Goal: Task Accomplishment & Management: Complete application form

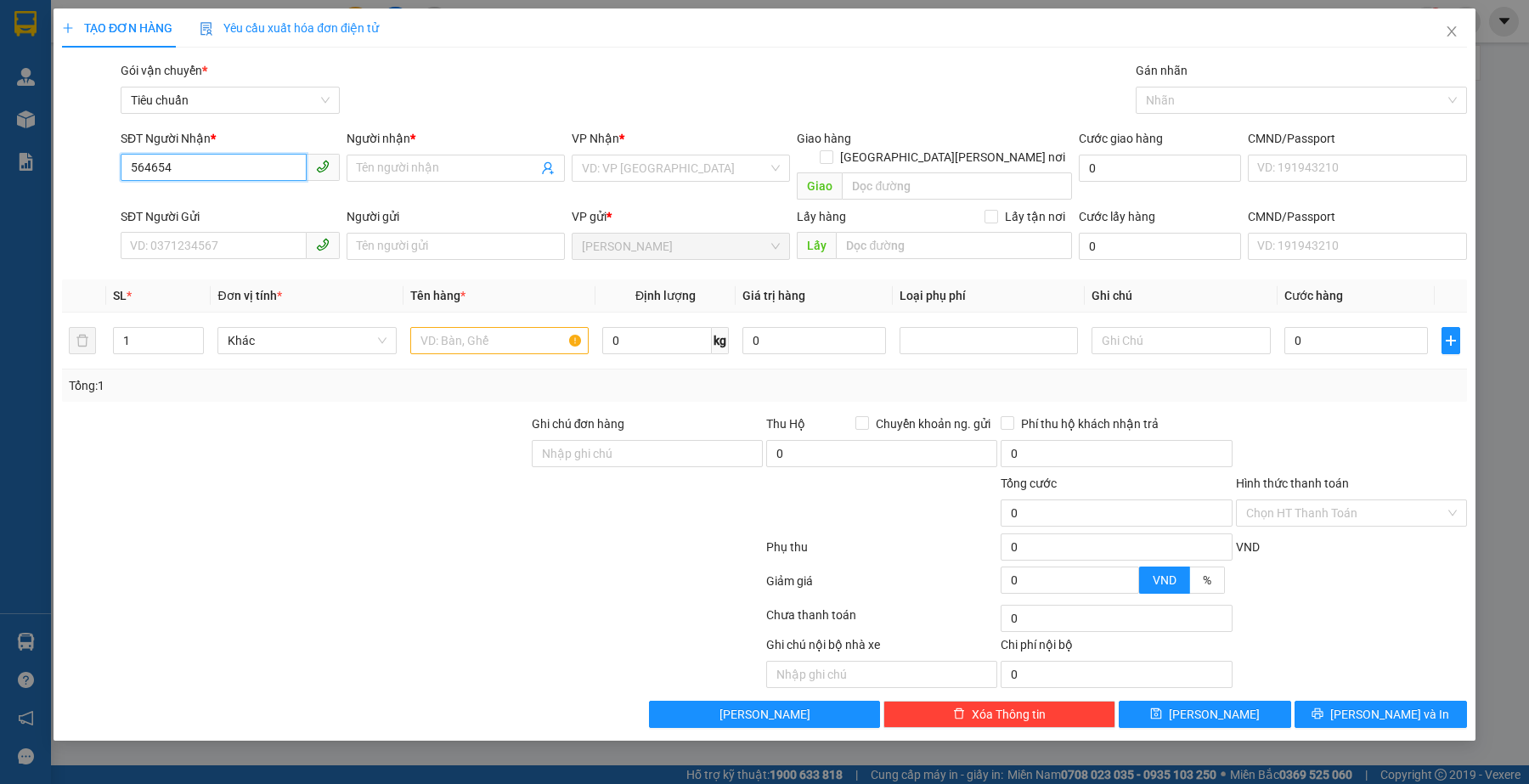
type input "564654"
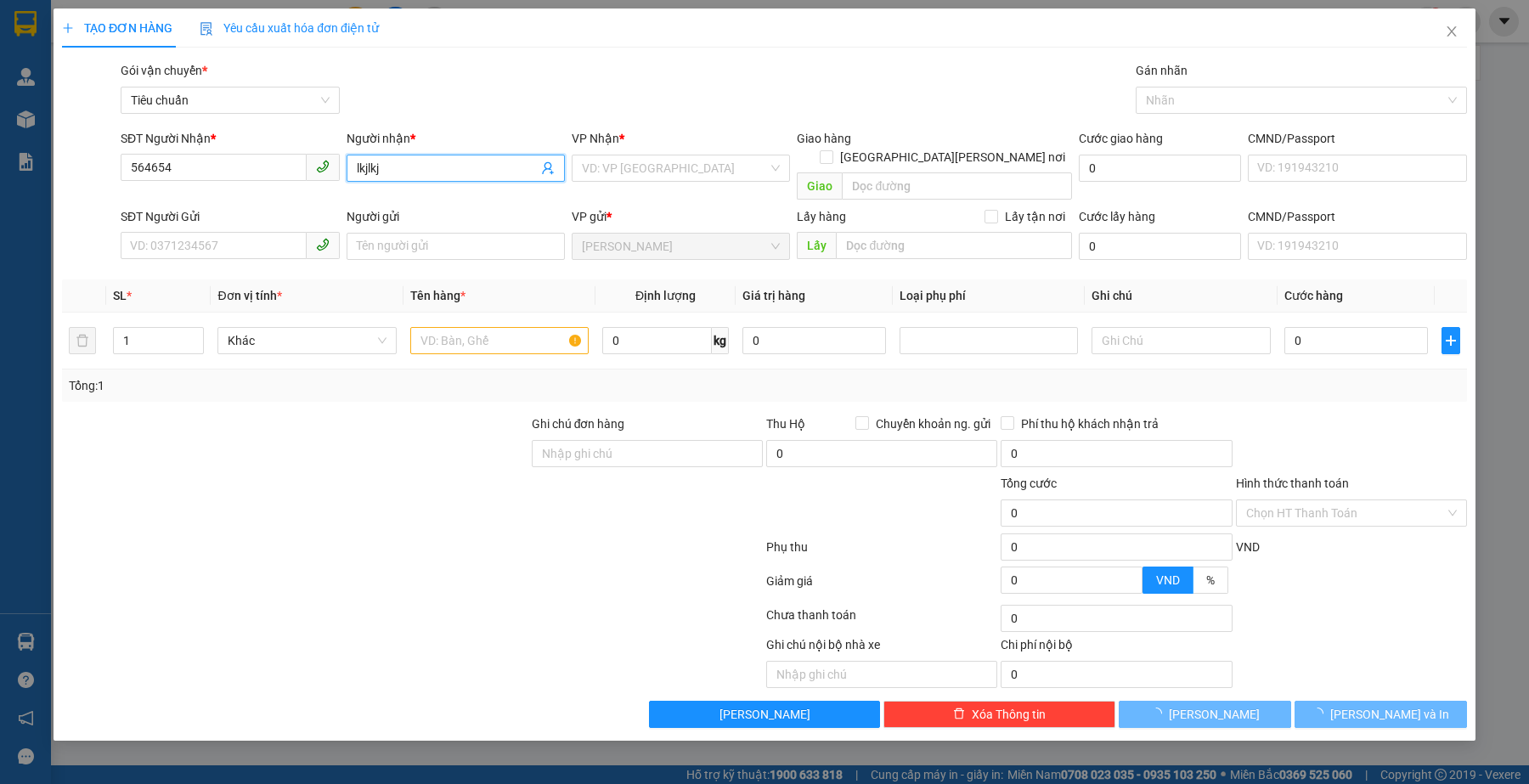
type input "lkjlkj"
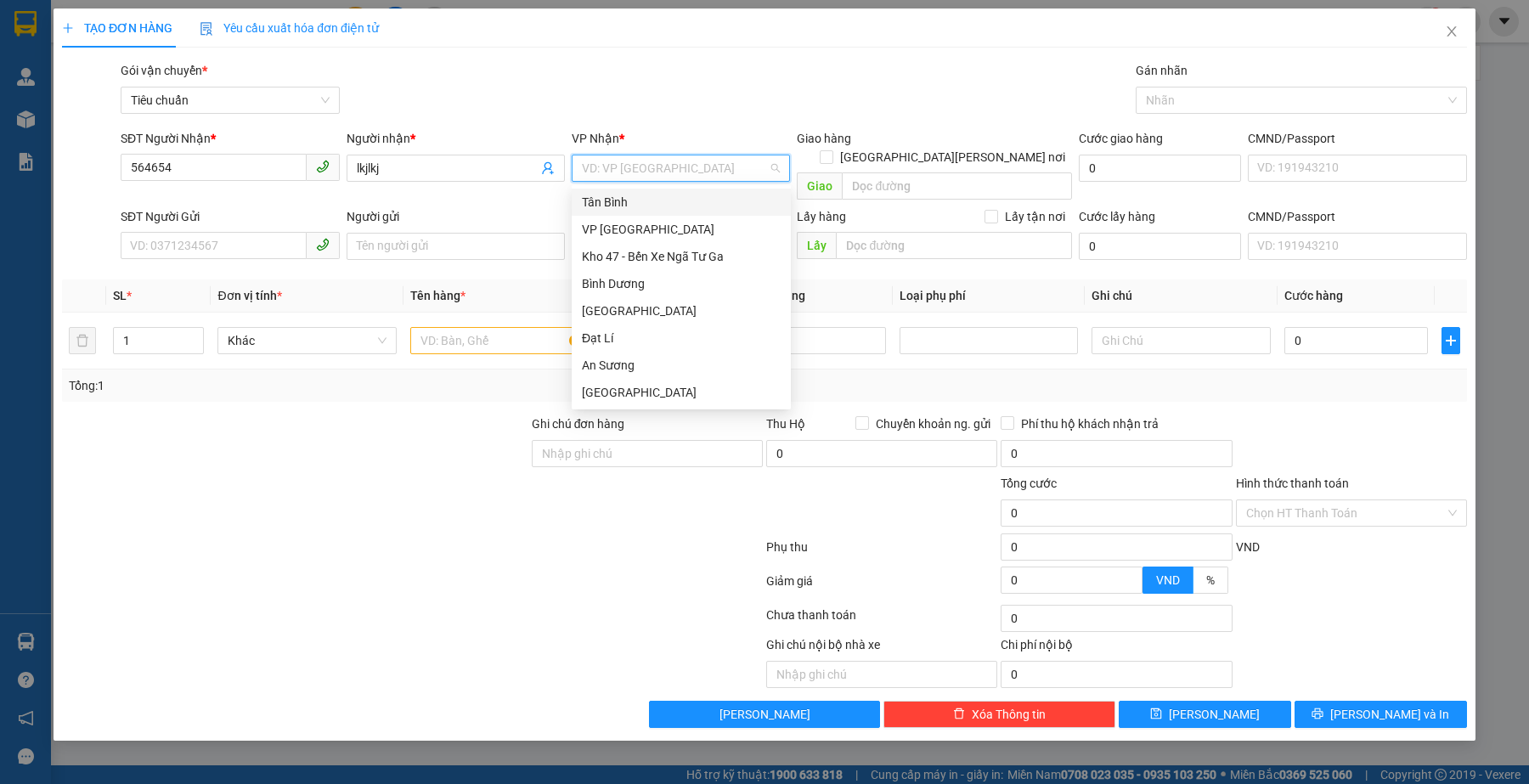
click at [644, 206] on div "Tân Bình" at bounding box center [682, 202] width 199 height 18
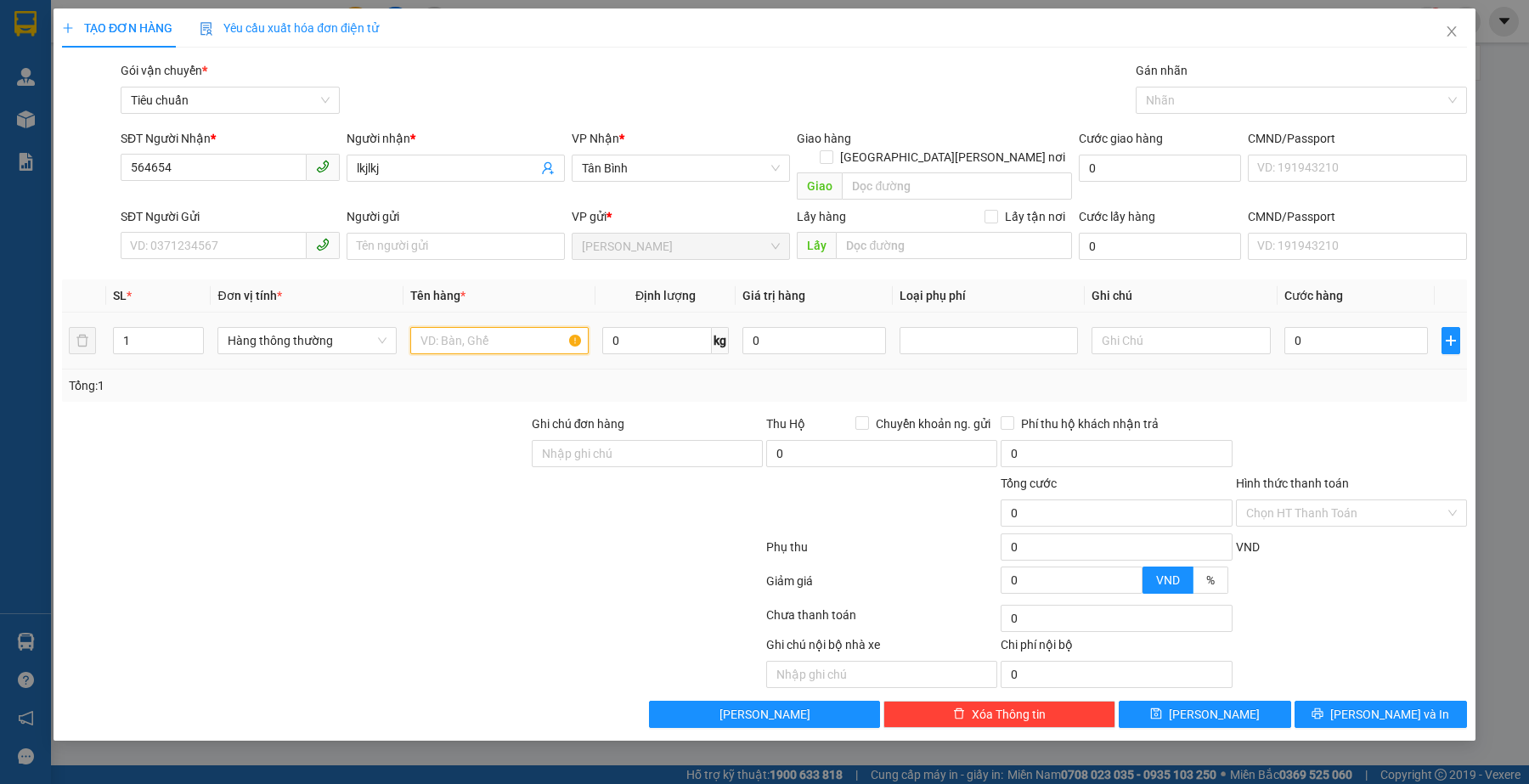
click at [447, 327] on input "text" at bounding box center [499, 341] width 178 height 27
type input "hgkj"
type input "20"
type input "55.000"
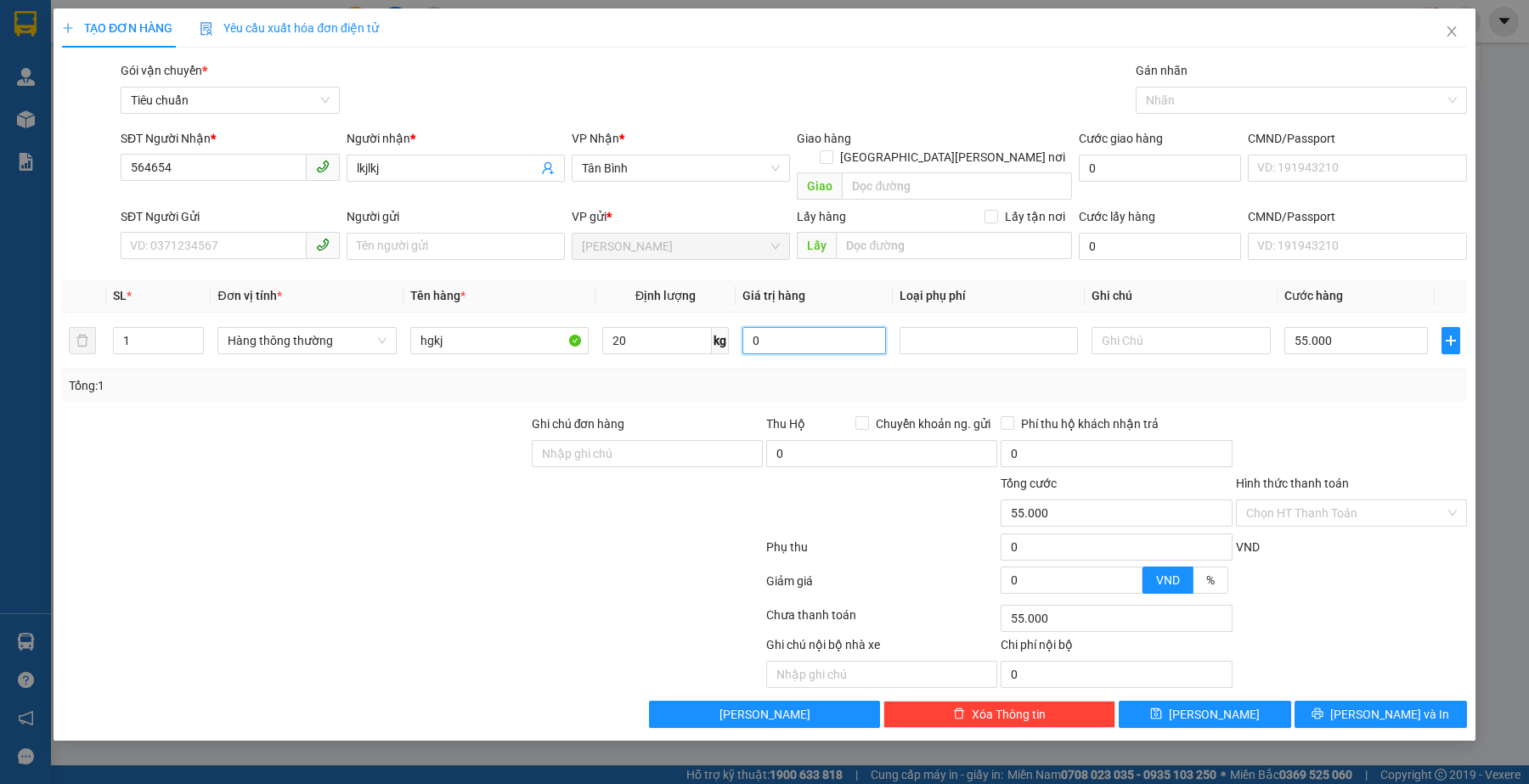
type input "55.000"
click at [271, 328] on span "Hàng thông thường" at bounding box center [306, 341] width 158 height 26
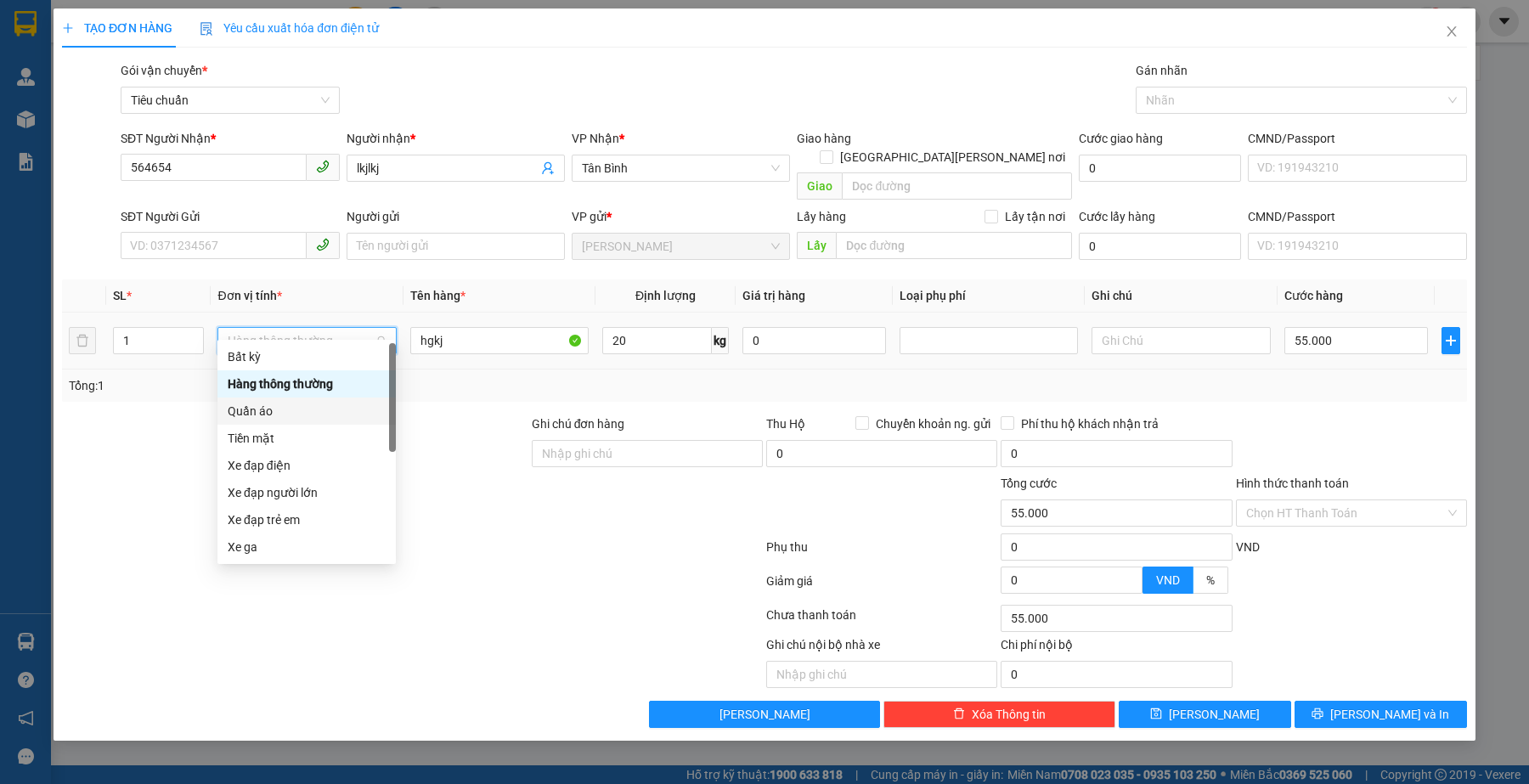
click at [278, 414] on div "Quần áo" at bounding box center [306, 411] width 158 height 18
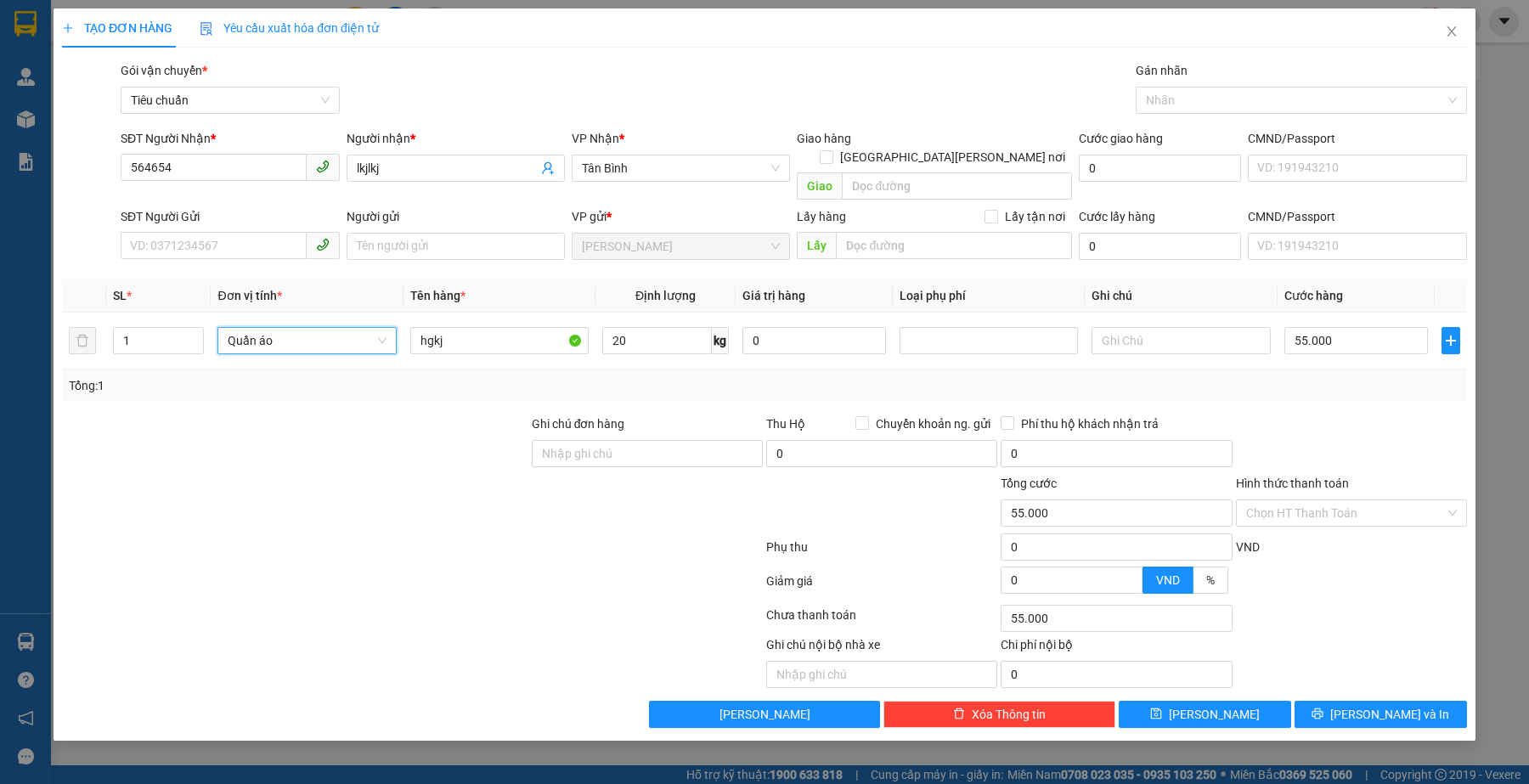
click at [477, 534] on div at bounding box center [412, 550] width 705 height 34
type input "60.000"
click at [685, 327] on input "20" at bounding box center [657, 341] width 110 height 27
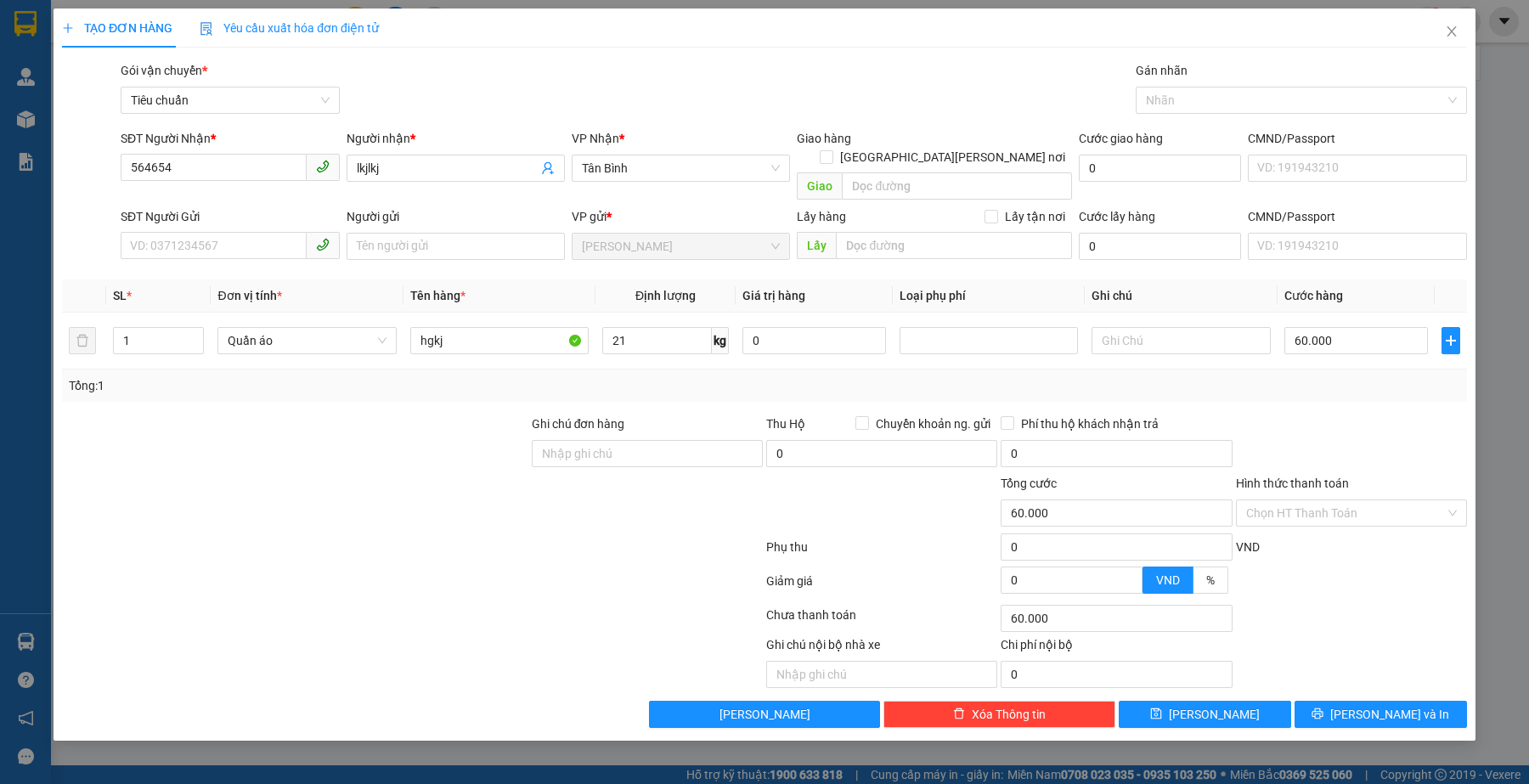
click at [511, 571] on div at bounding box center [412, 584] width 705 height 34
click at [665, 327] on input "21" at bounding box center [657, 341] width 110 height 27
click at [568, 493] on div at bounding box center [647, 503] width 235 height 59
click at [648, 327] on input "22" at bounding box center [657, 341] width 110 height 27
type input "30"
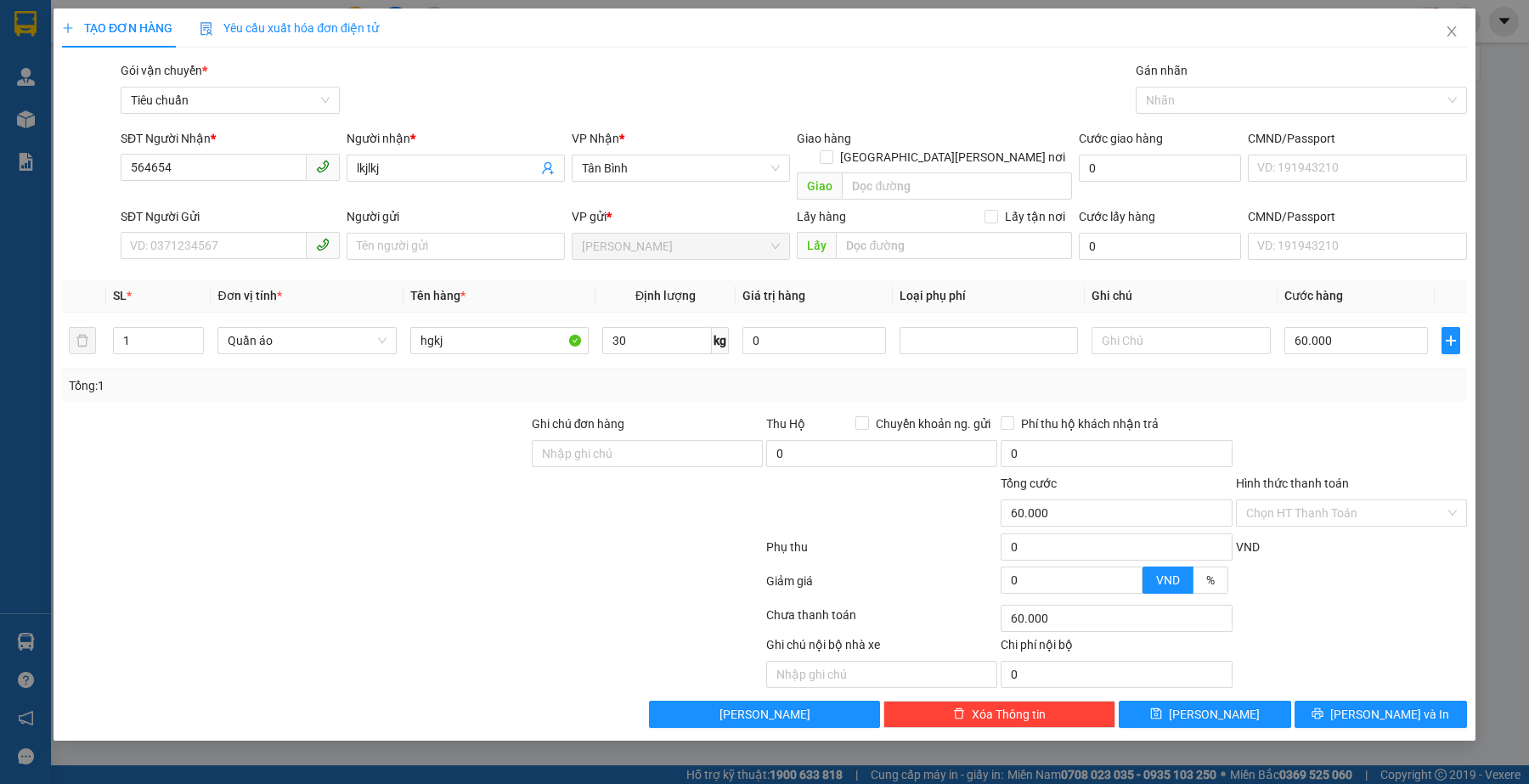
click at [425, 579] on div at bounding box center [412, 584] width 705 height 34
type input "70.000"
click at [1424, 415] on div at bounding box center [1352, 444] width 235 height 59
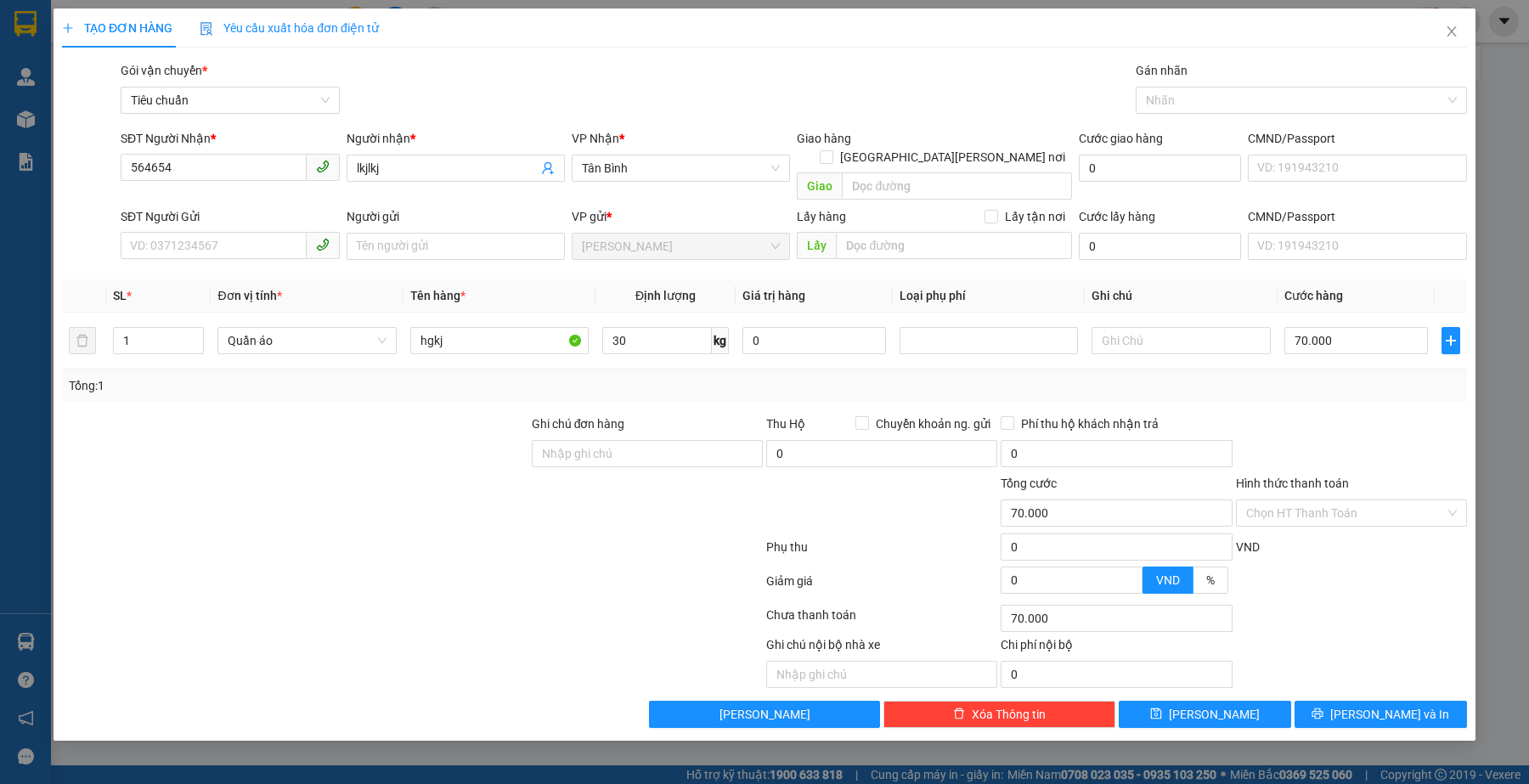
click at [114, 486] on div at bounding box center [295, 503] width 470 height 59
click at [111, 477] on div at bounding box center [295, 503] width 470 height 59
click at [1457, 39] on span "Close" at bounding box center [1452, 32] width 48 height 48
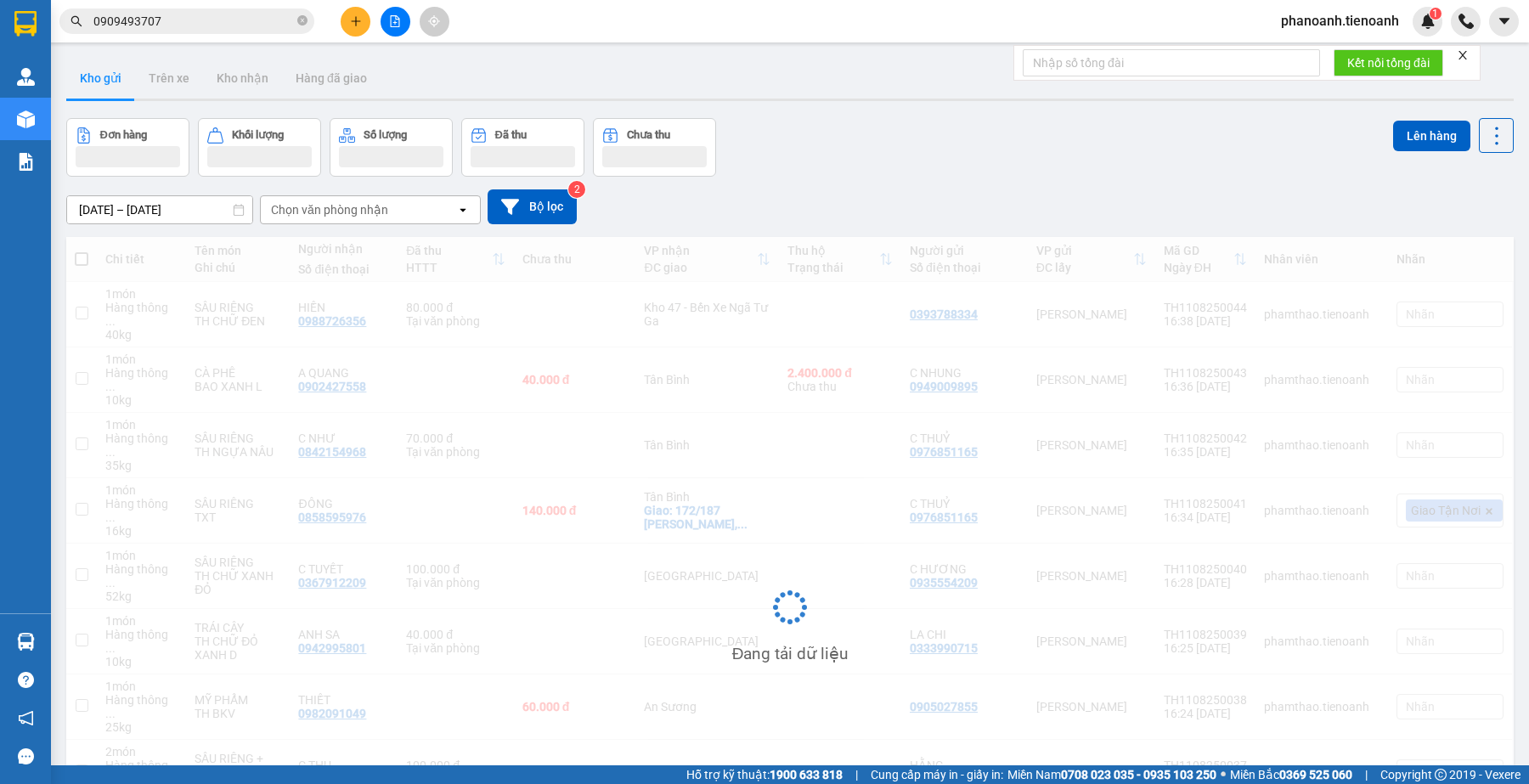
click at [877, 138] on div "Đơn hàng Khối lượng Số lượng Đã thu Chưa thu Lên hàng" at bounding box center [791, 147] width 1448 height 58
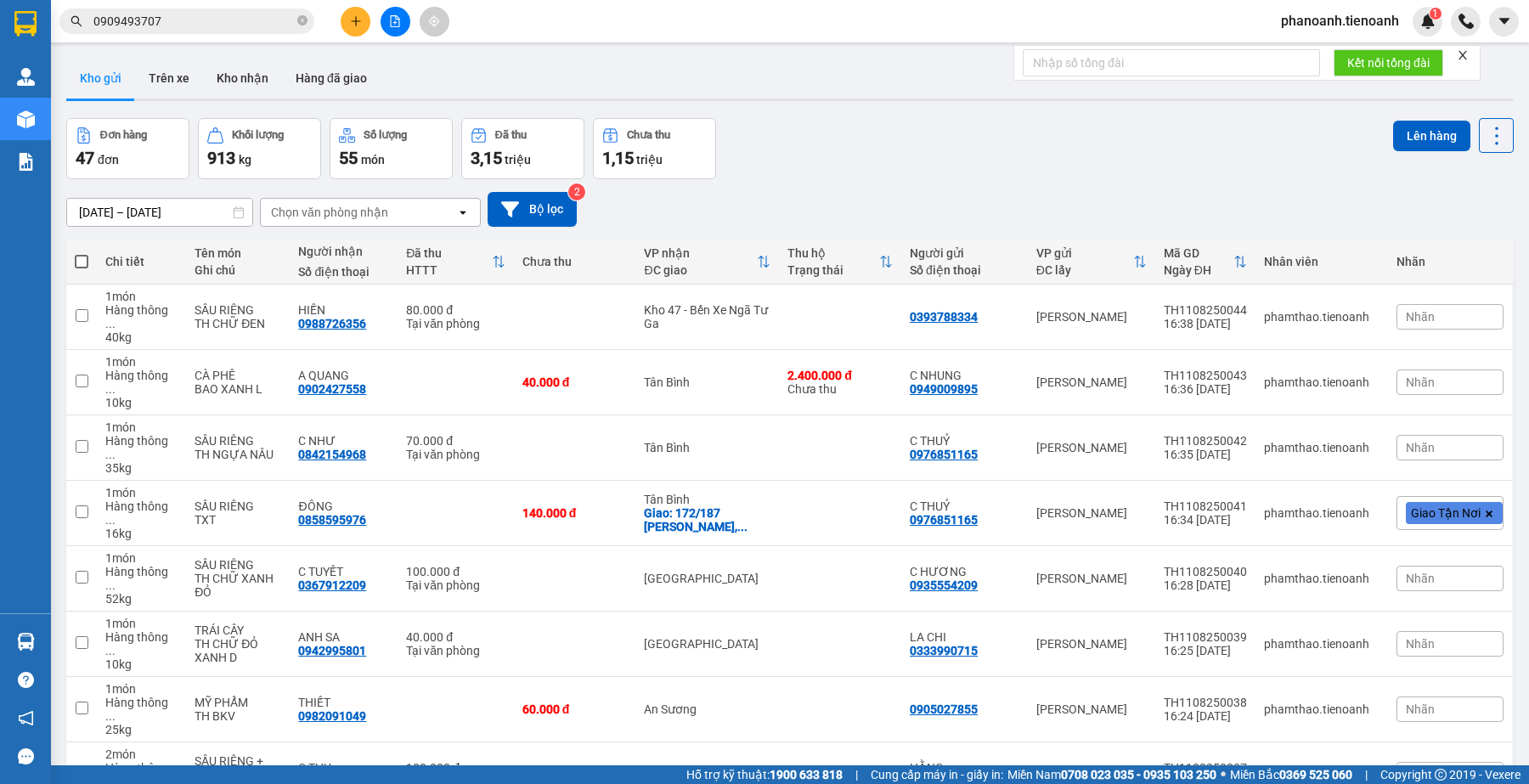
drag, startPoint x: 951, startPoint y: 109, endPoint x: 890, endPoint y: 176, distance: 90.6
click at [952, 109] on div "ver 1.8.137 Kho gửi Trên xe [PERSON_NAME] Hàng đã [PERSON_NAME] hàng 47 đơn [PE…" at bounding box center [790, 532] width 1461 height 962
click at [194, 22] on input "0909493707" at bounding box center [193, 21] width 200 height 18
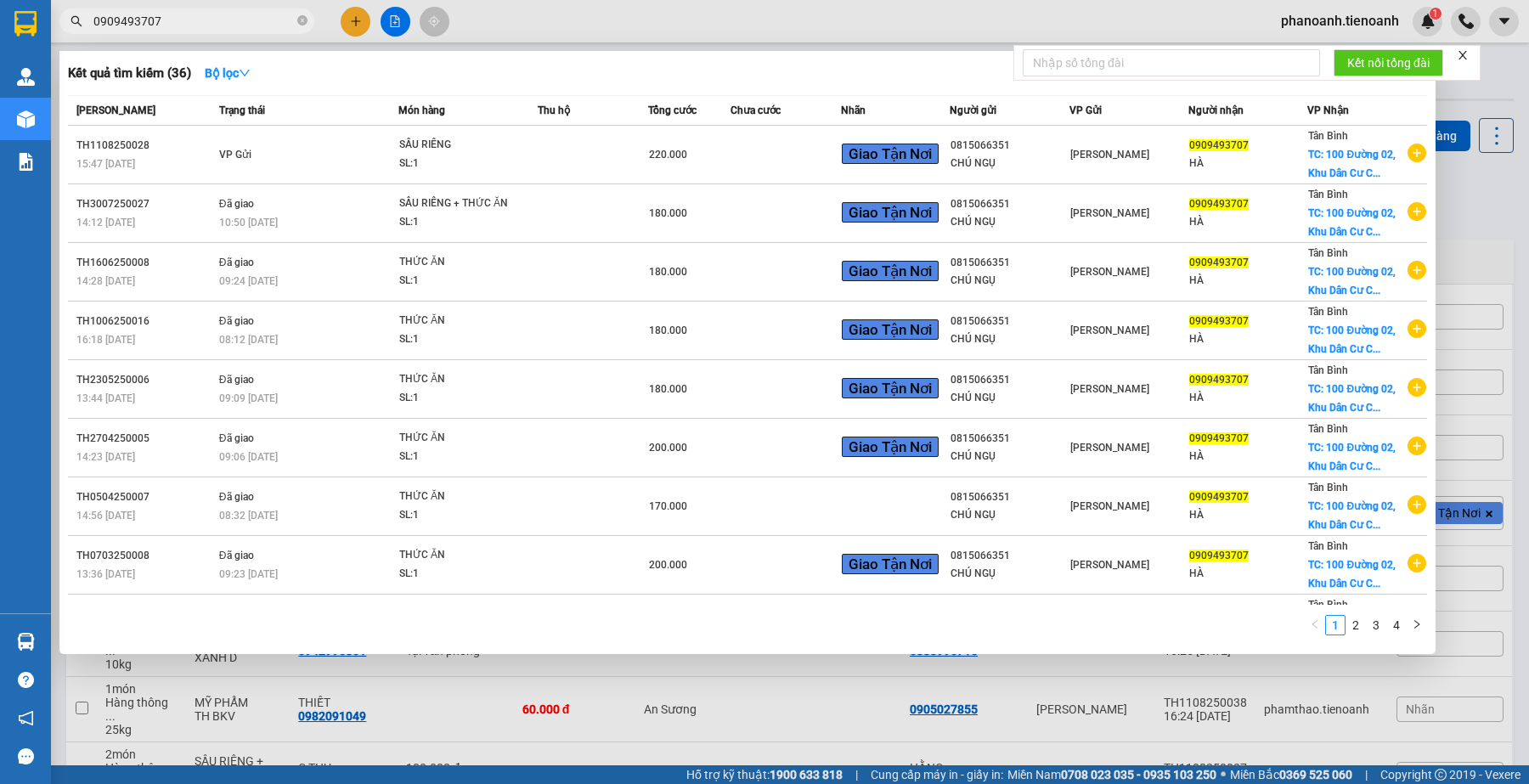
click at [194, 22] on input "0909493707" at bounding box center [193, 21] width 200 height 18
paste input "898424923"
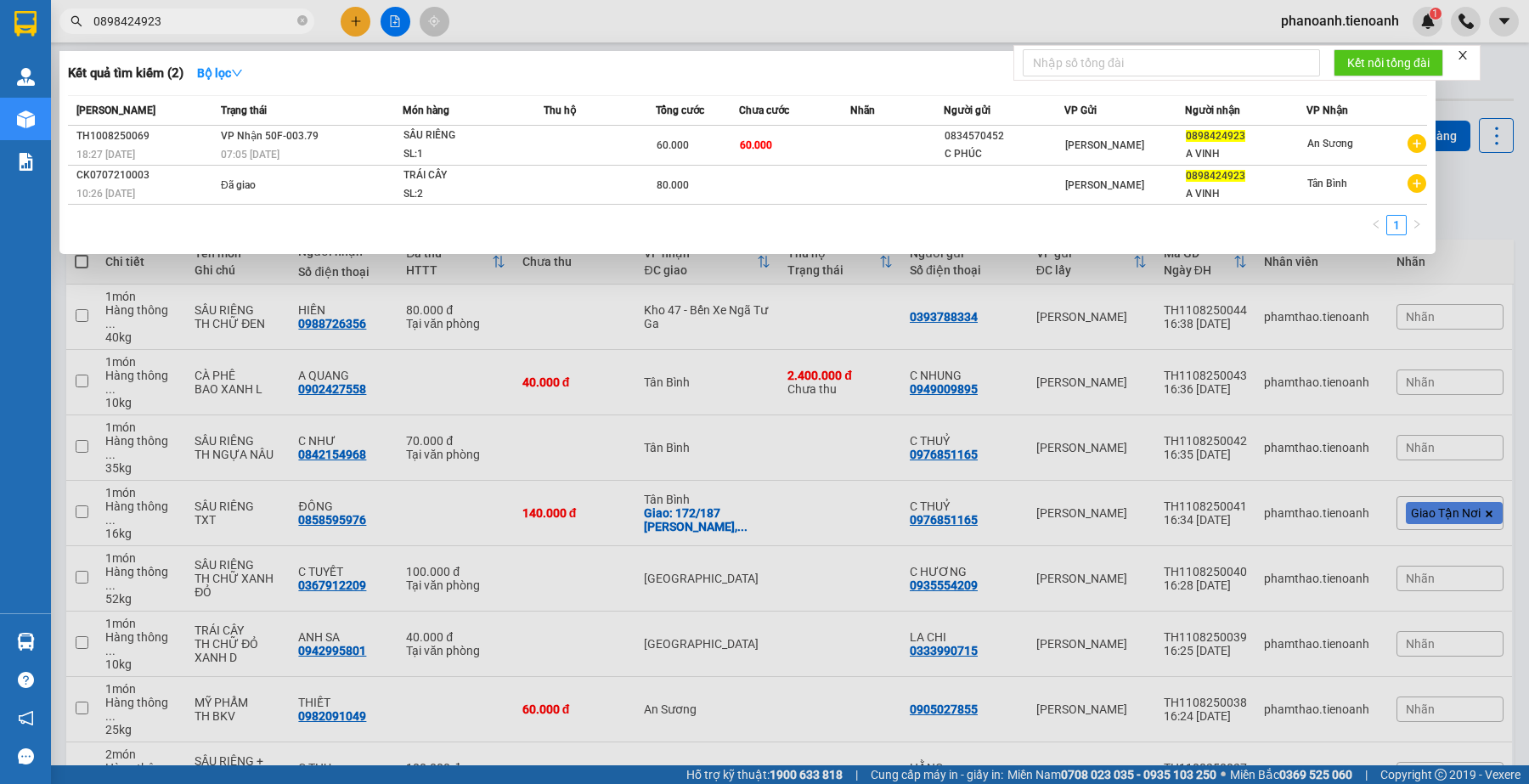
type input "0898424923"
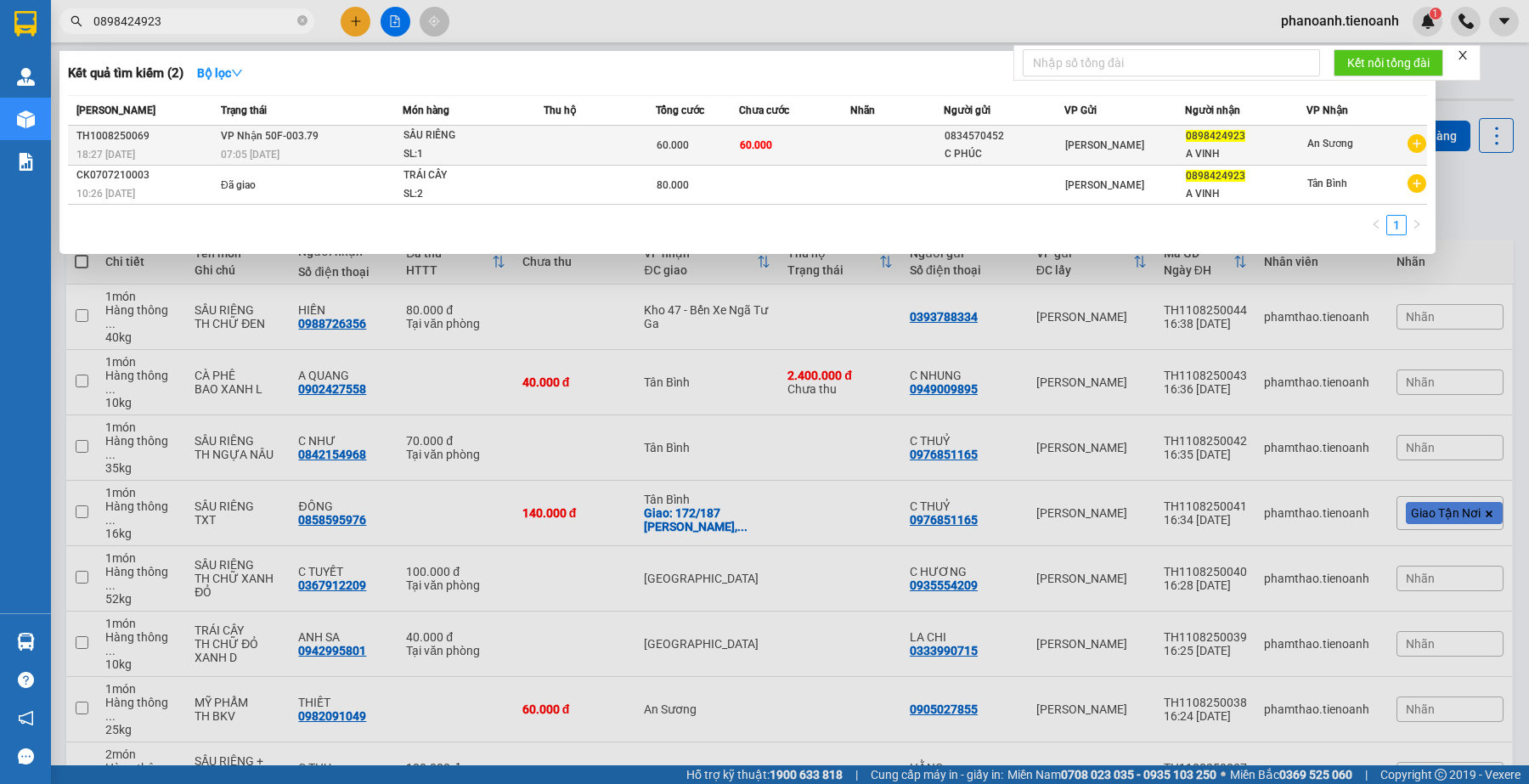
click at [324, 137] on td "[PERSON_NAME] 50F-003.79 07:05 [DATE]" at bounding box center [310, 146] width 186 height 40
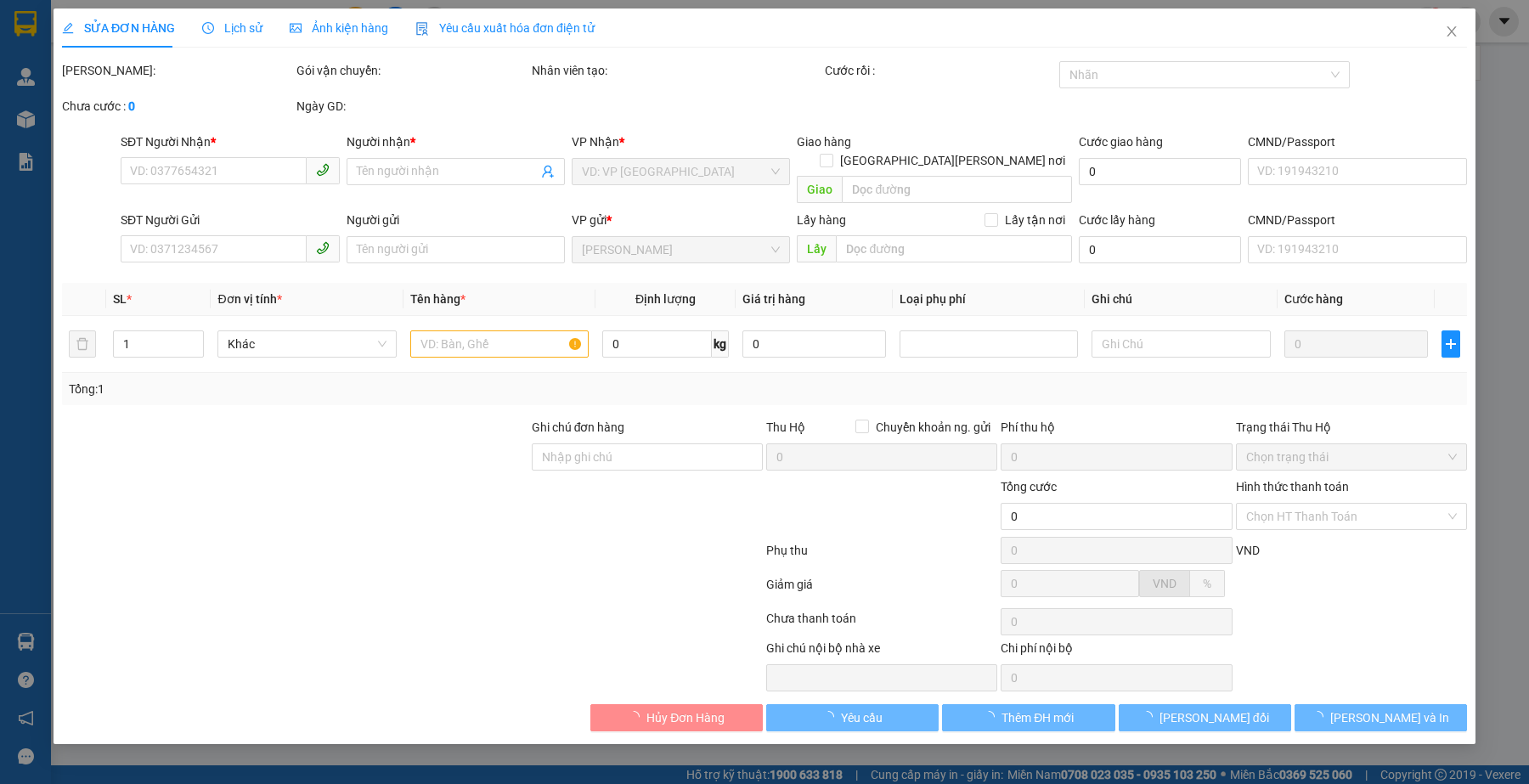
type input "0898424923"
type input "A VINH"
type input "0834570452"
type input "C PHÚC"
type input "60.000"
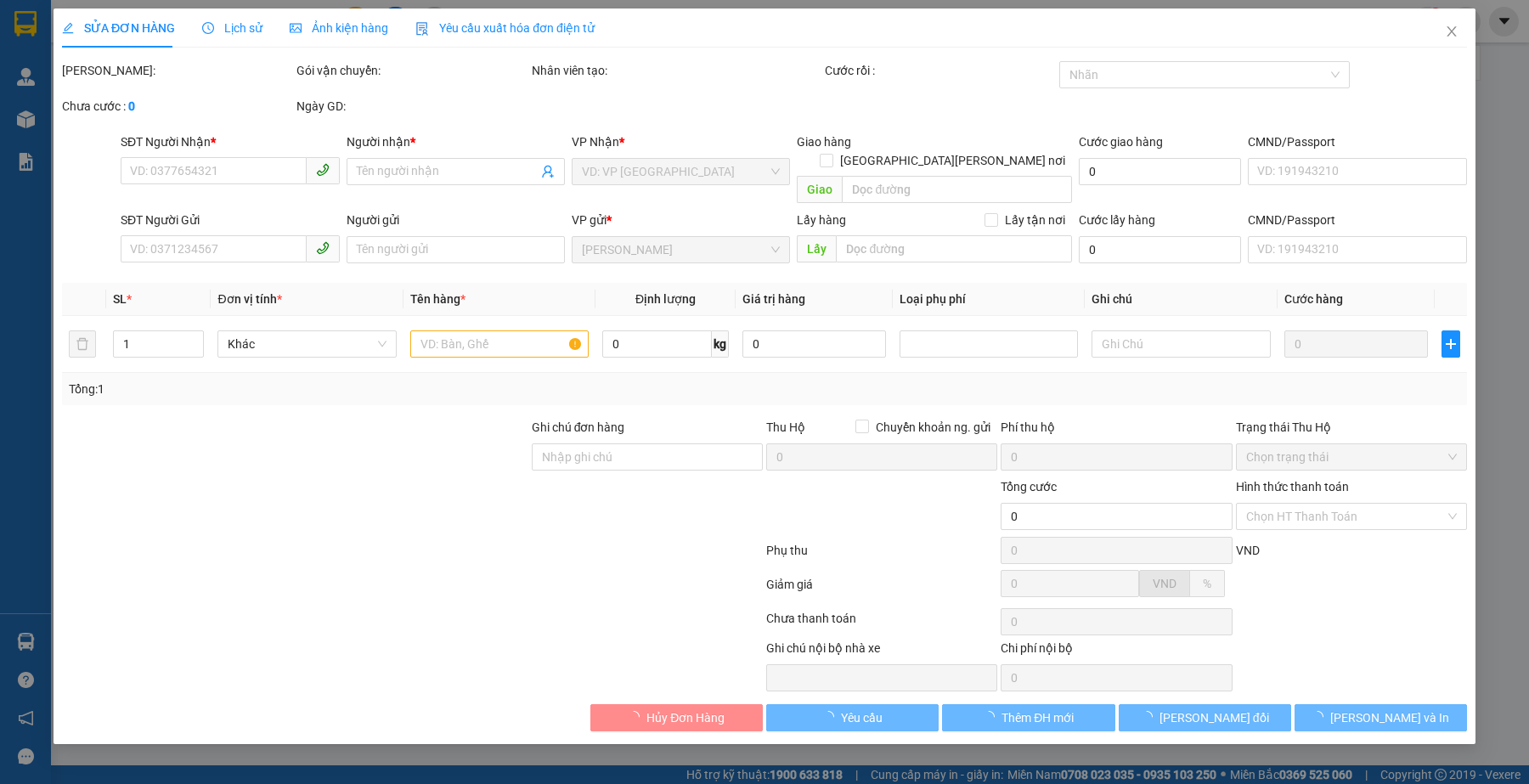
type input "60.000"
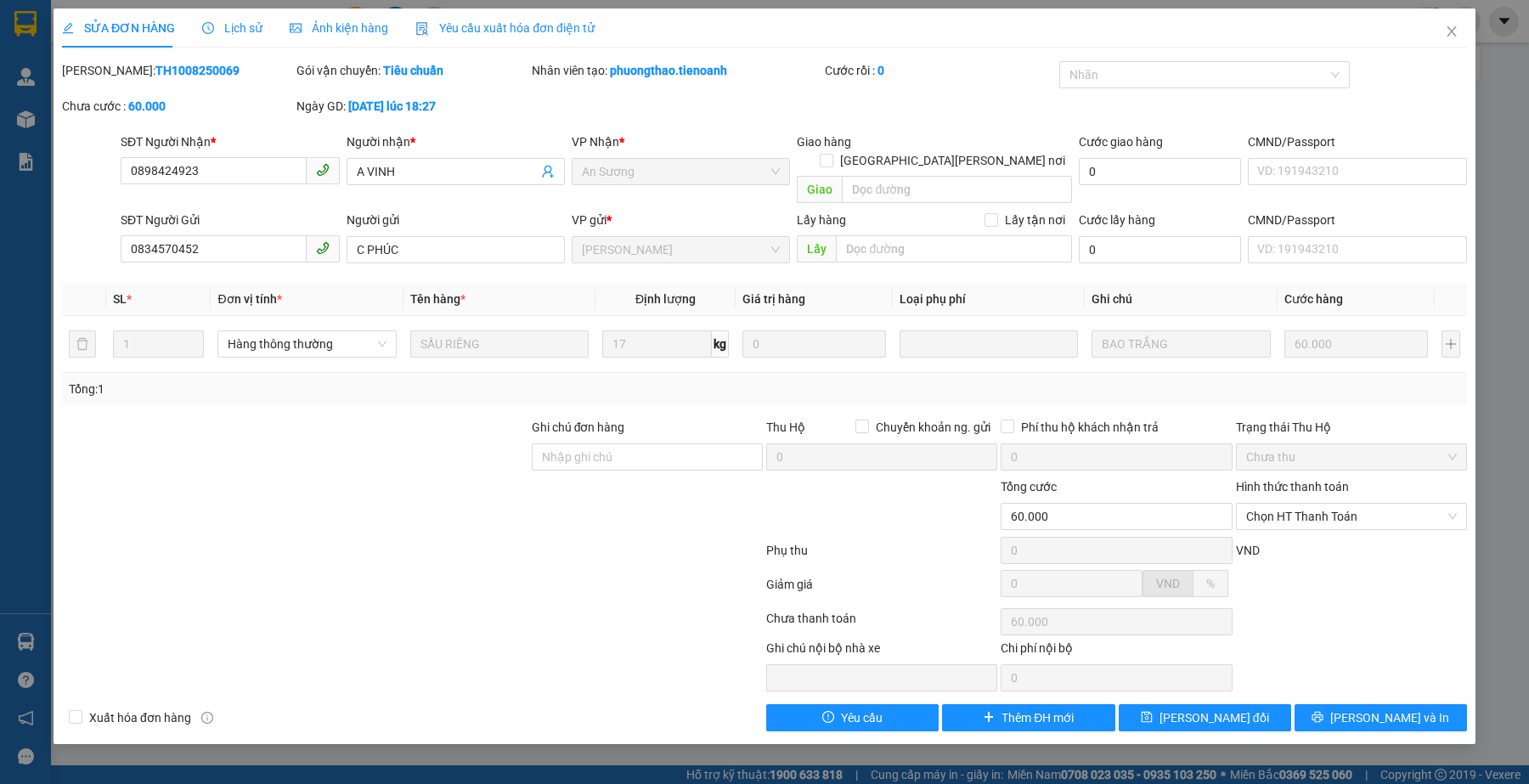
click at [230, 30] on span "Lịch sử" at bounding box center [232, 27] width 60 height 14
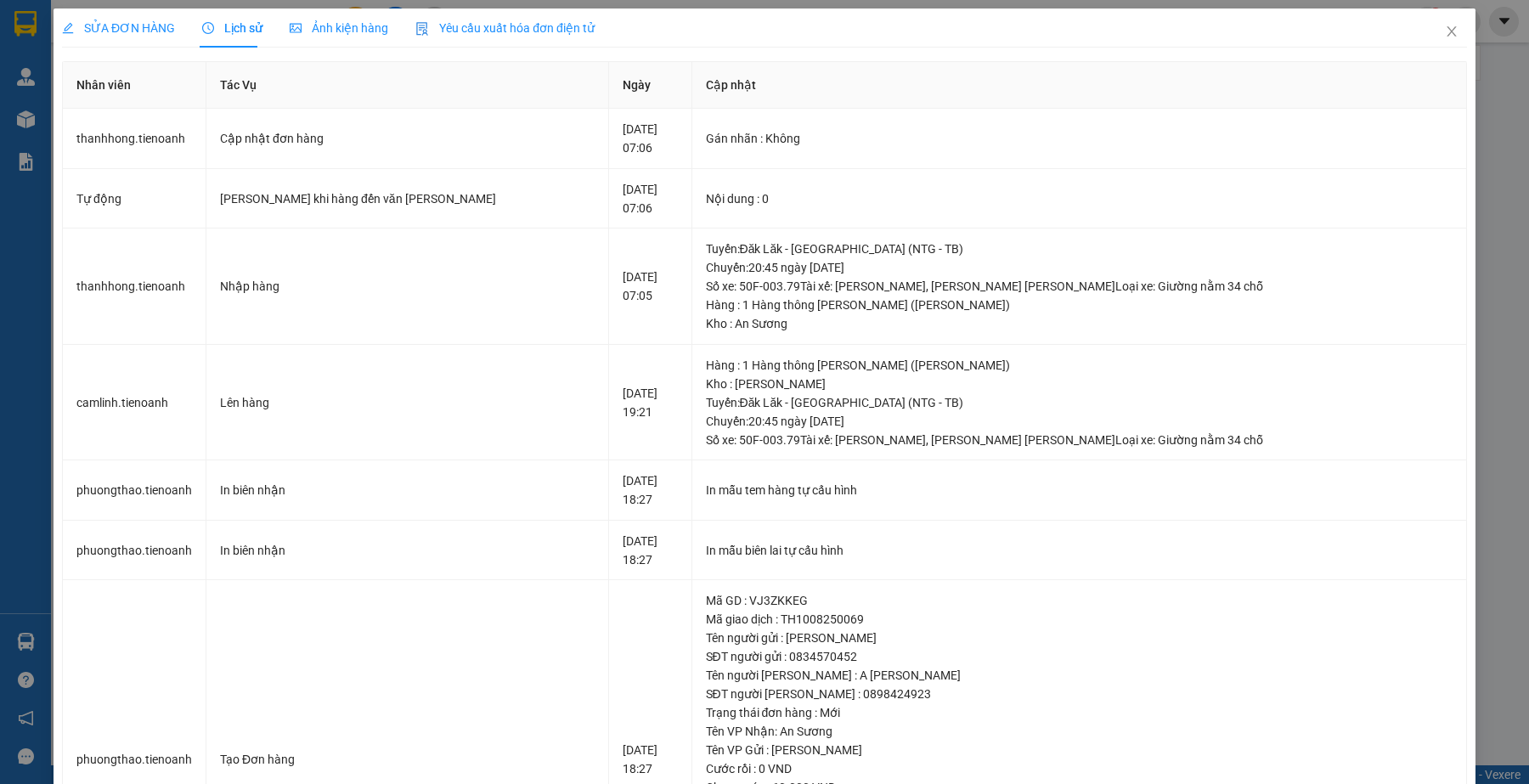
click at [157, 35] on span "SỬA ĐƠN HÀNG" at bounding box center [119, 27] width 113 height 14
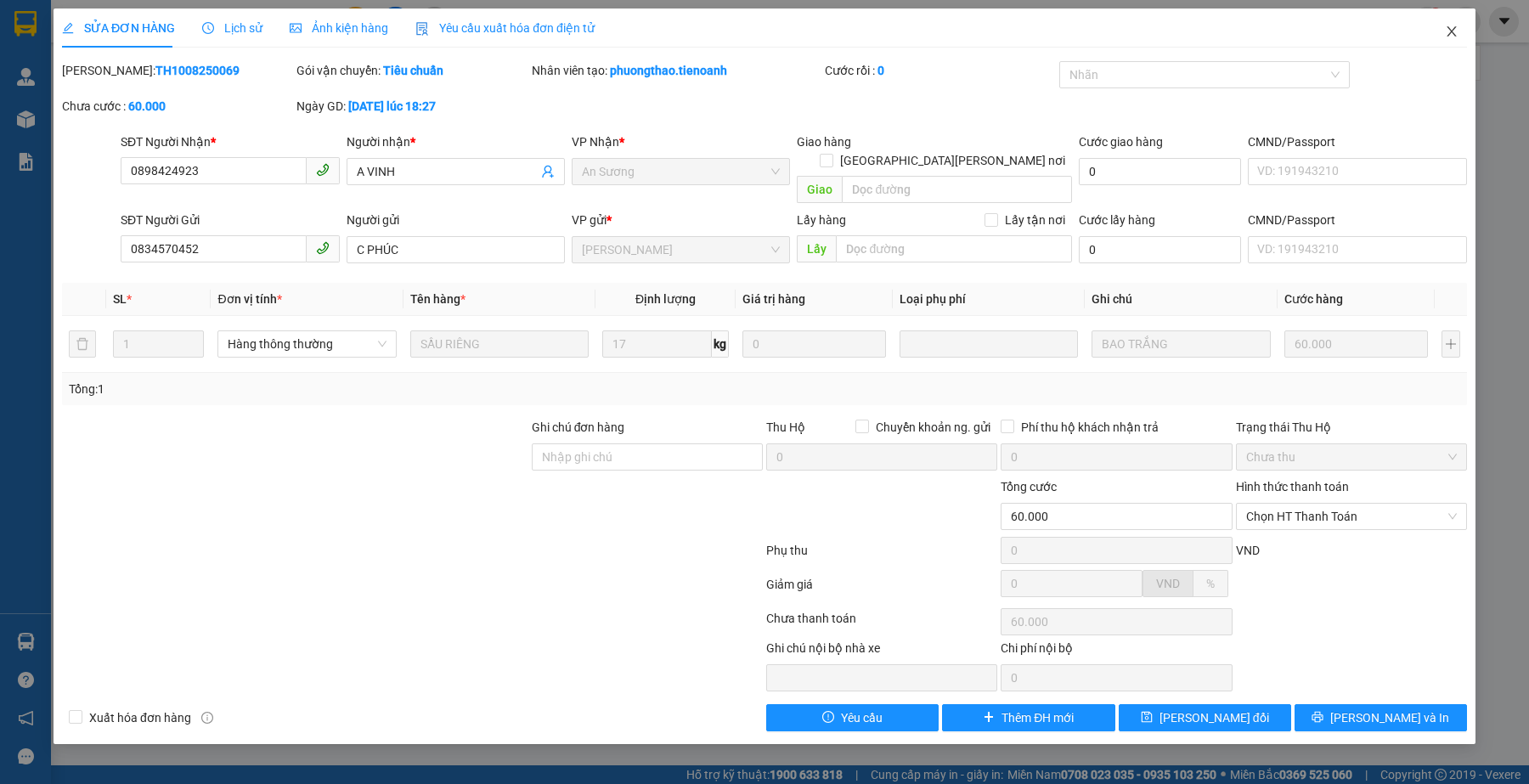
click at [1459, 31] on span "Close" at bounding box center [1452, 32] width 48 height 48
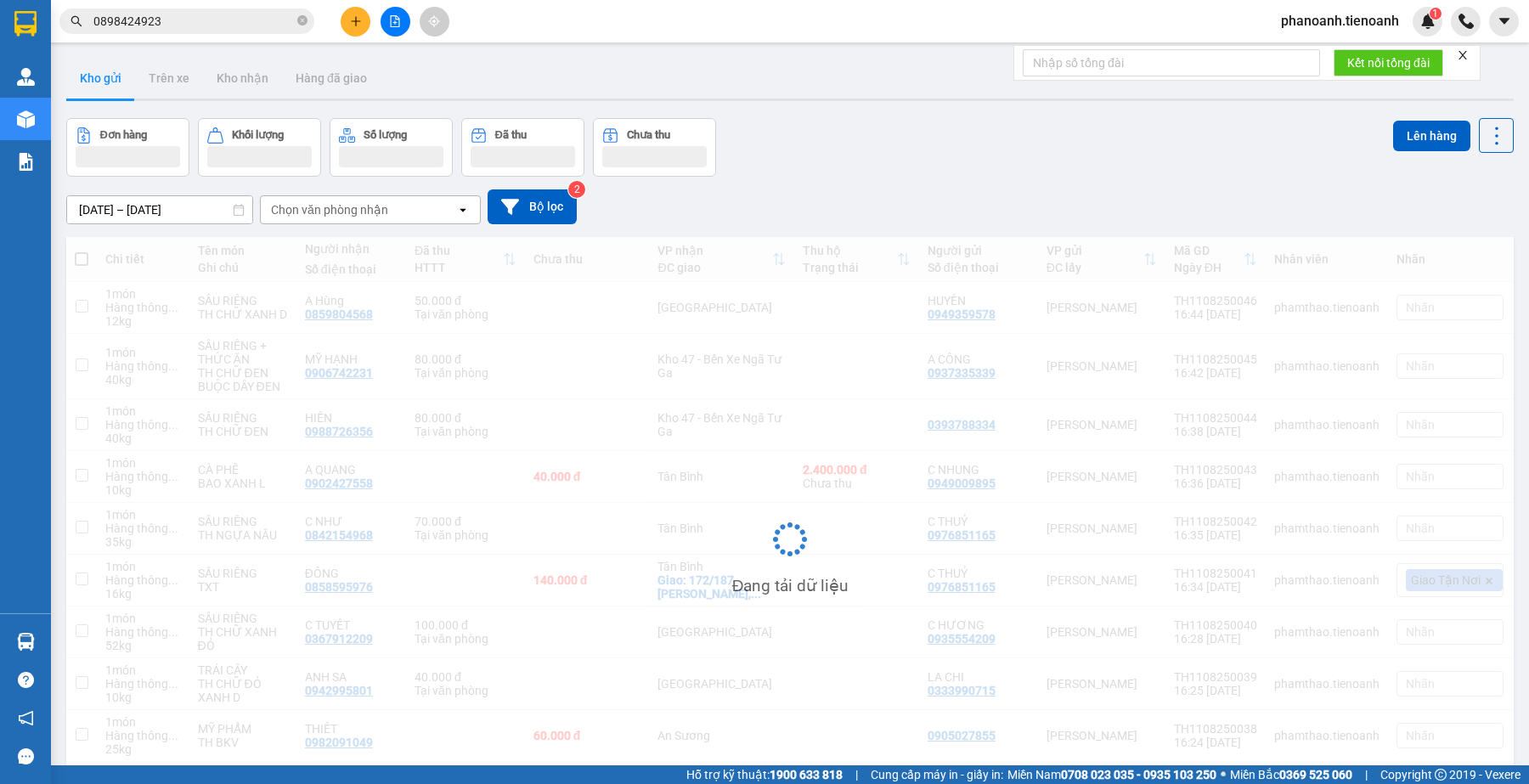
click at [218, 26] on input "0898424923" at bounding box center [193, 21] width 200 height 18
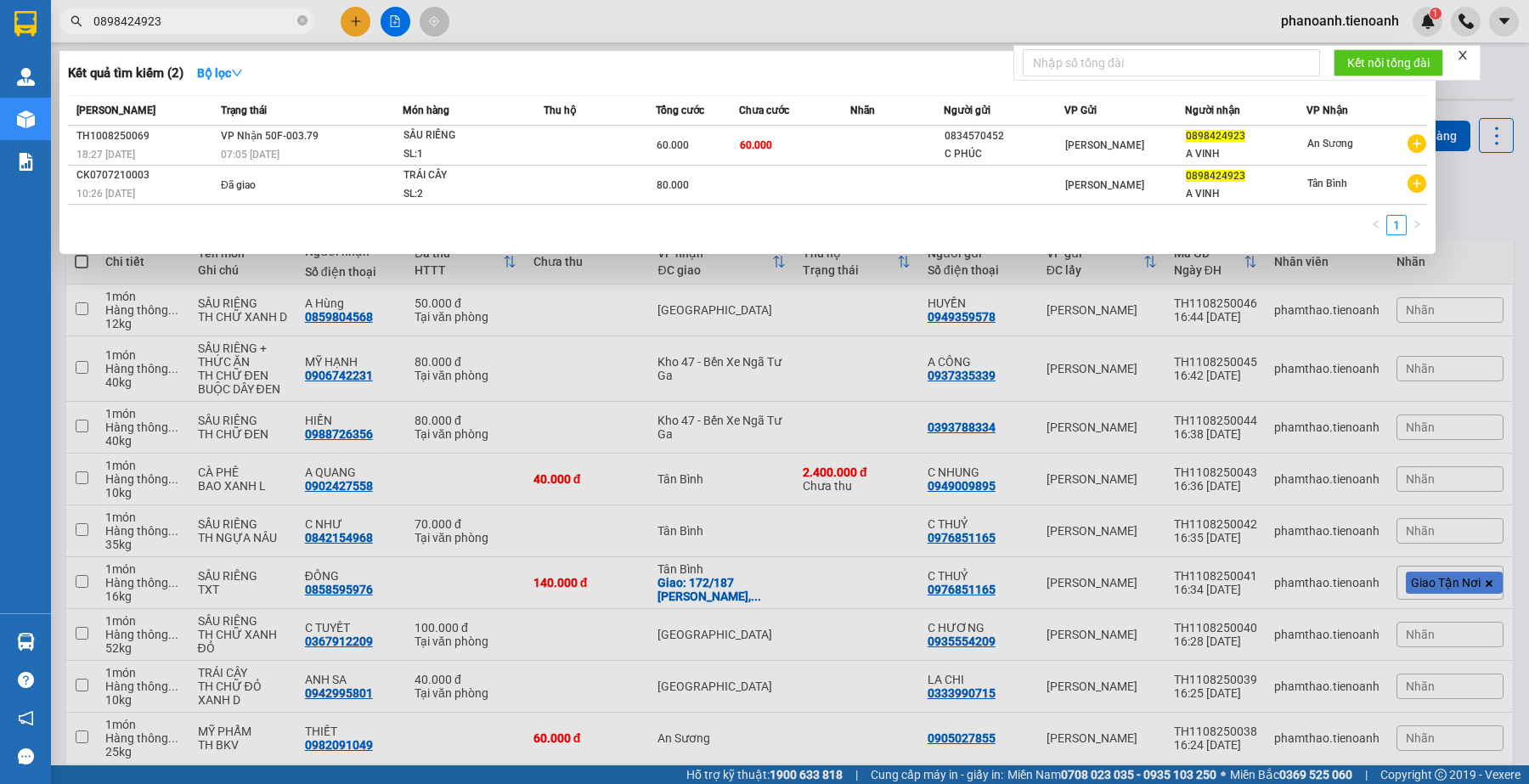
click at [218, 26] on input "0898424923" at bounding box center [193, 21] width 200 height 18
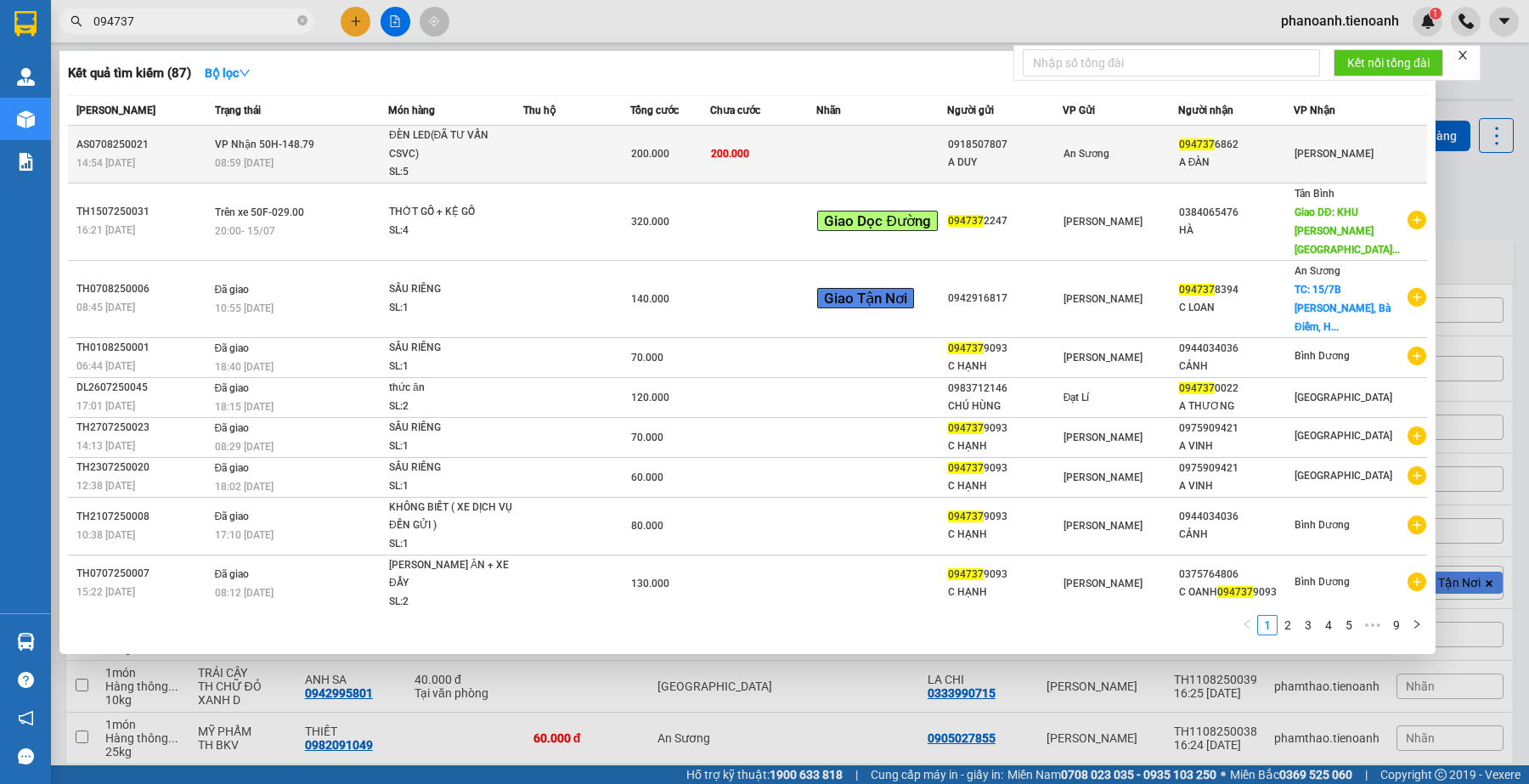
type input "094737"
click at [1104, 167] on td "An Sương" at bounding box center [1120, 154] width 115 height 58
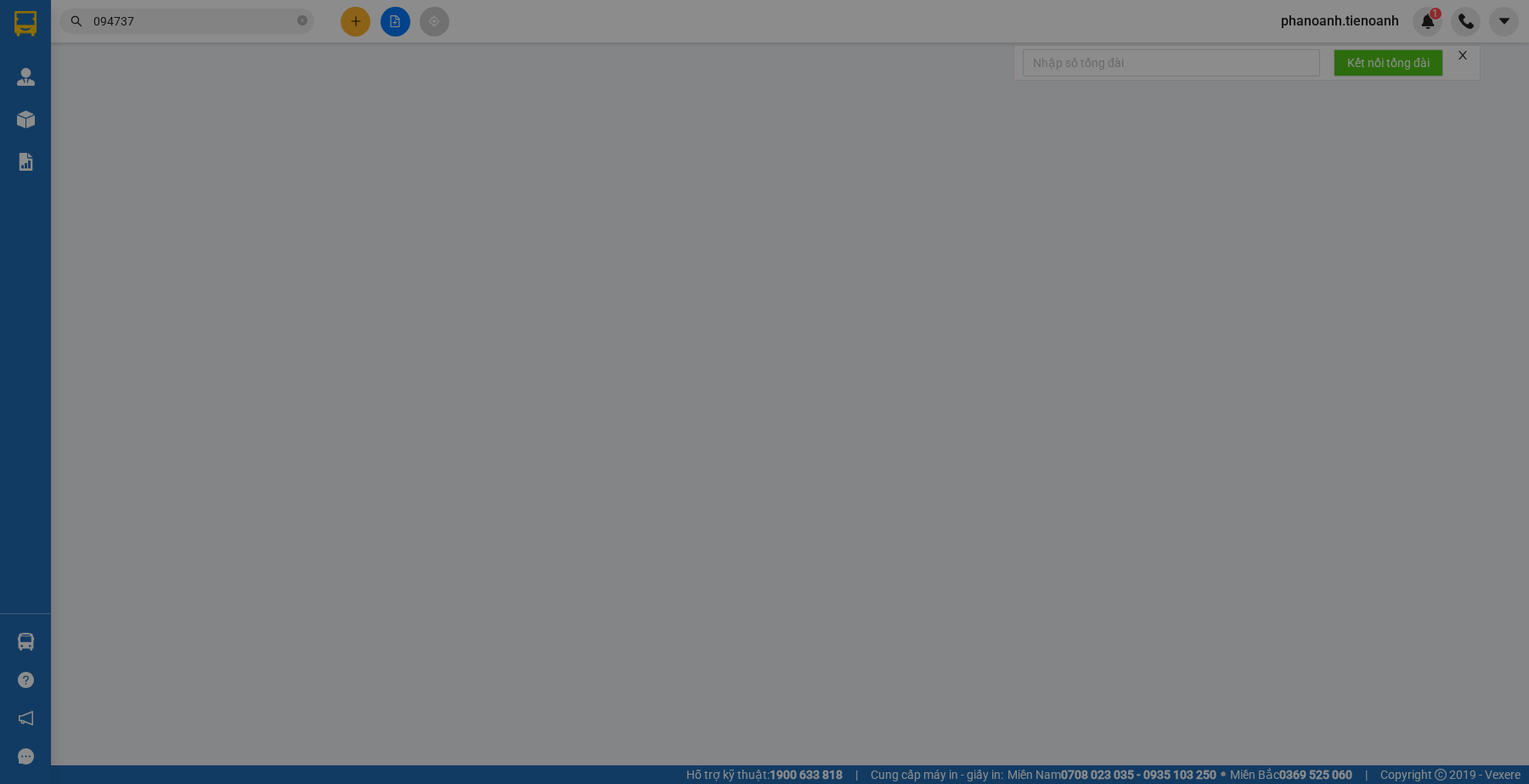
type input "0947376862"
type input "A ĐÀN"
type input "0918507807"
type input "A DUY"
type input "Có"
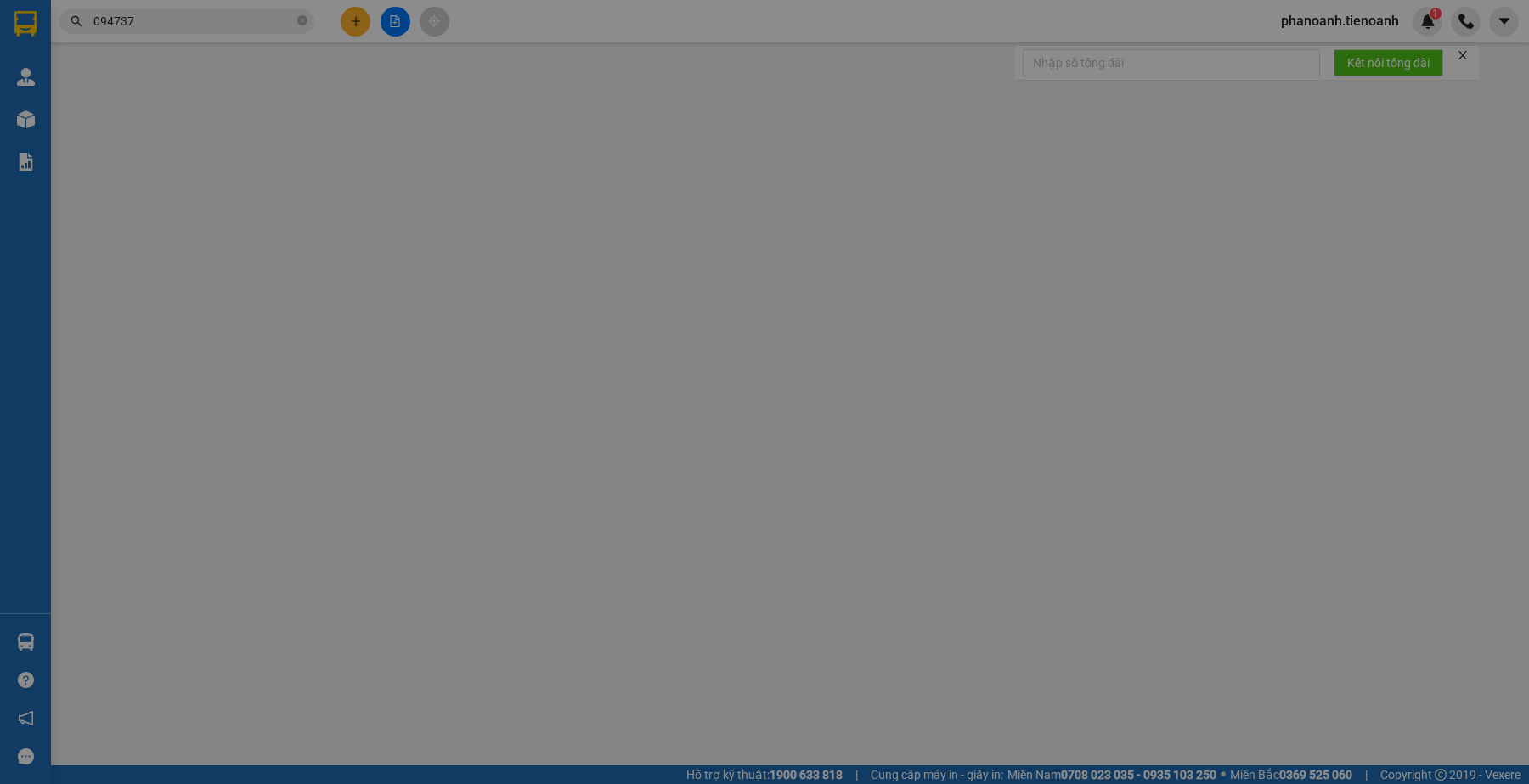
type input "200.000"
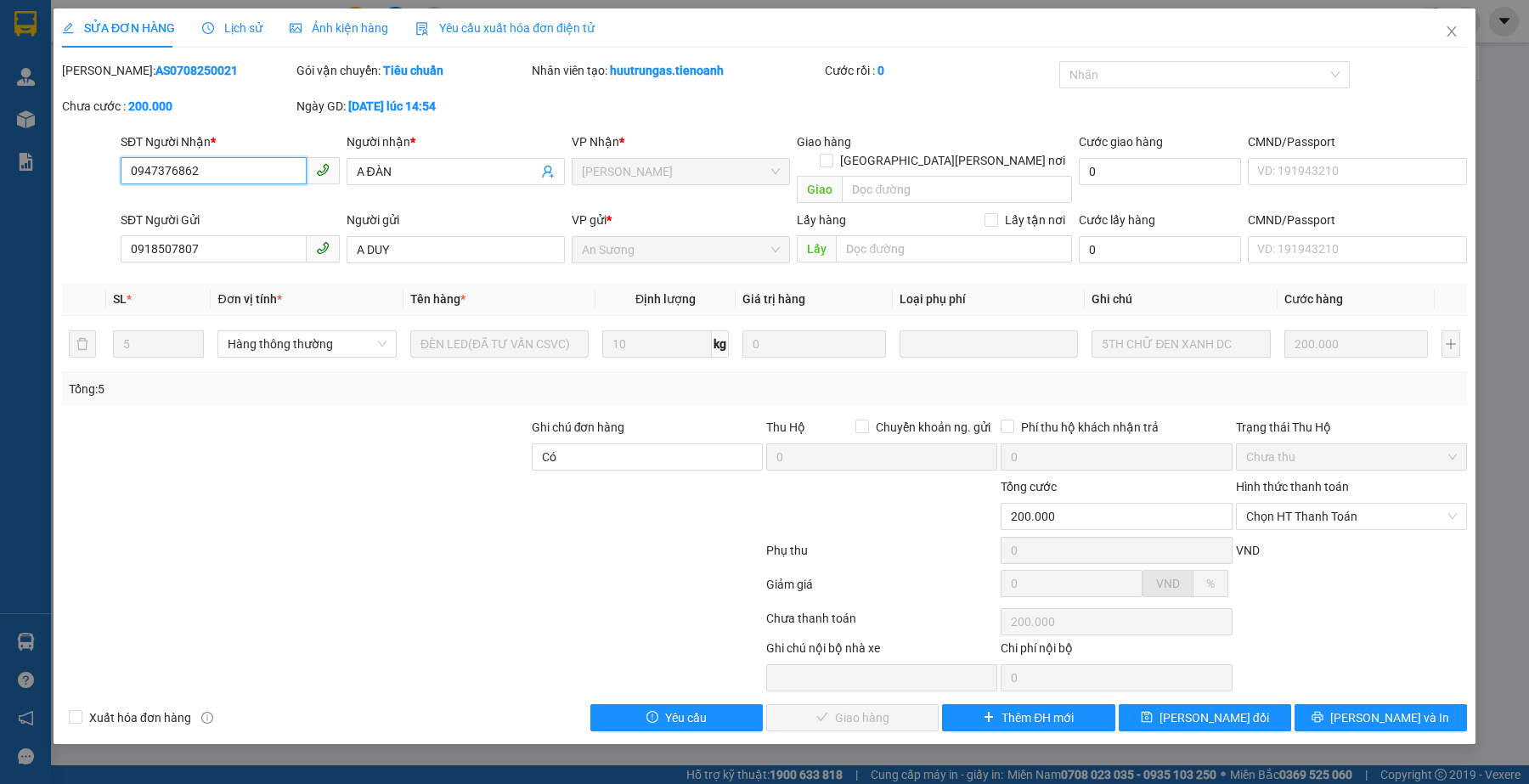
click at [256, 183] on input "0947376862" at bounding box center [213, 171] width 186 height 27
click at [1341, 503] on span "Chọn HT Thanh Toán" at bounding box center [1352, 516] width 211 height 26
click at [1330, 531] on div "Tại văn phòng" at bounding box center [1352, 533] width 211 height 18
type input "0"
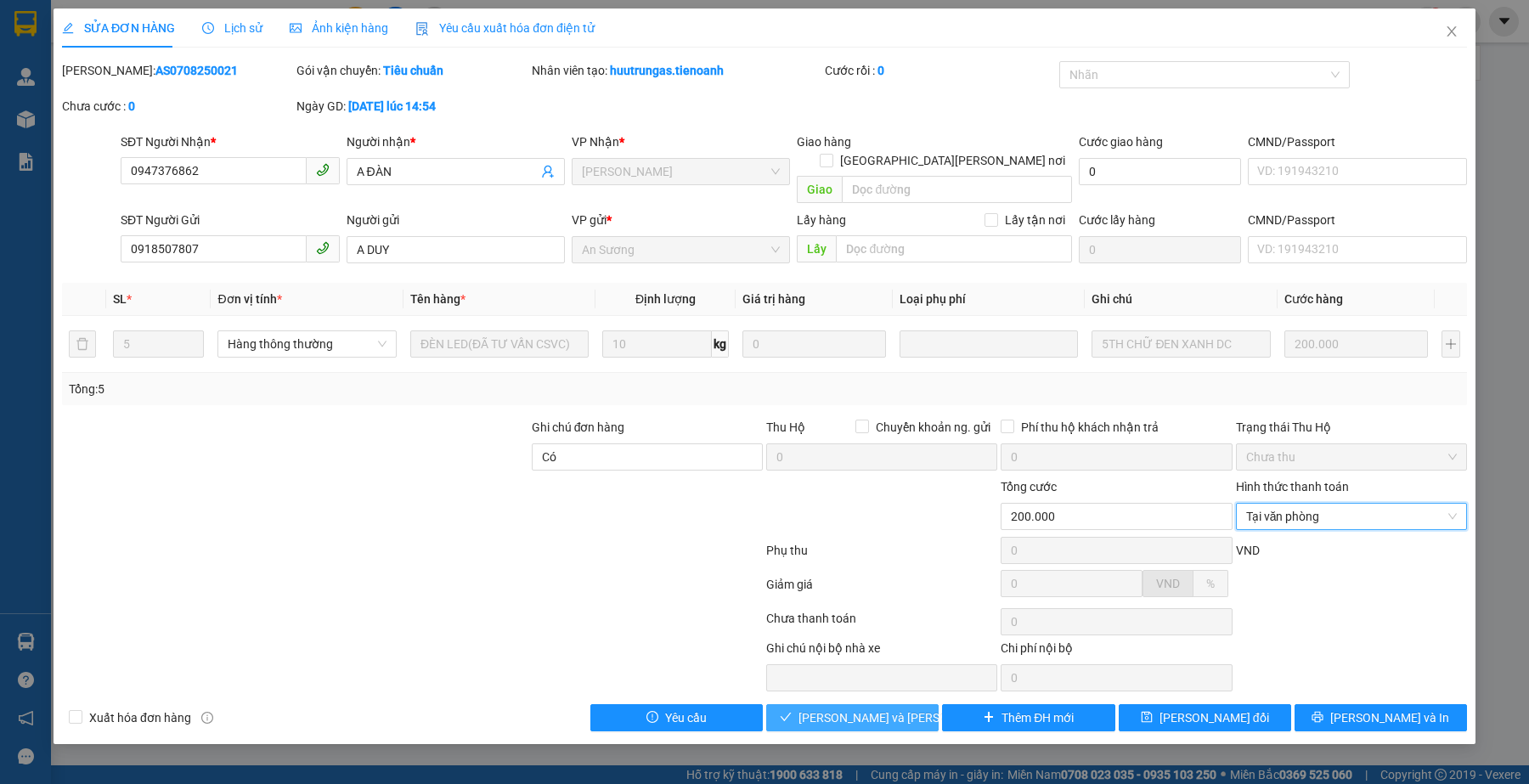
click at [897, 708] on span "[PERSON_NAME] và [PERSON_NAME] hàng" at bounding box center [913, 717] width 229 height 18
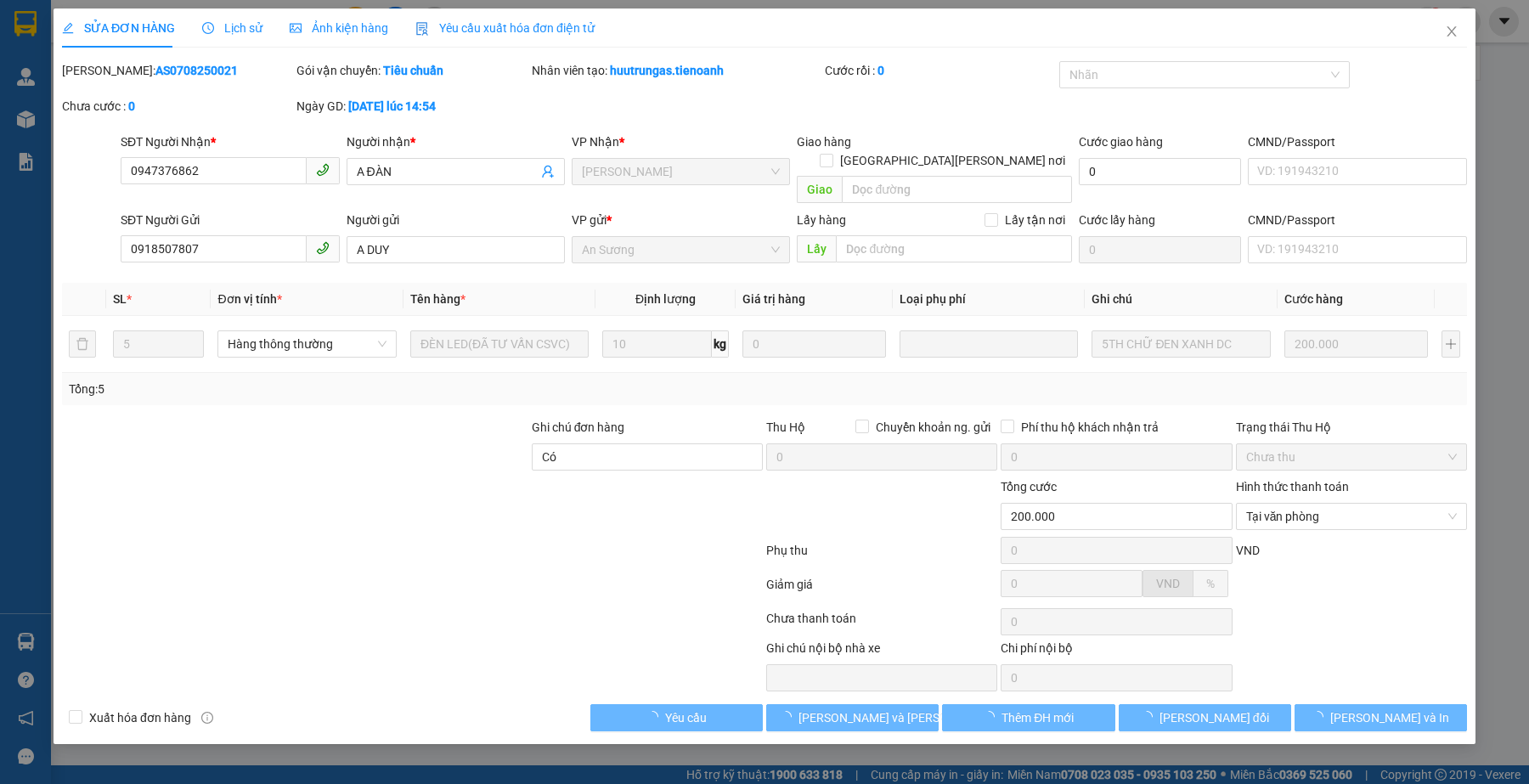
click at [238, 657] on div at bounding box center [266, 665] width 411 height 53
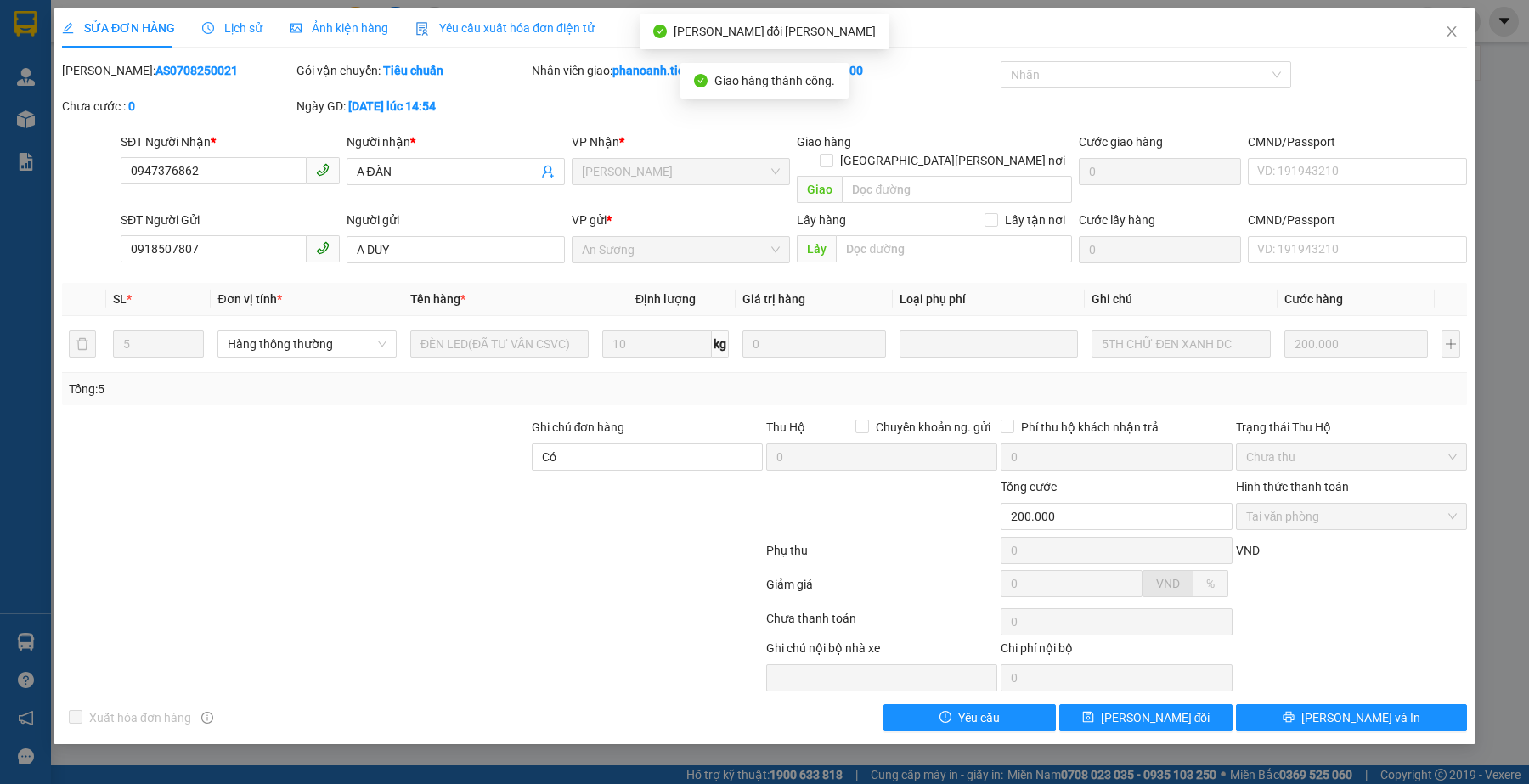
drag, startPoint x: 468, startPoint y: 528, endPoint x: 377, endPoint y: 39, distance: 497.4
click at [468, 536] on div at bounding box center [412, 553] width 705 height 34
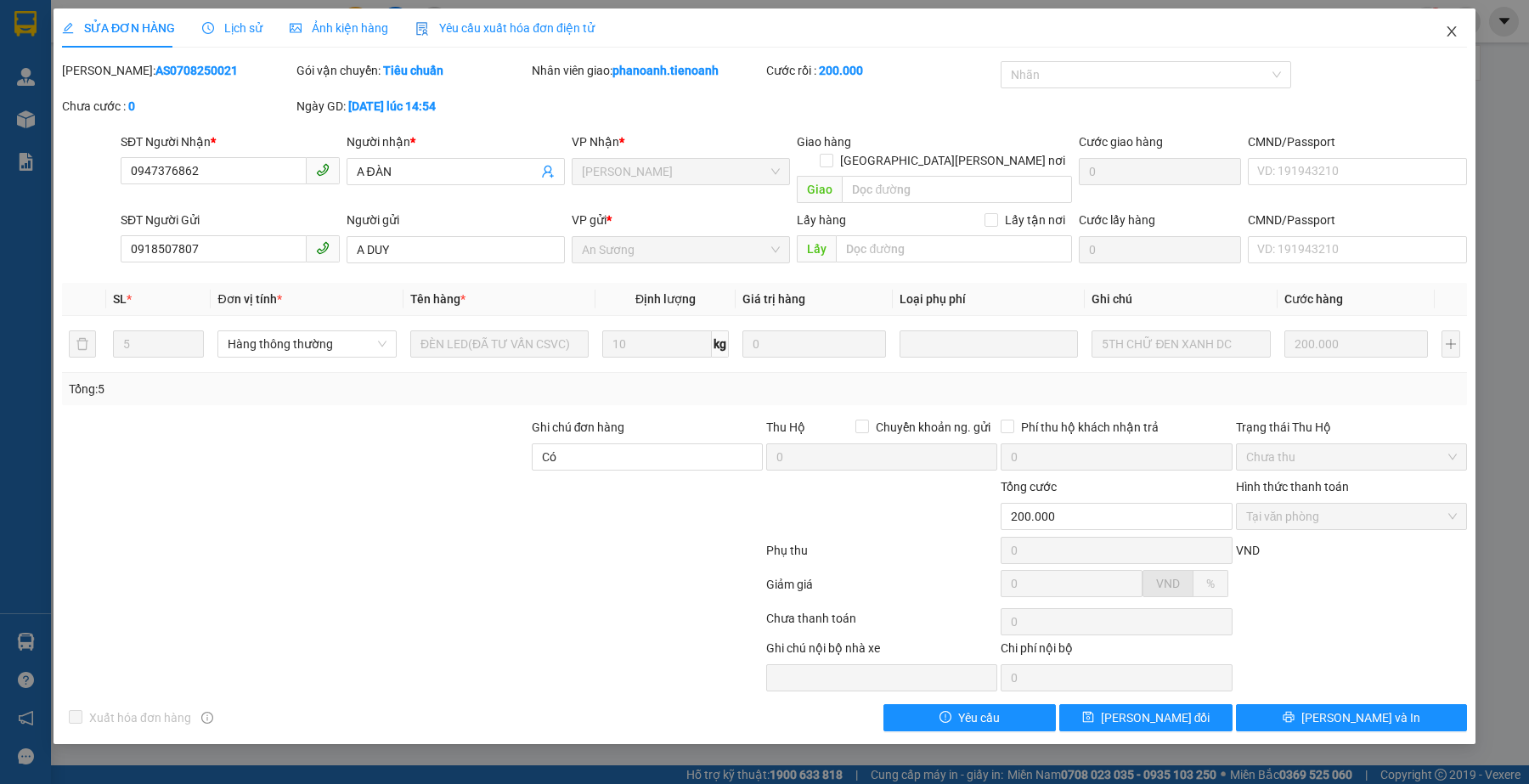
click at [1447, 27] on icon "close" at bounding box center [1451, 31] width 9 height 10
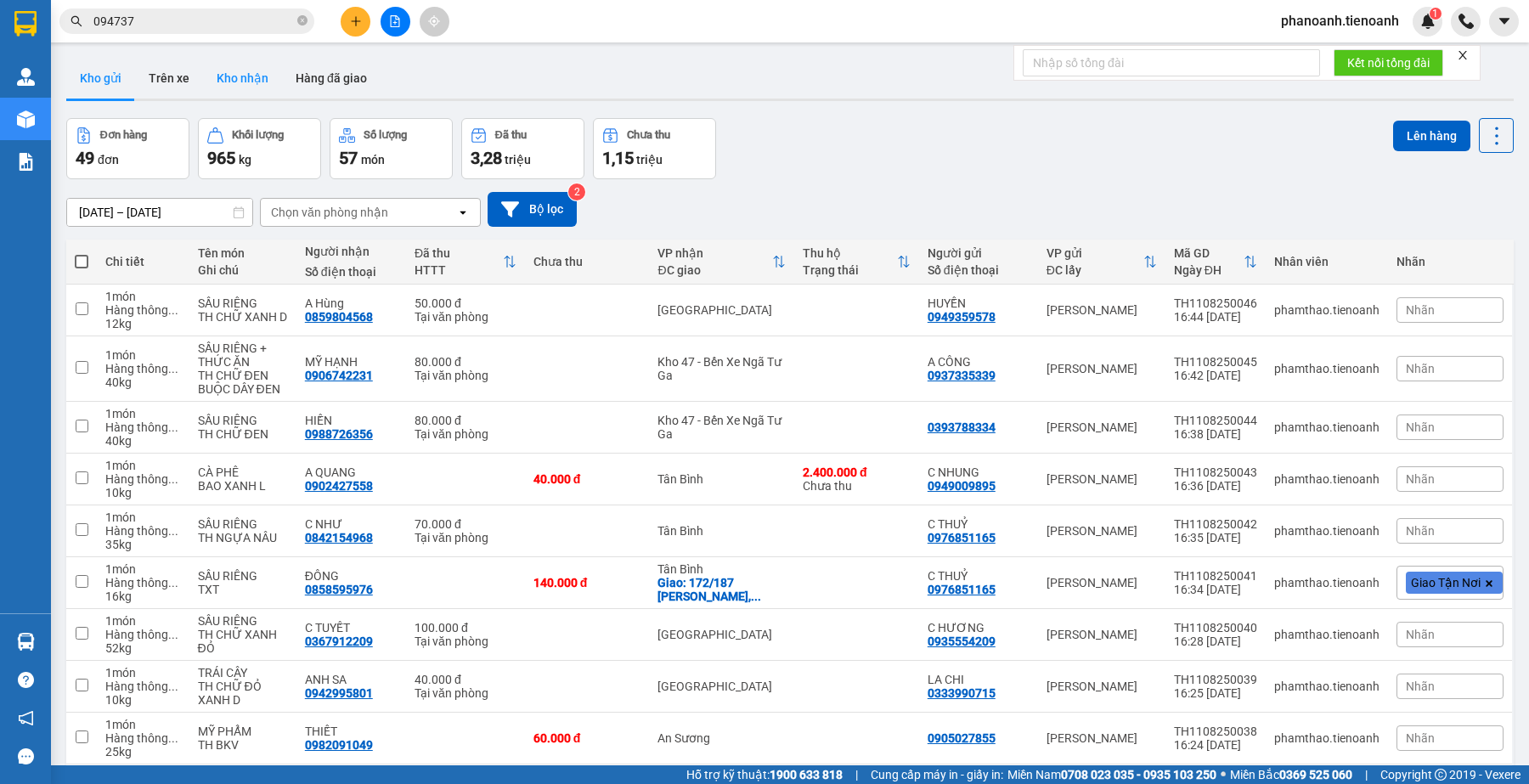
click at [240, 73] on button "Kho nhận" at bounding box center [242, 78] width 79 height 41
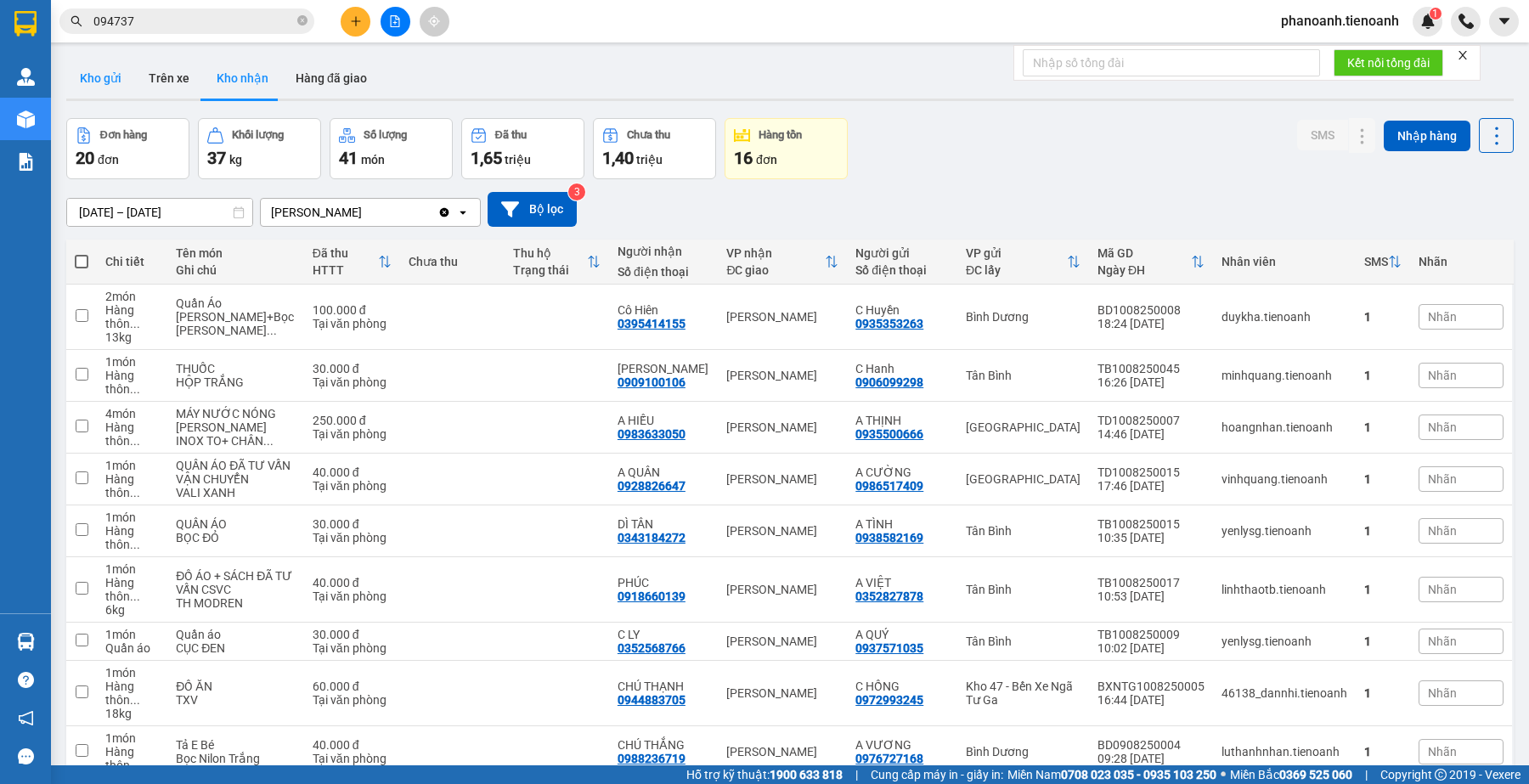
click at [115, 66] on button "Kho gửi" at bounding box center [101, 78] width 69 height 41
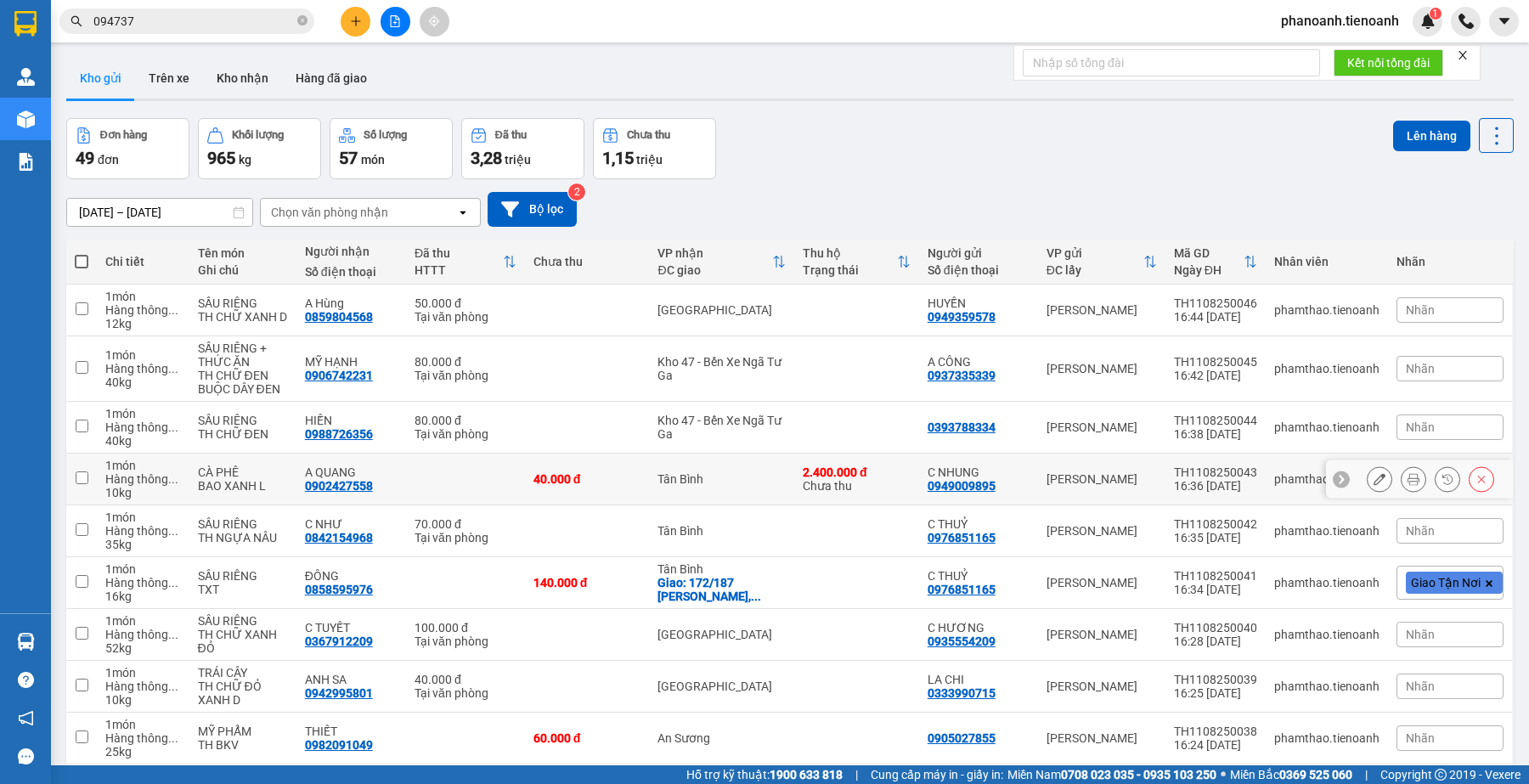
scroll to position [123, 0]
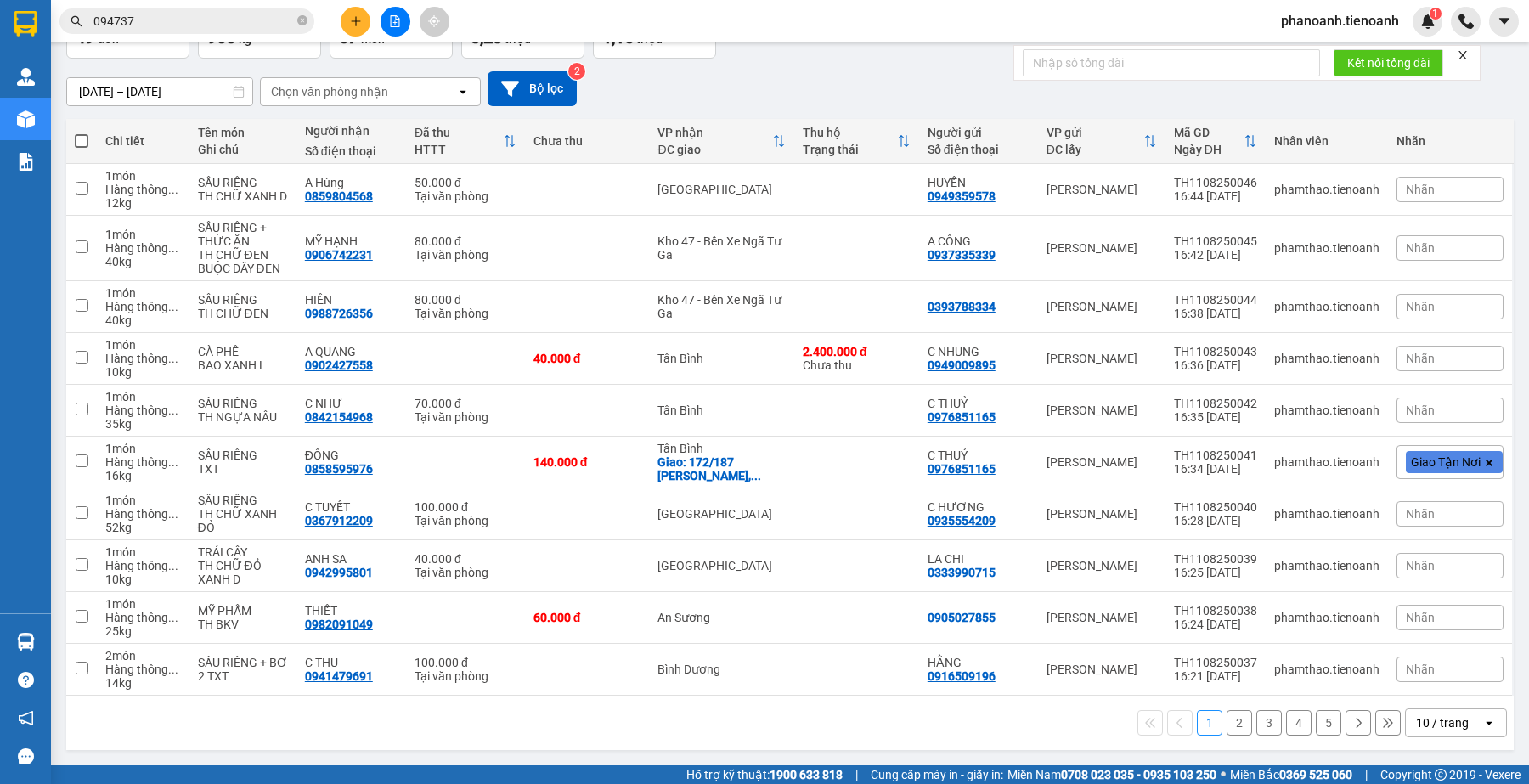
click at [1382, 722] on icon at bounding box center [1387, 723] width 12 height 12
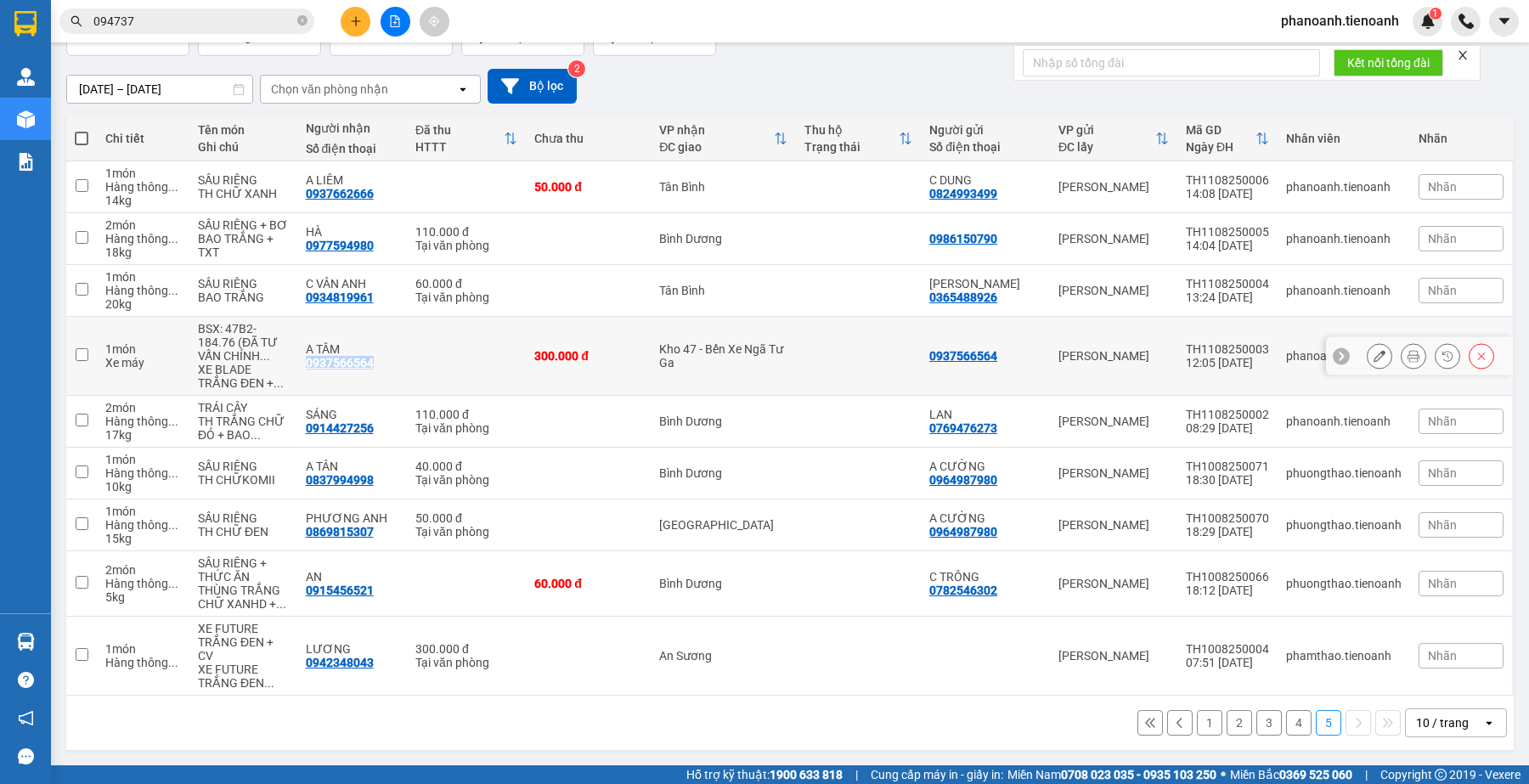
drag, startPoint x: 304, startPoint y: 367, endPoint x: 387, endPoint y: 369, distance: 83.0
click at [387, 369] on td "A TÂM 0937566564" at bounding box center [352, 356] width 110 height 79
checkbox input "true"
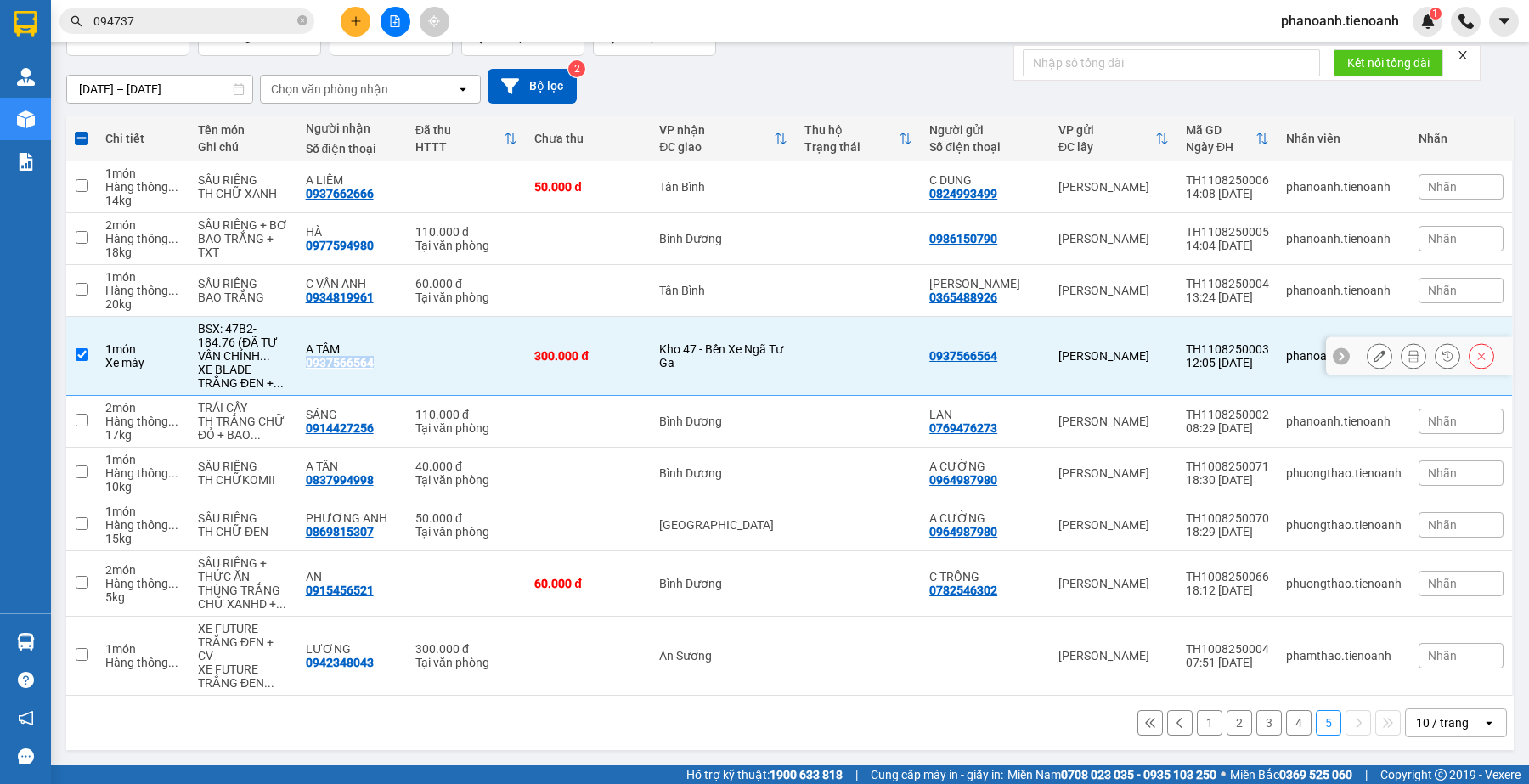
copy div "0937566564"
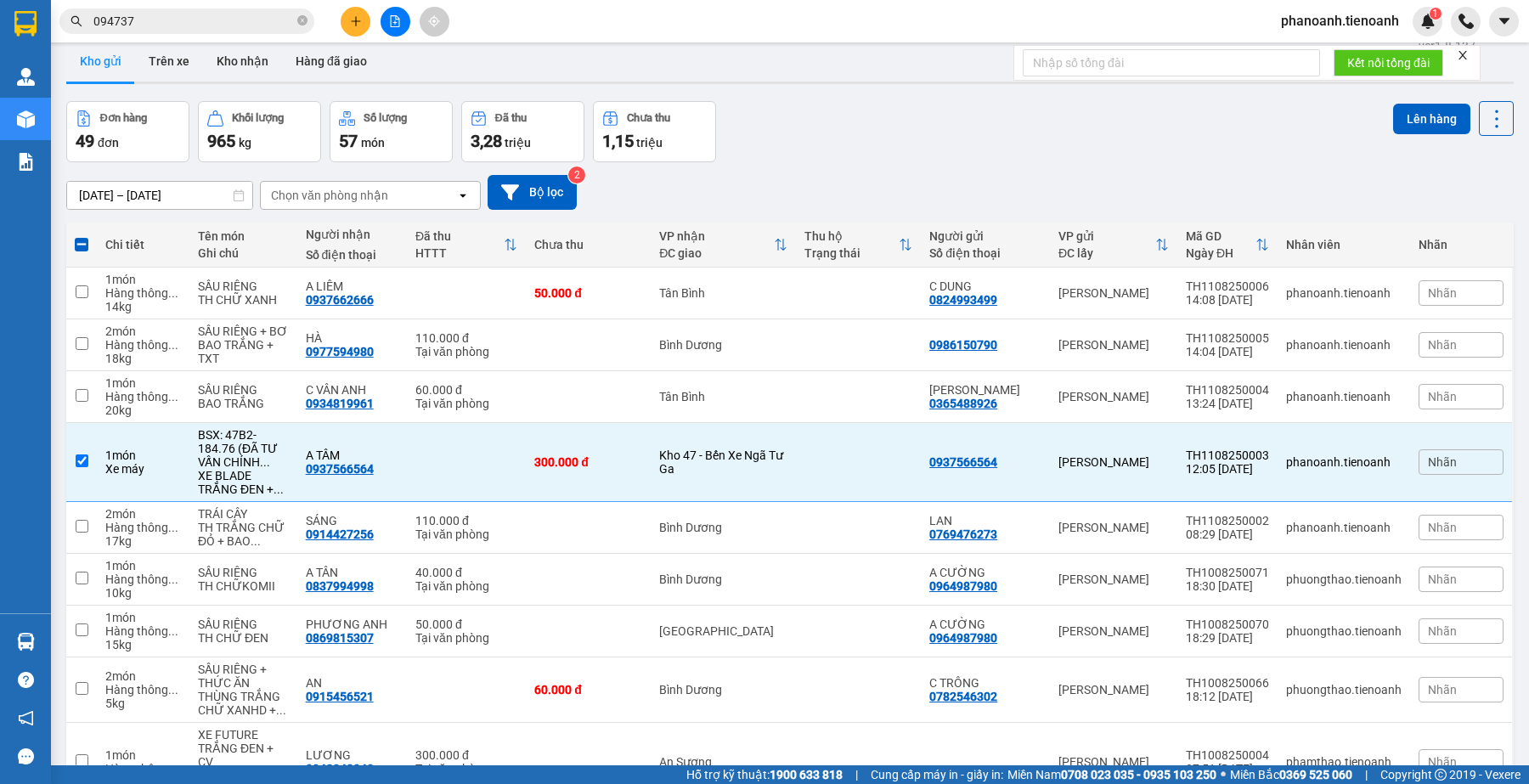
click at [223, 34] on div "Kết quả [PERSON_NAME] ( 87 ) Bộ lọc Mã ĐH Trạng thái Món hàng Thu hộ Tổng [PERS…" at bounding box center [165, 21] width 332 height 30
click at [230, 12] on input "094737" at bounding box center [193, 21] width 200 height 18
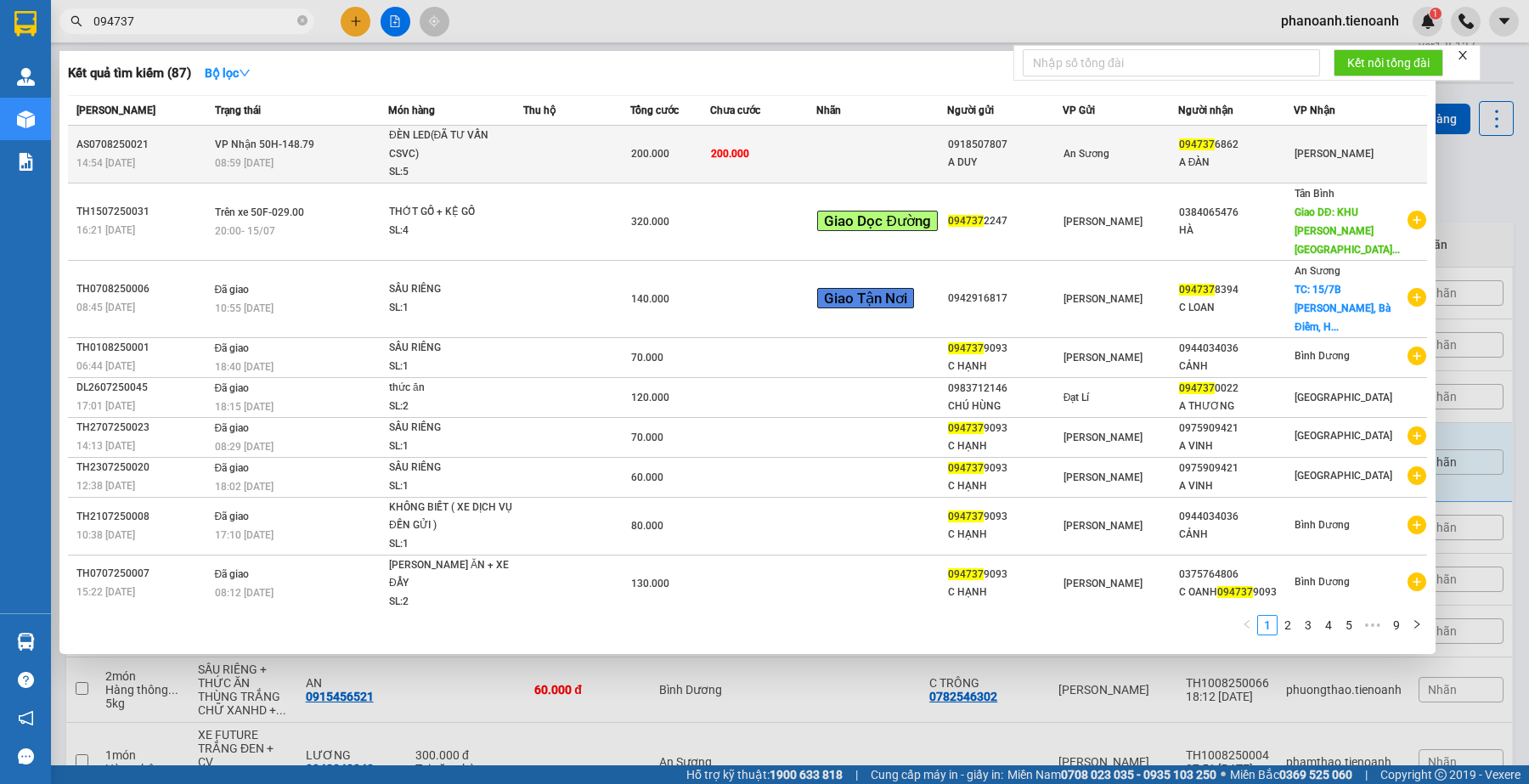
click at [1034, 164] on div "A DUY" at bounding box center [1004, 163] width 114 height 18
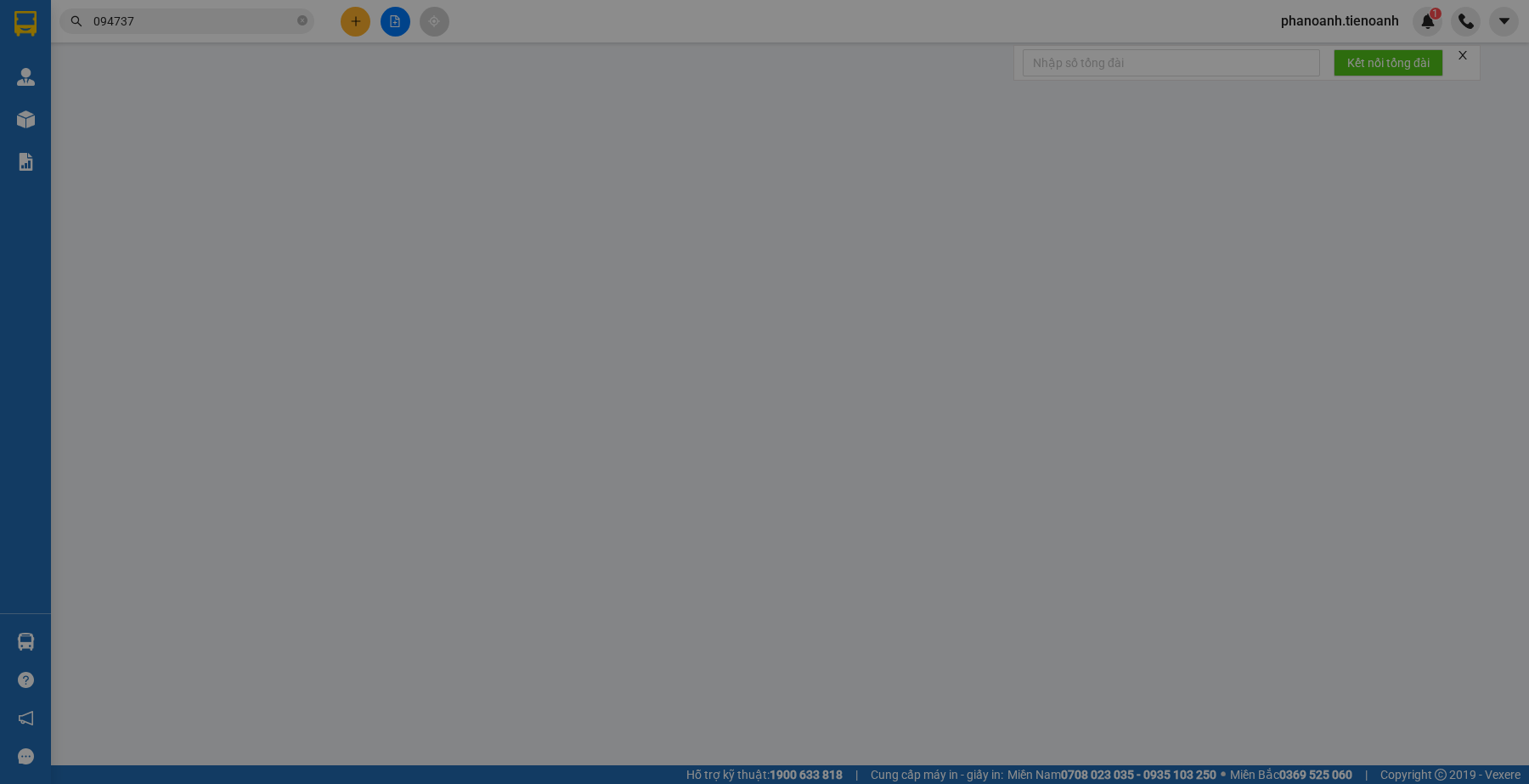
type input "0947376862"
type input "A ĐÀN"
type input "0918507807"
type input "A DUY"
type input "Có"
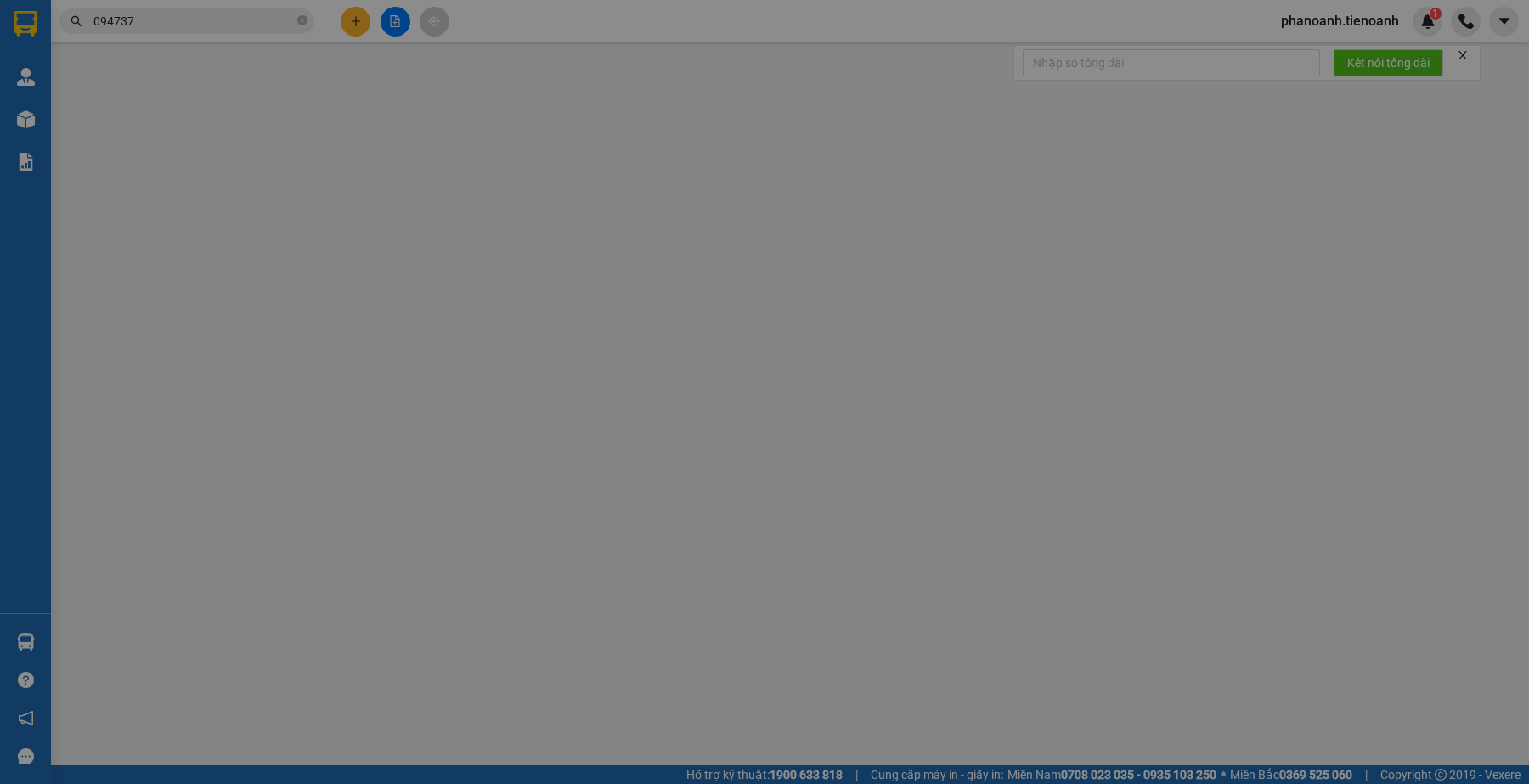
type input "200.000"
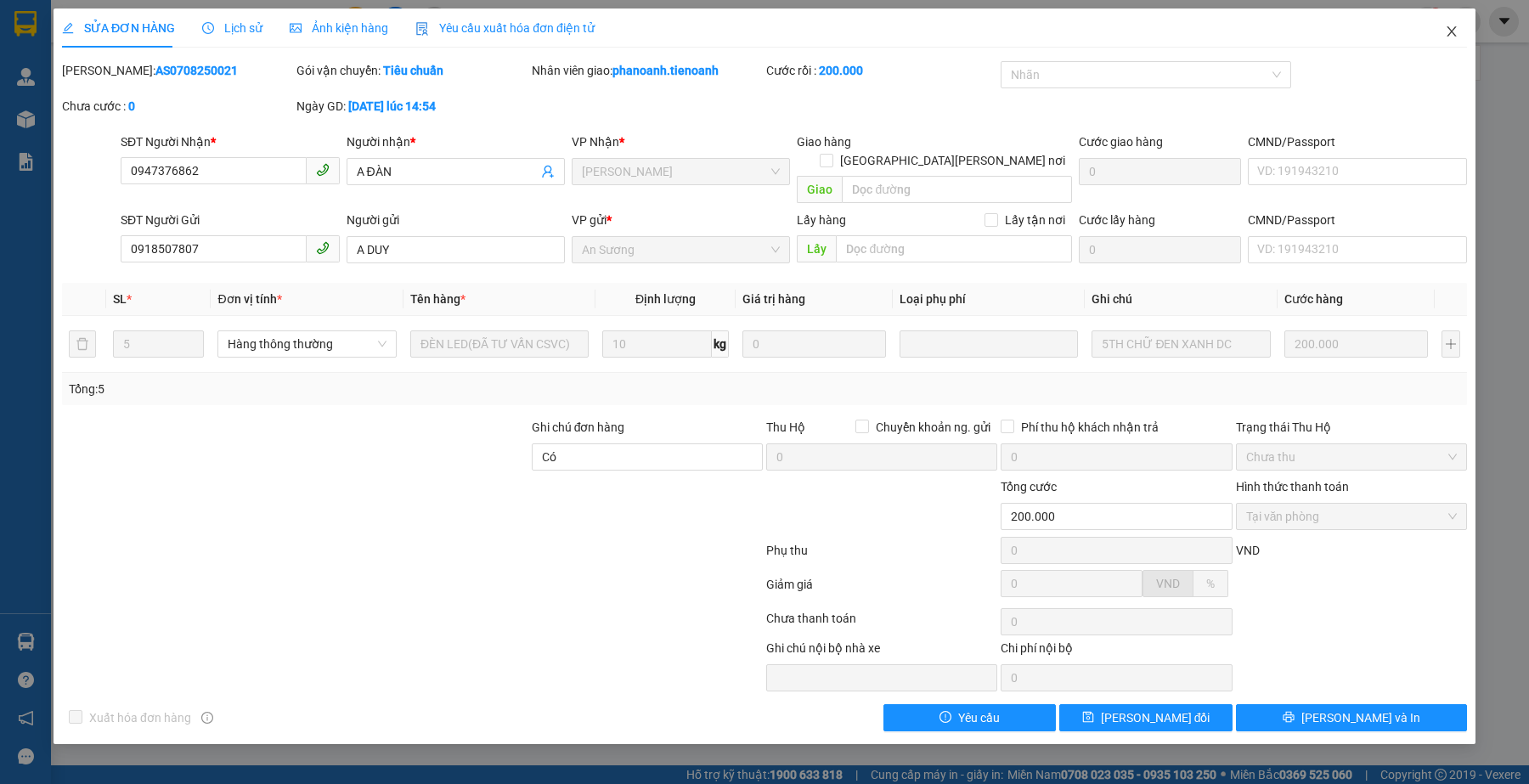
click at [1442, 28] on span "Close" at bounding box center [1452, 32] width 48 height 48
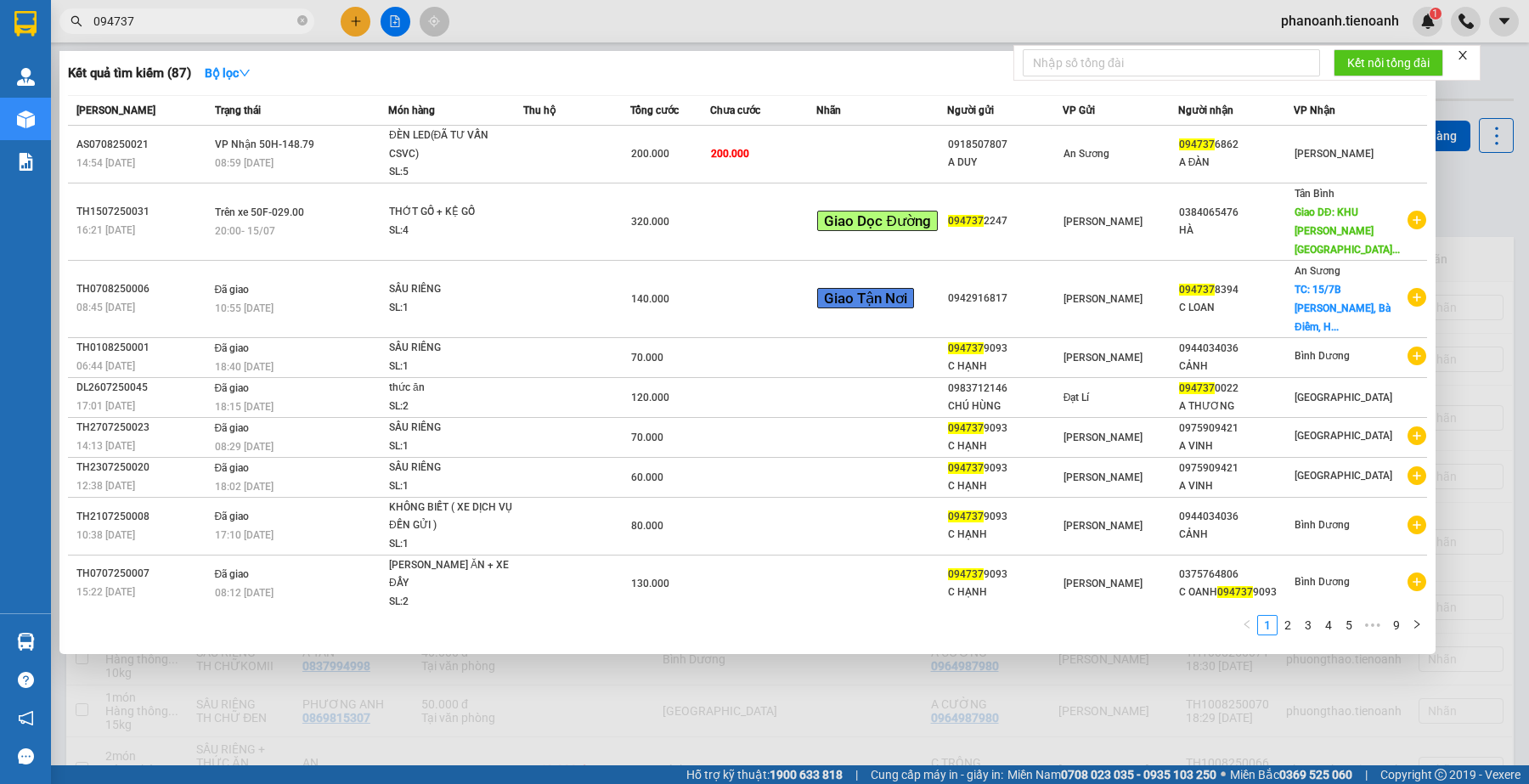
click at [175, 26] on input "094737" at bounding box center [193, 21] width 200 height 18
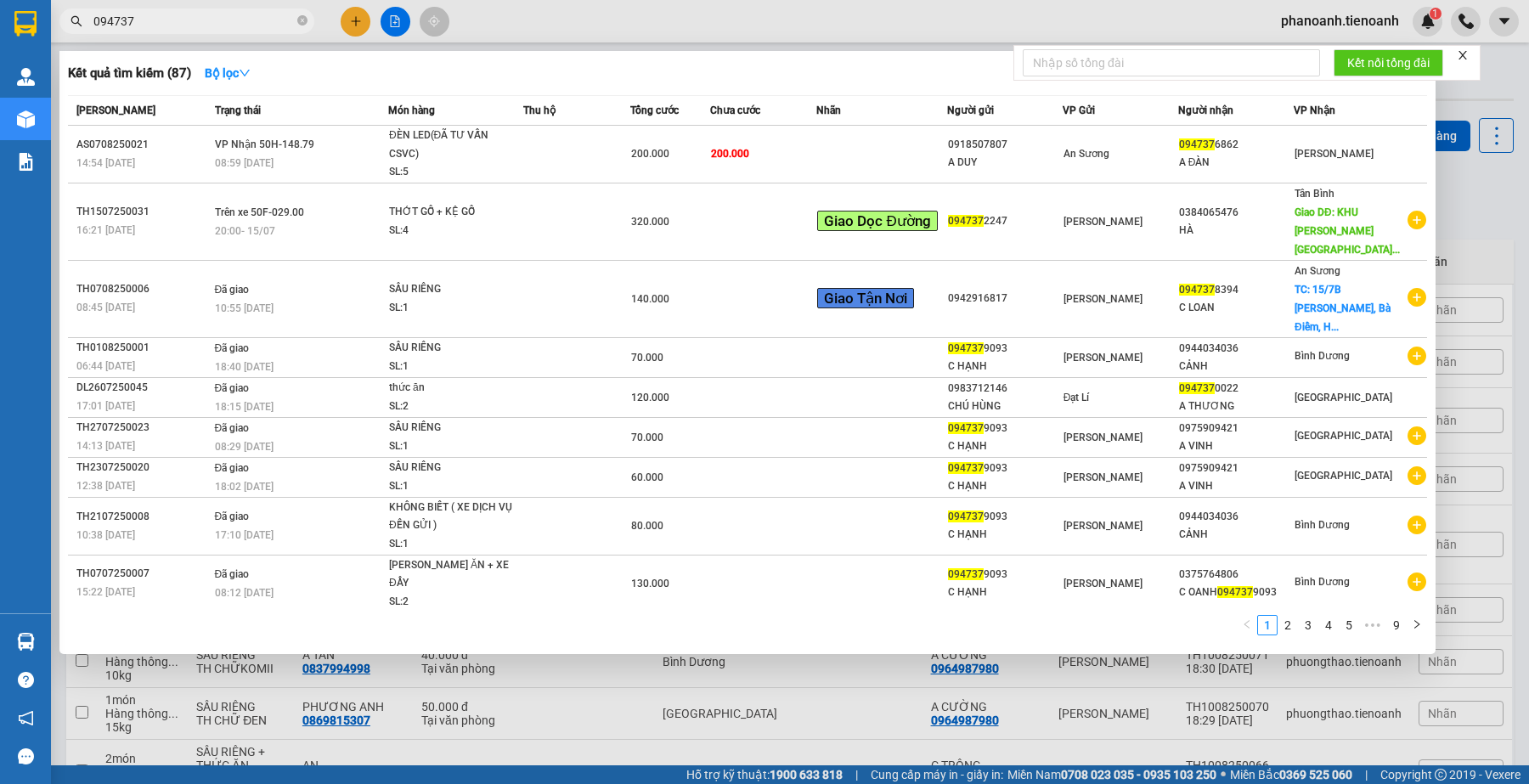
click at [175, 26] on input "094737" at bounding box center [193, 21] width 200 height 18
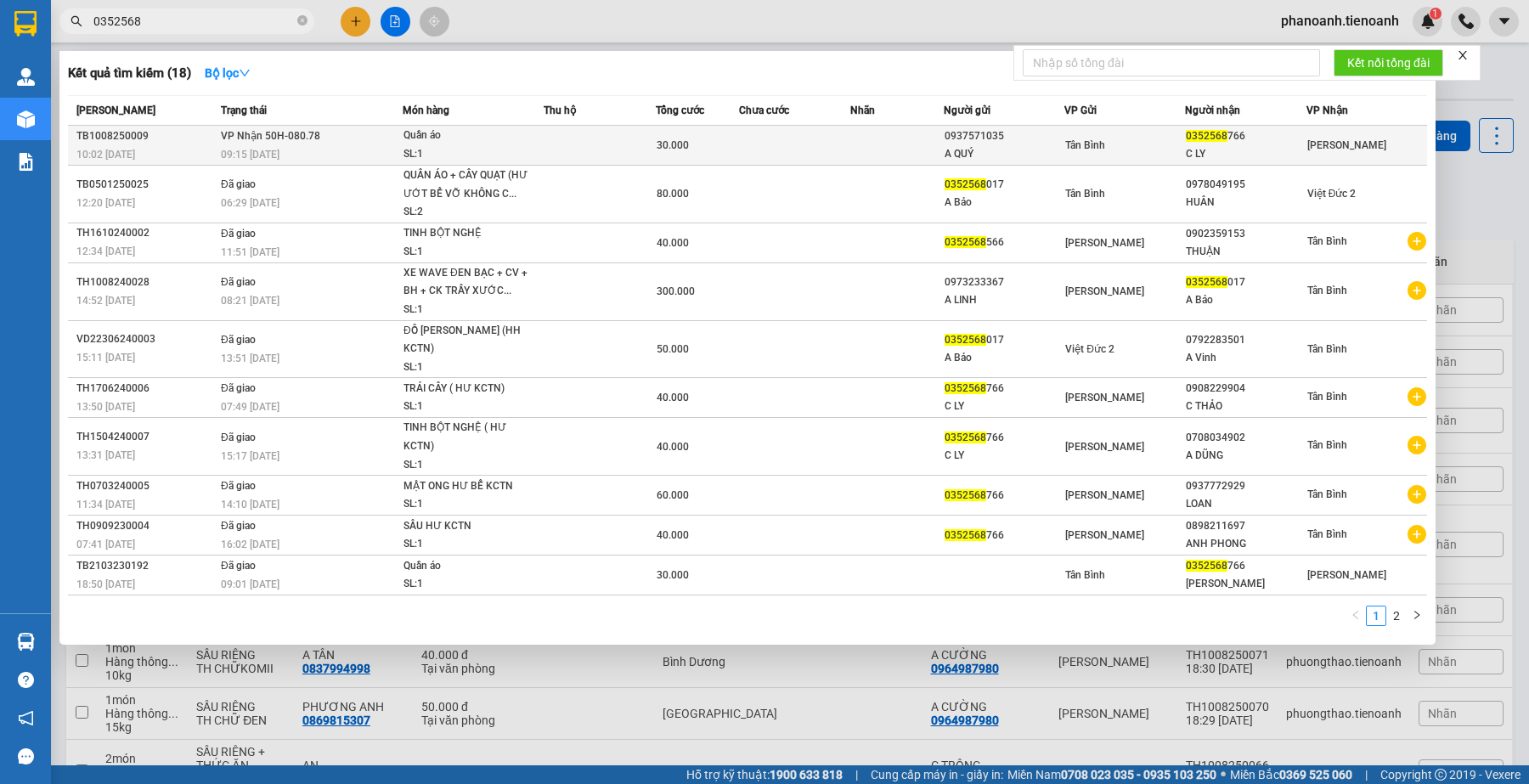
type input "0352568"
click at [401, 138] on td "[PERSON_NAME] 50H-080.78 09:15 [DATE]" at bounding box center [310, 146] width 186 height 40
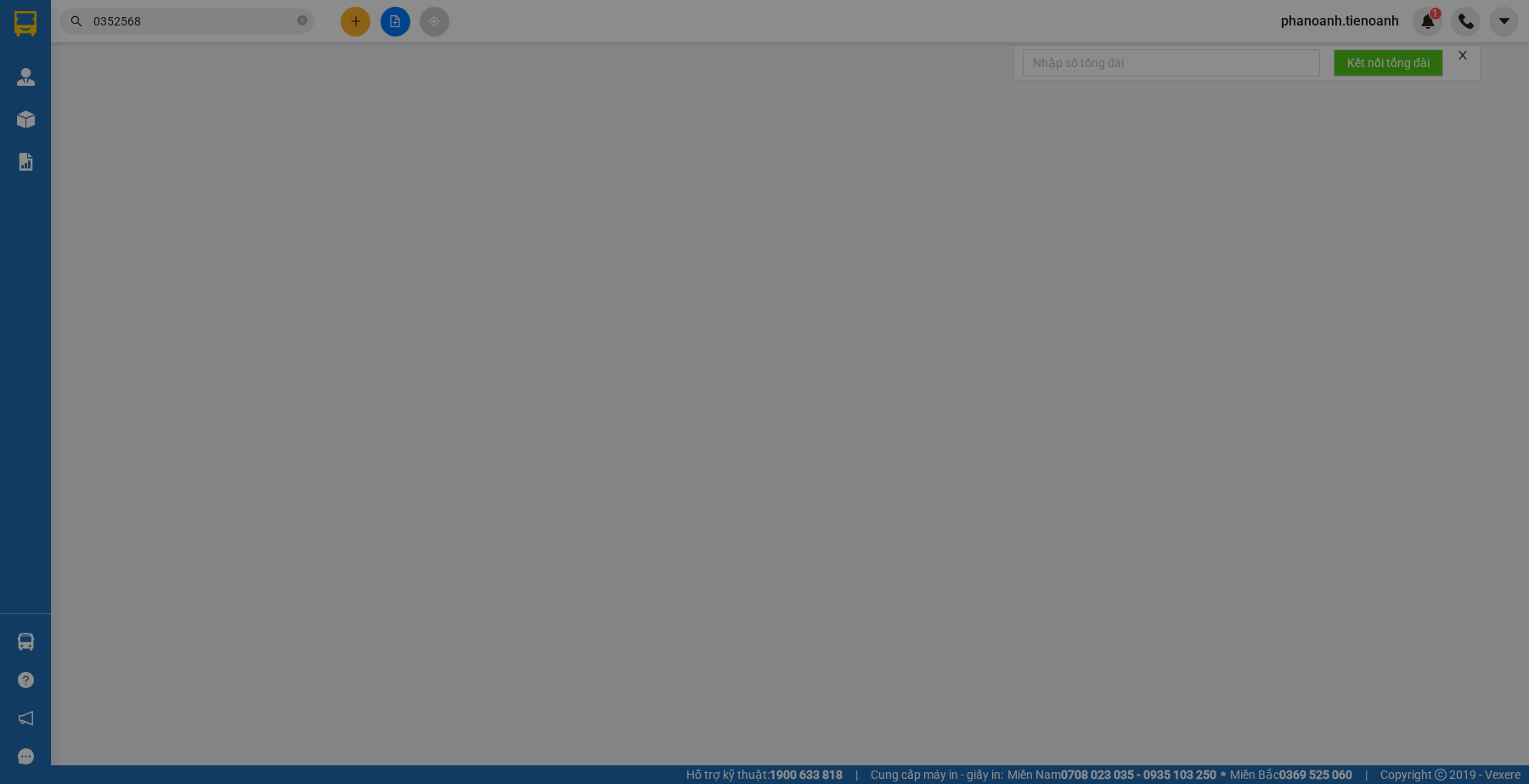
type input "0352568766"
type input "C LY"
type input "0937571035"
type input "A QUÝ"
type input "30.000"
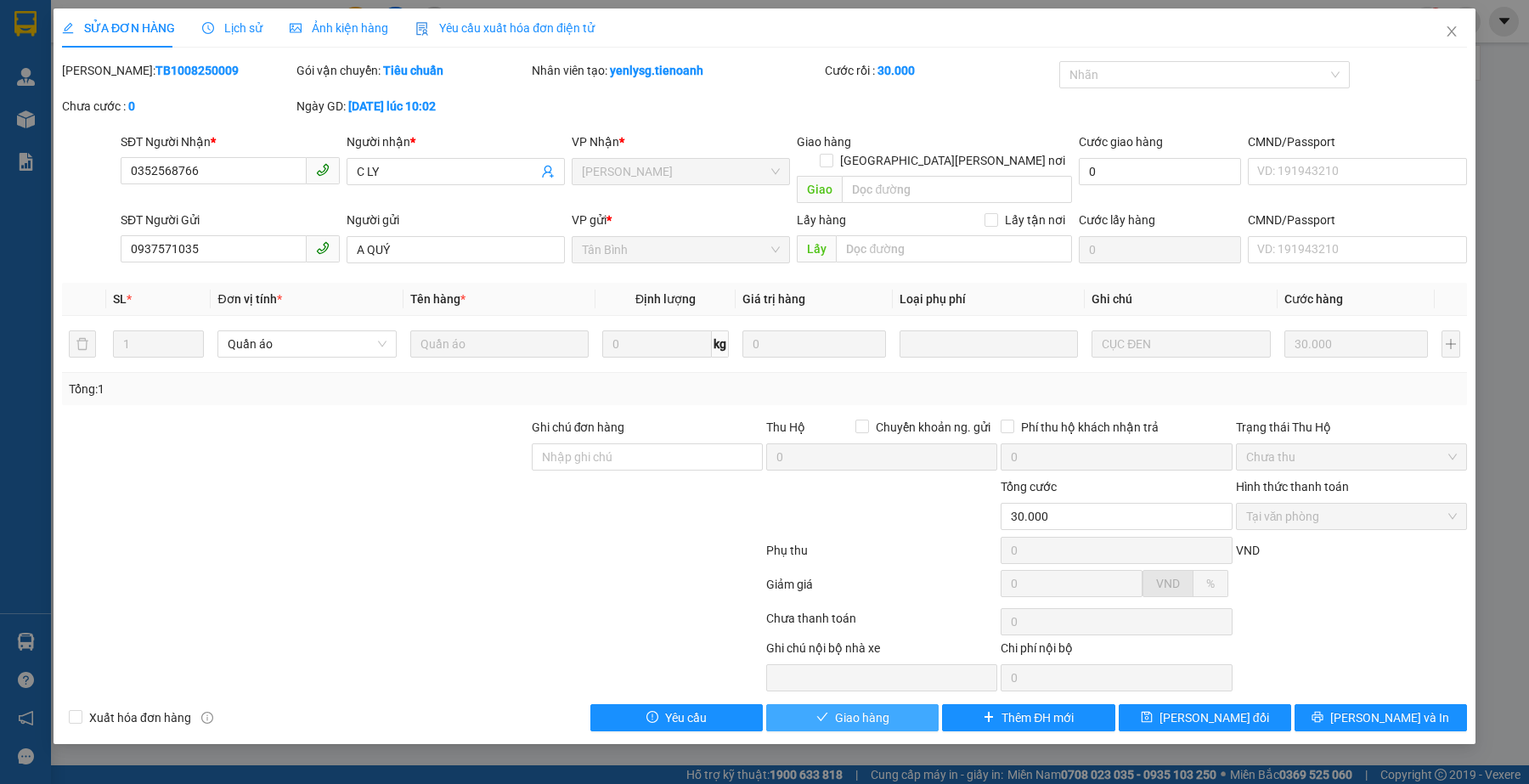
click at [892, 706] on button "Giao hàng" at bounding box center [852, 718] width 173 height 27
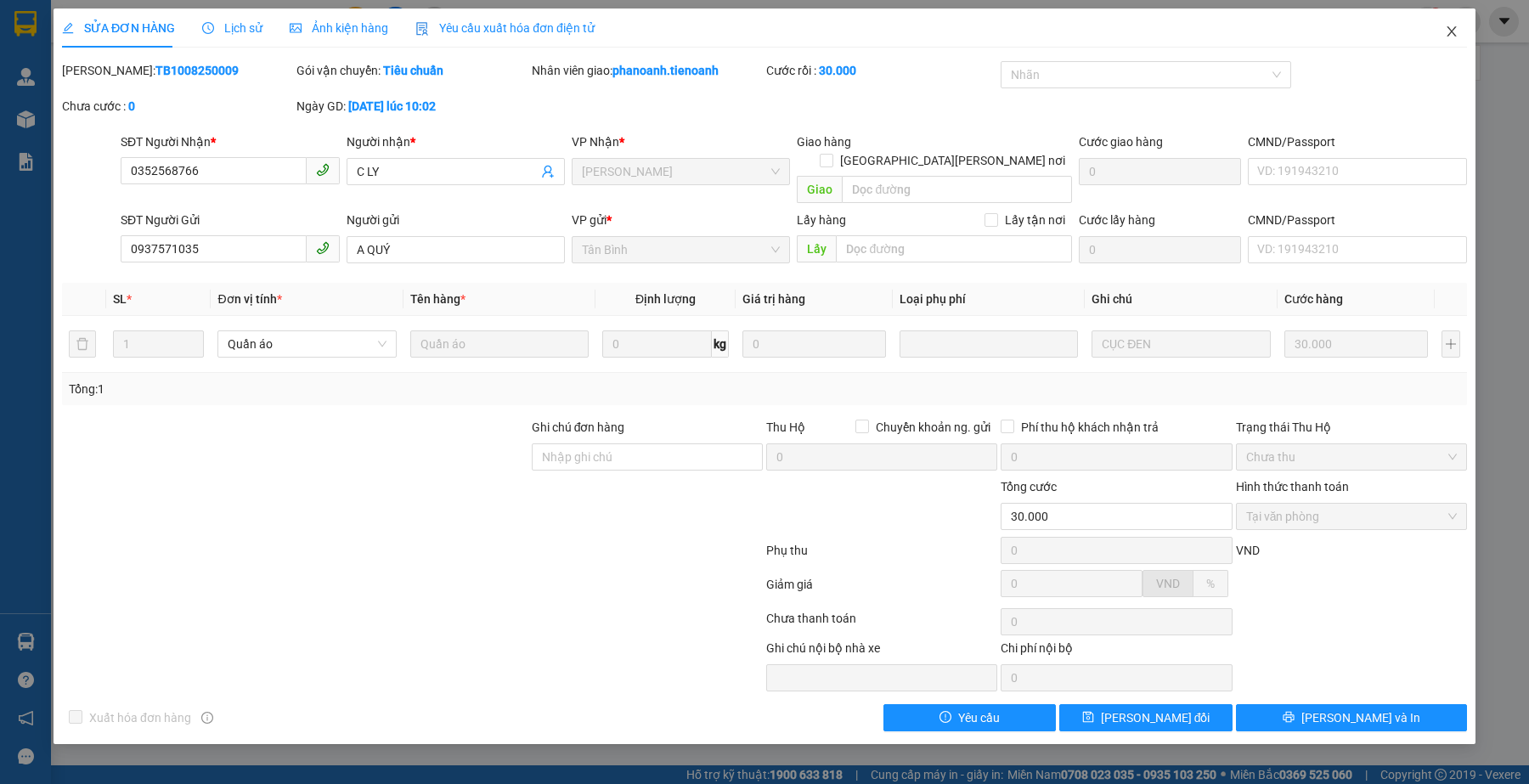
click at [1449, 31] on icon "close" at bounding box center [1451, 31] width 14 height 14
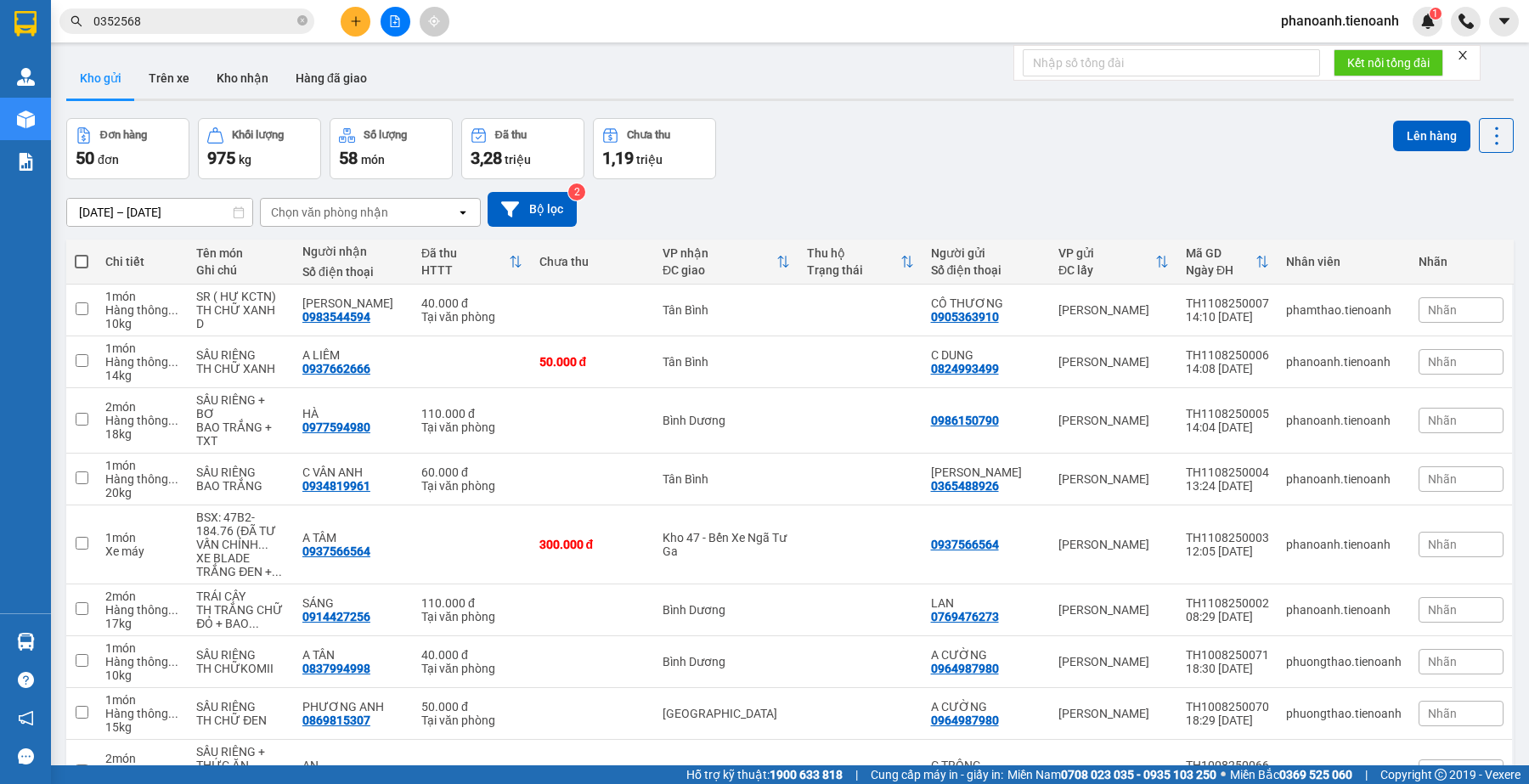
click at [264, 22] on input "0352568" at bounding box center [193, 21] width 200 height 18
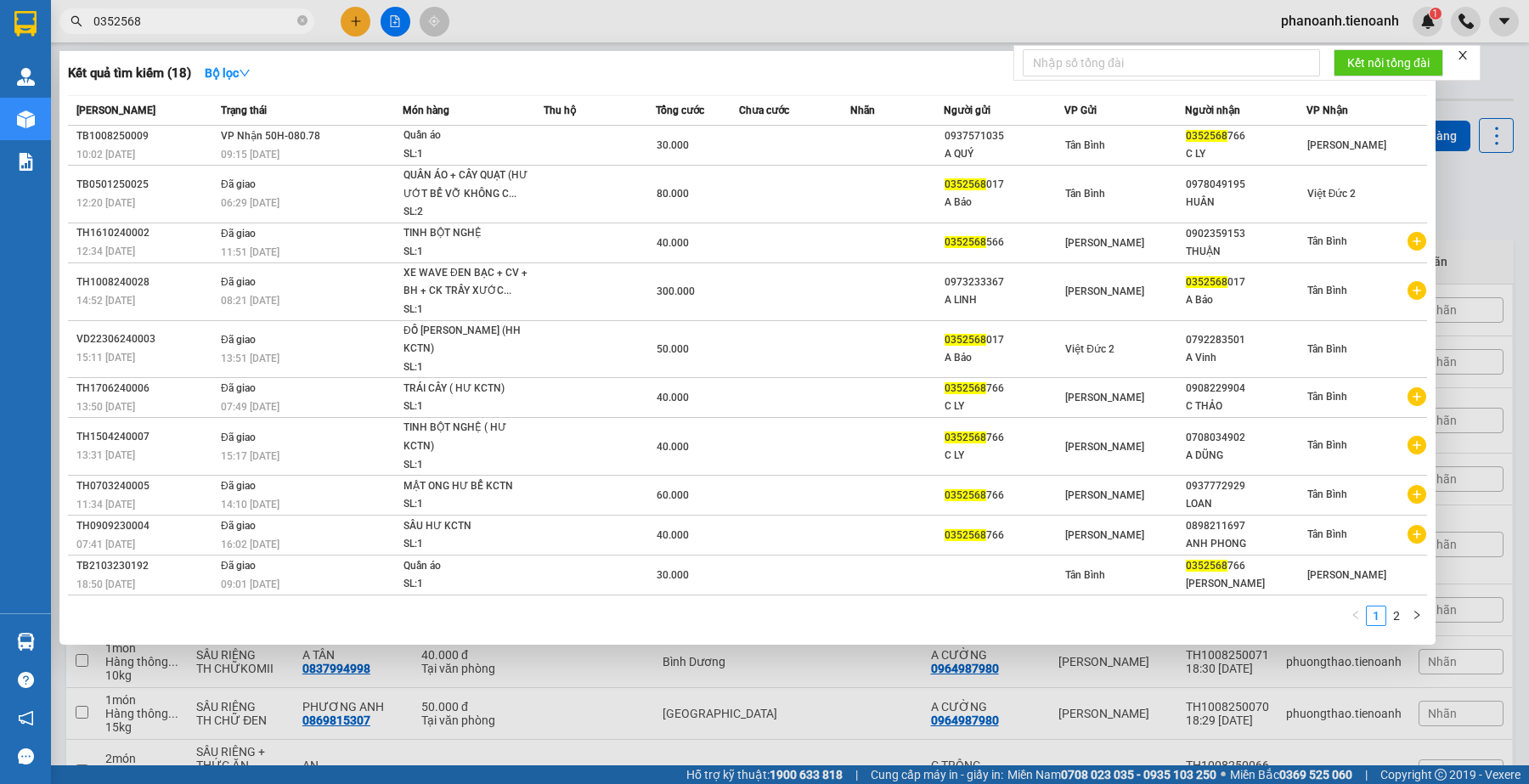
click at [264, 22] on input "0352568" at bounding box center [193, 21] width 200 height 18
paste input "937566564"
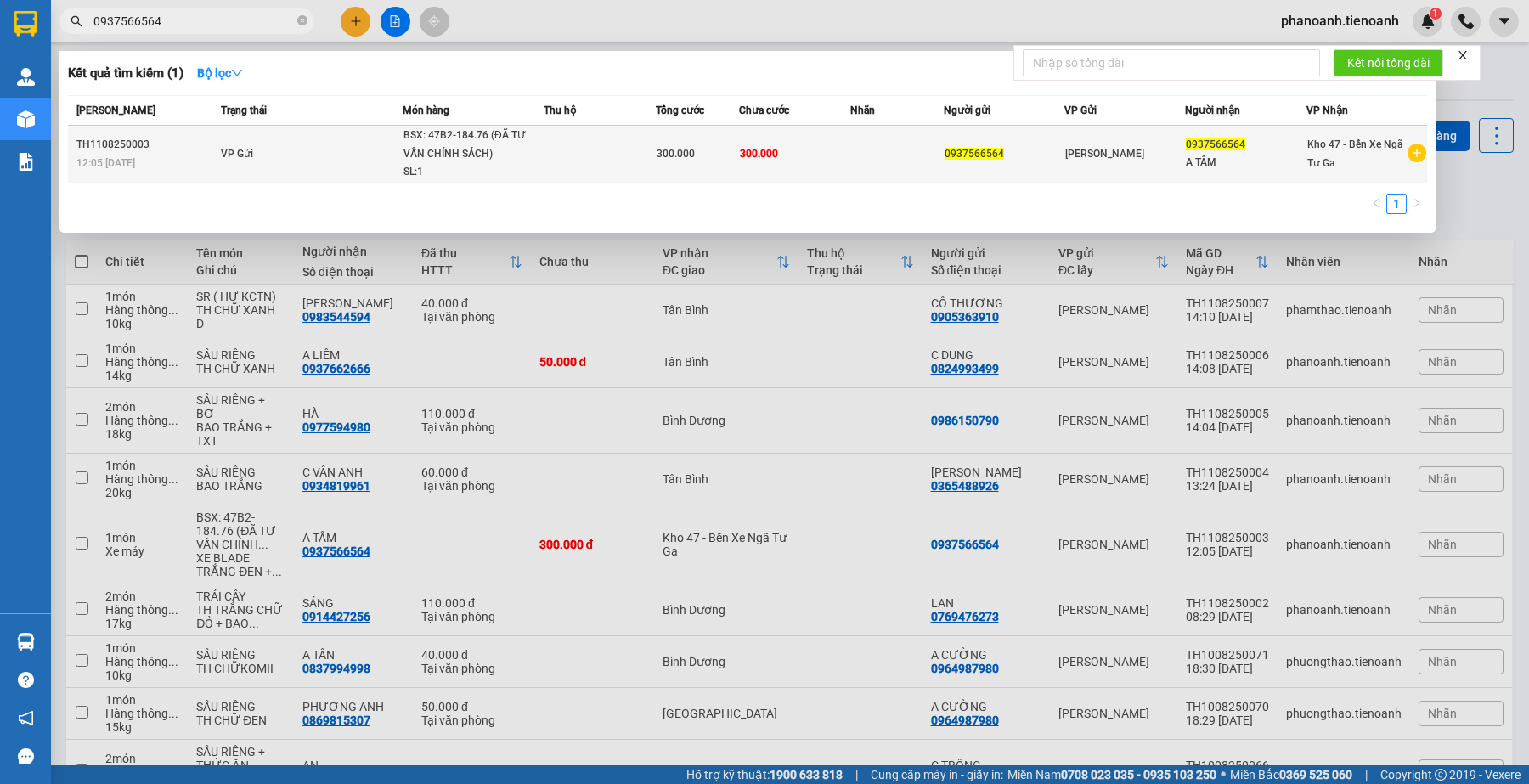
type input "0937566564"
click at [417, 175] on div "SL: 1" at bounding box center [467, 172] width 127 height 18
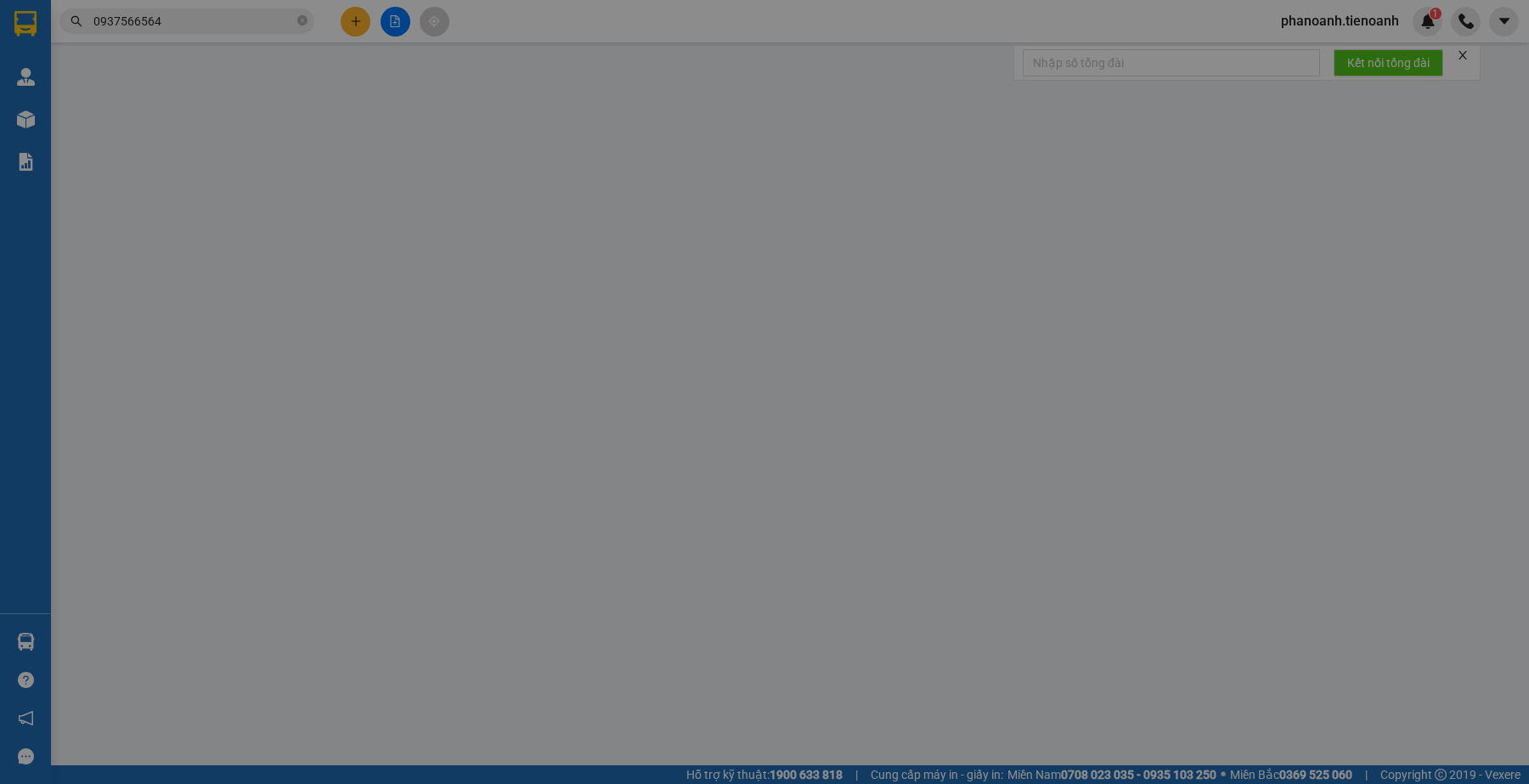
type input "0937566564"
type input "A TÂM"
type input "0937566564"
type input "300.000"
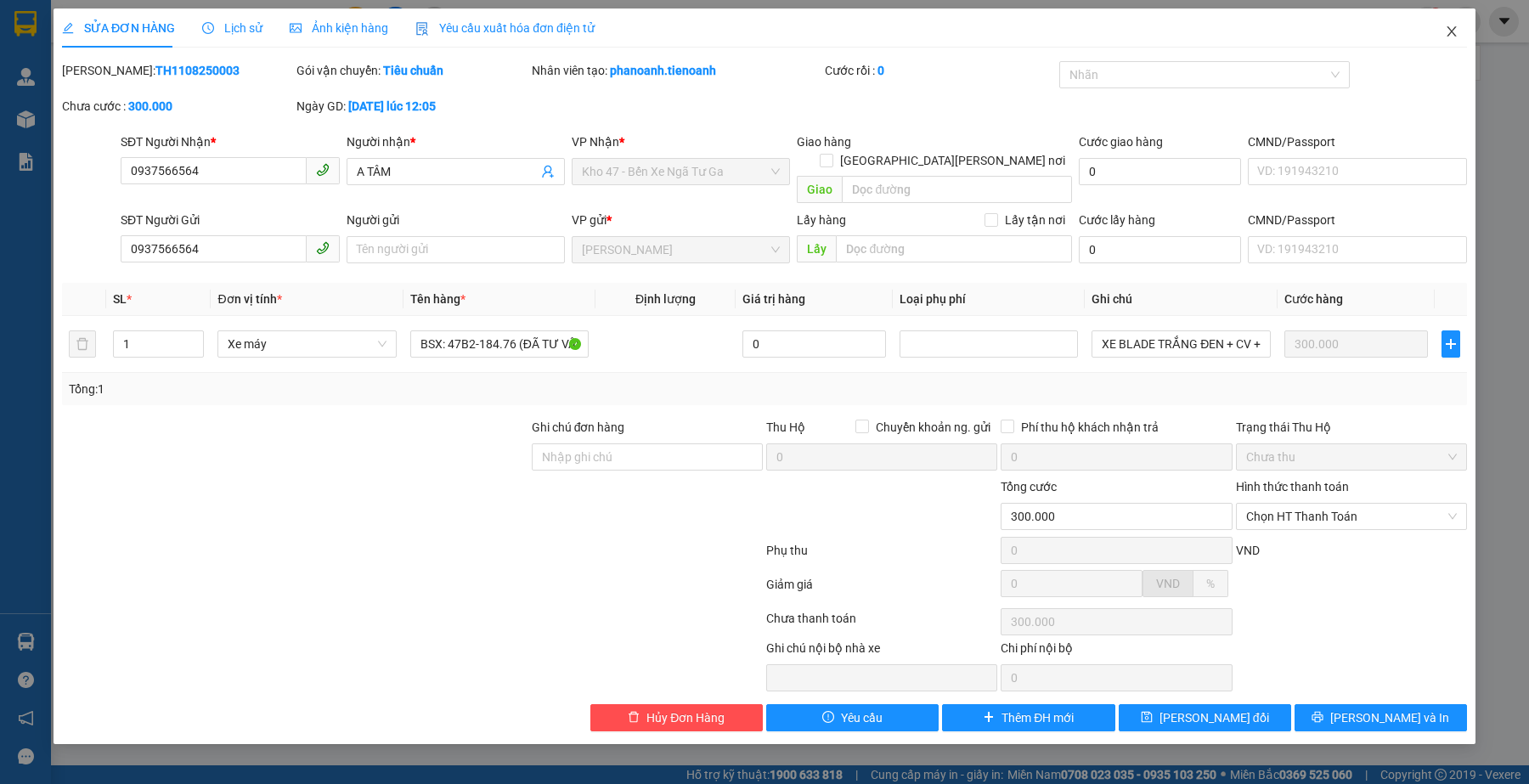
click at [1460, 26] on span "Close" at bounding box center [1452, 32] width 48 height 48
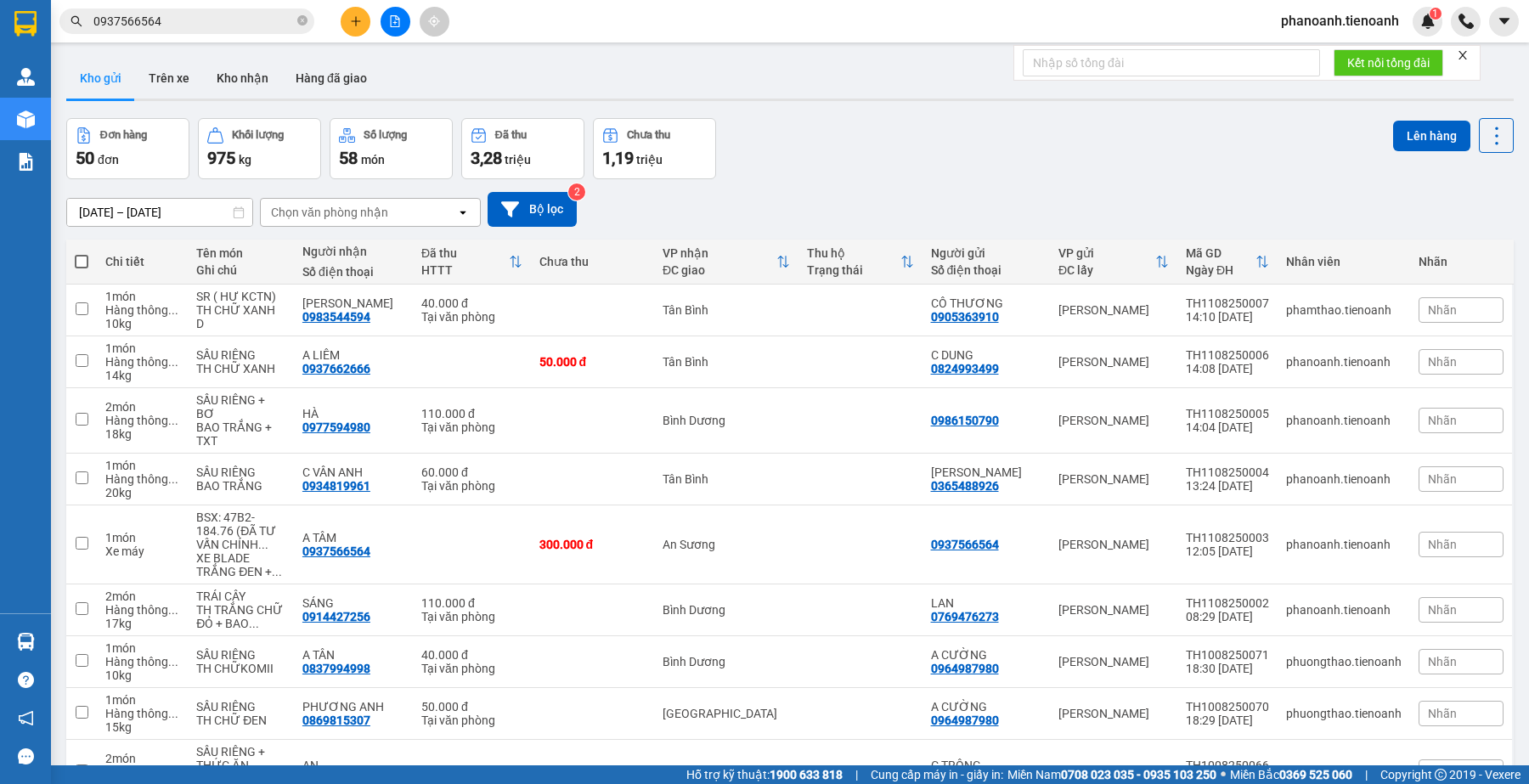
click at [359, 16] on icon "plus" at bounding box center [356, 21] width 12 height 12
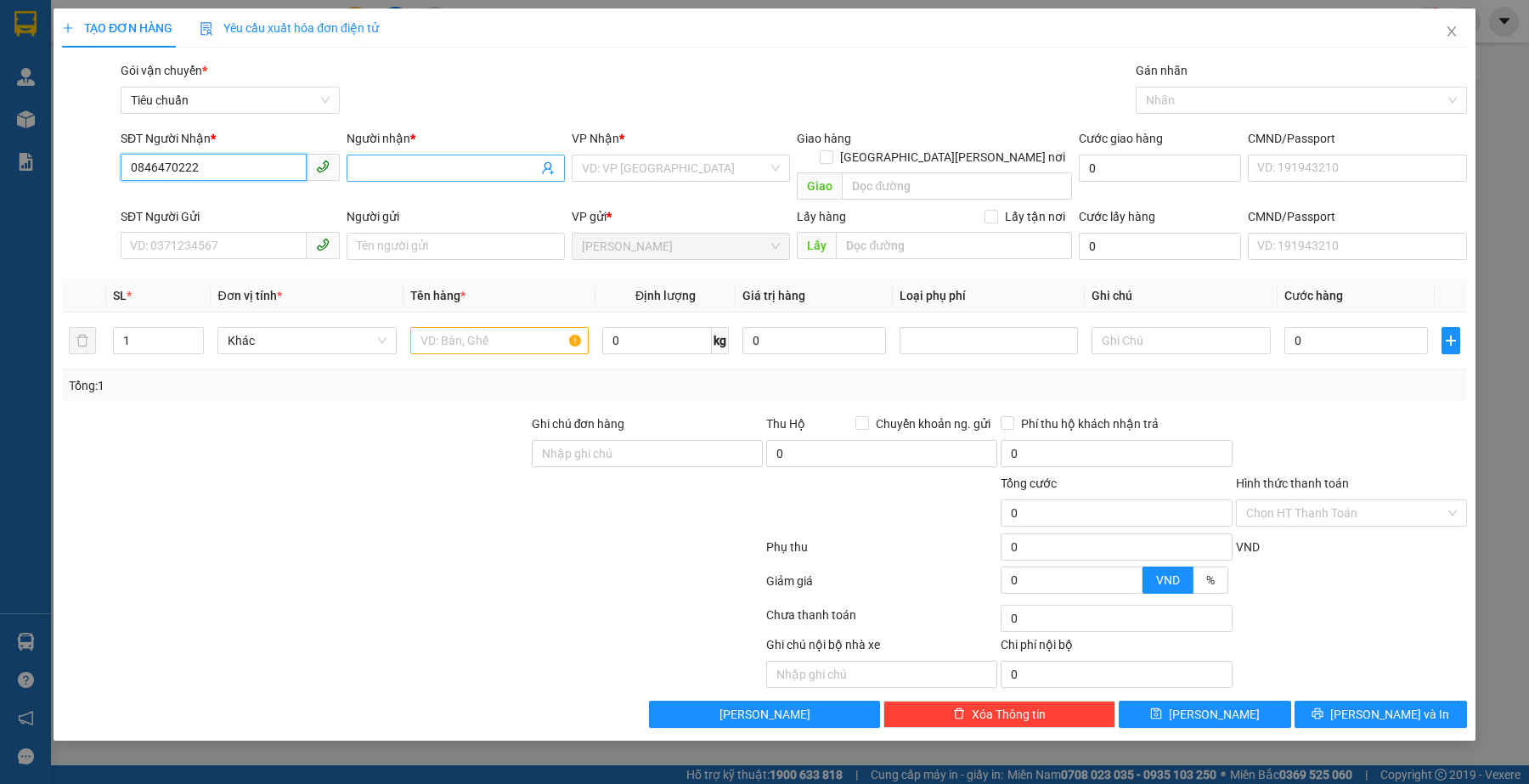
type input "0846470222"
click at [448, 166] on input "Người nhận *" at bounding box center [447, 168] width 181 height 18
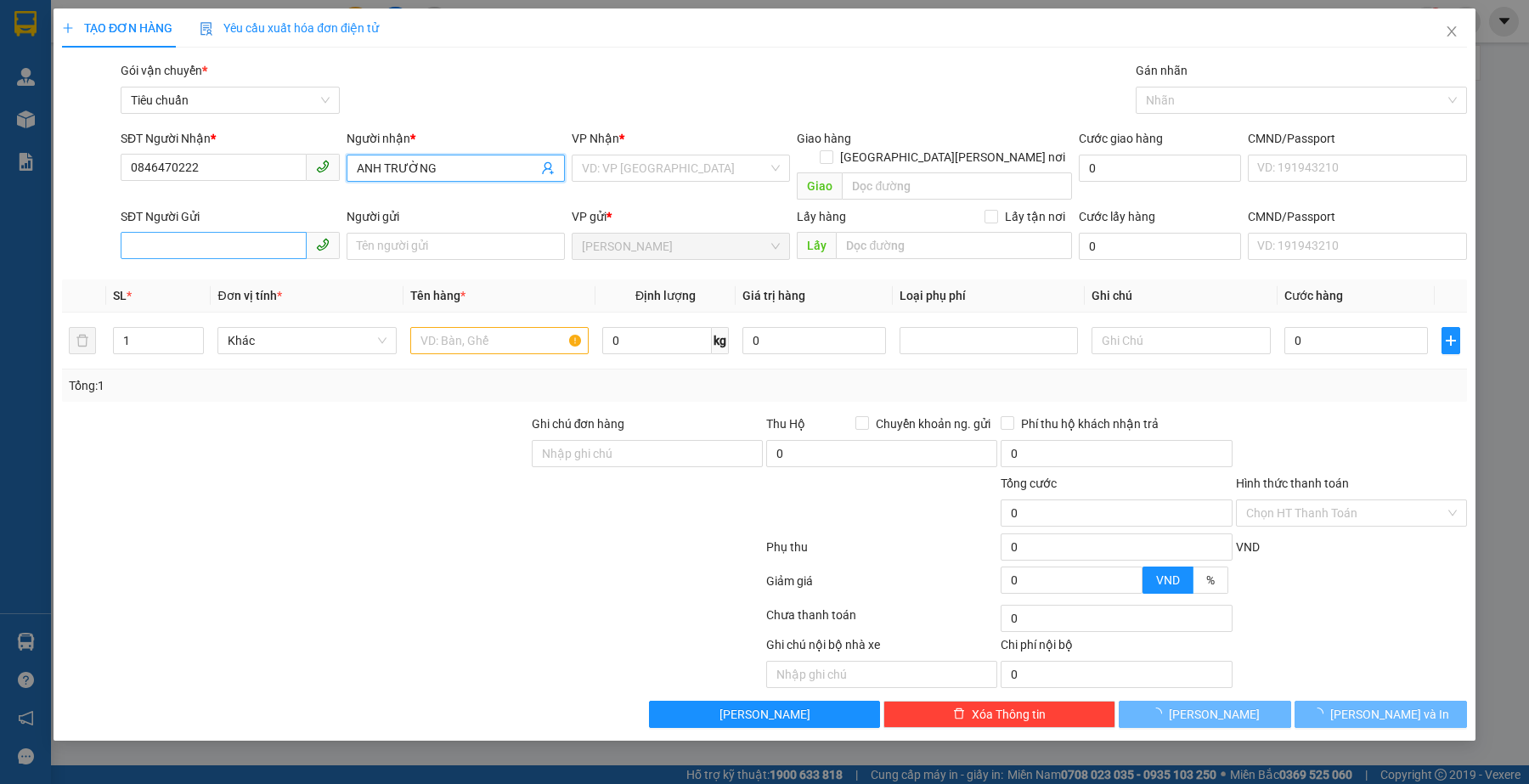
type input "ANH TRƯỜNG"
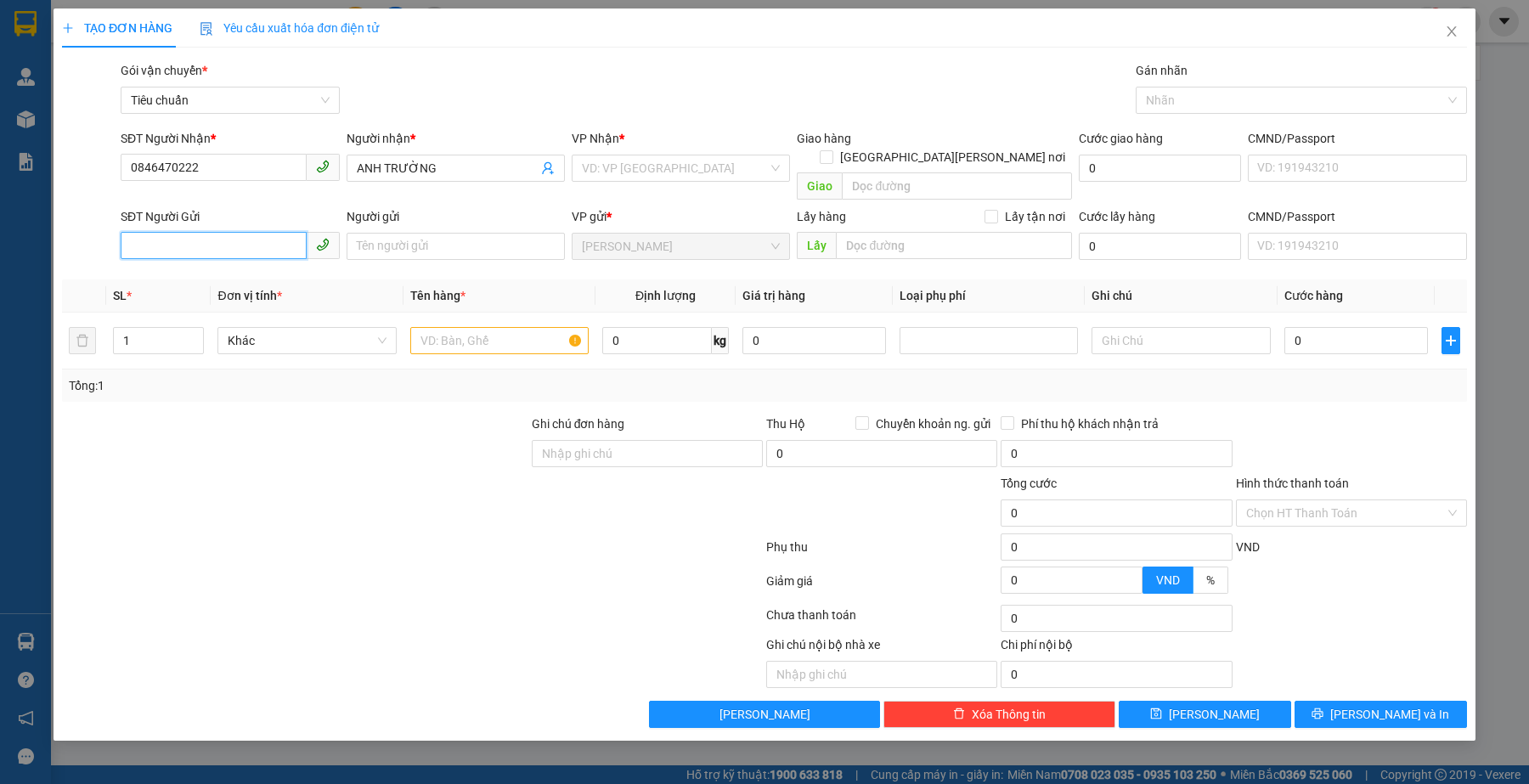
click at [266, 236] on input "SĐT Người Gửi" at bounding box center [213, 246] width 186 height 27
type input "0349573122"
click at [658, 163] on input "search" at bounding box center [675, 168] width 186 height 26
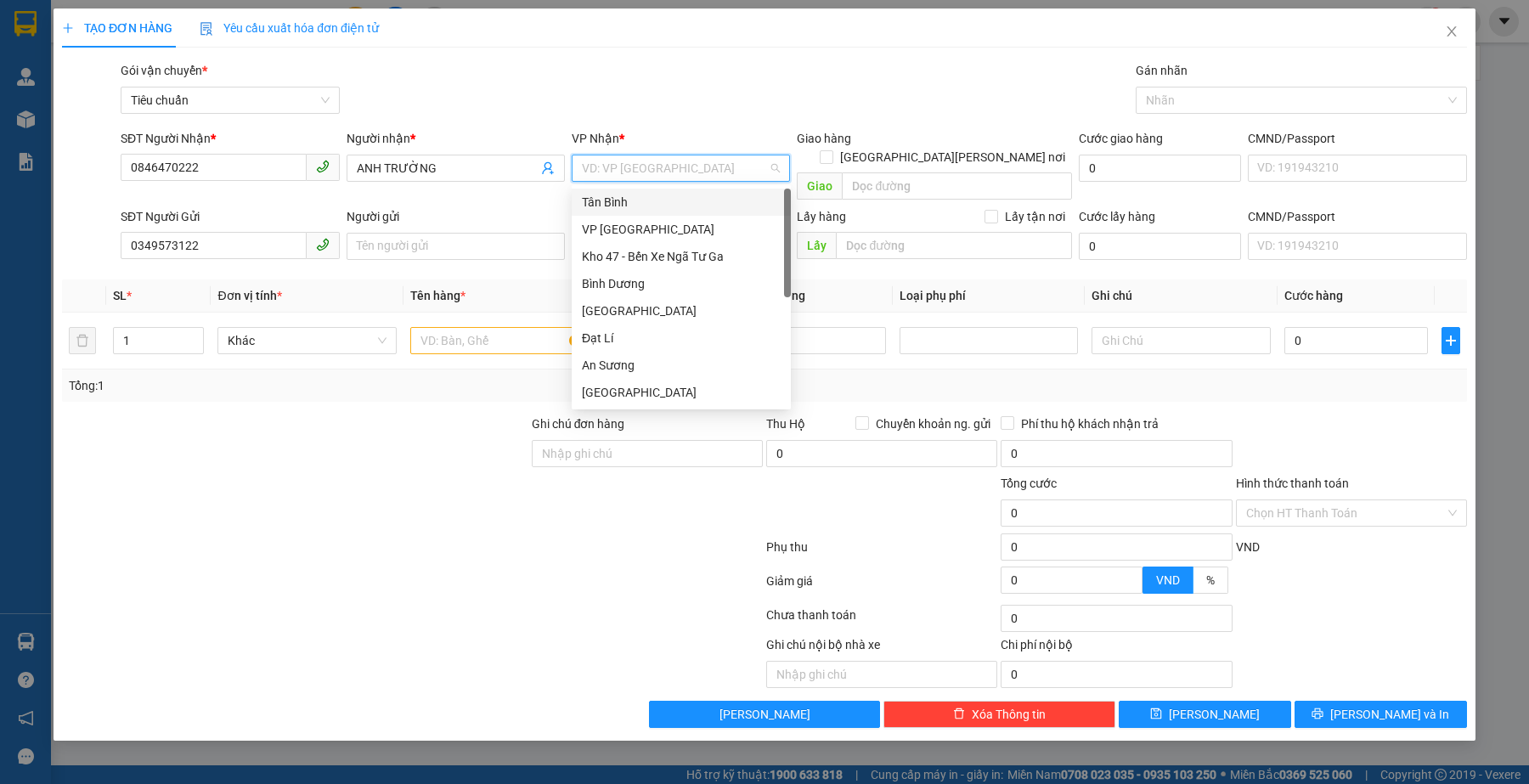
click at [600, 204] on div "Tân Bình" at bounding box center [682, 202] width 199 height 18
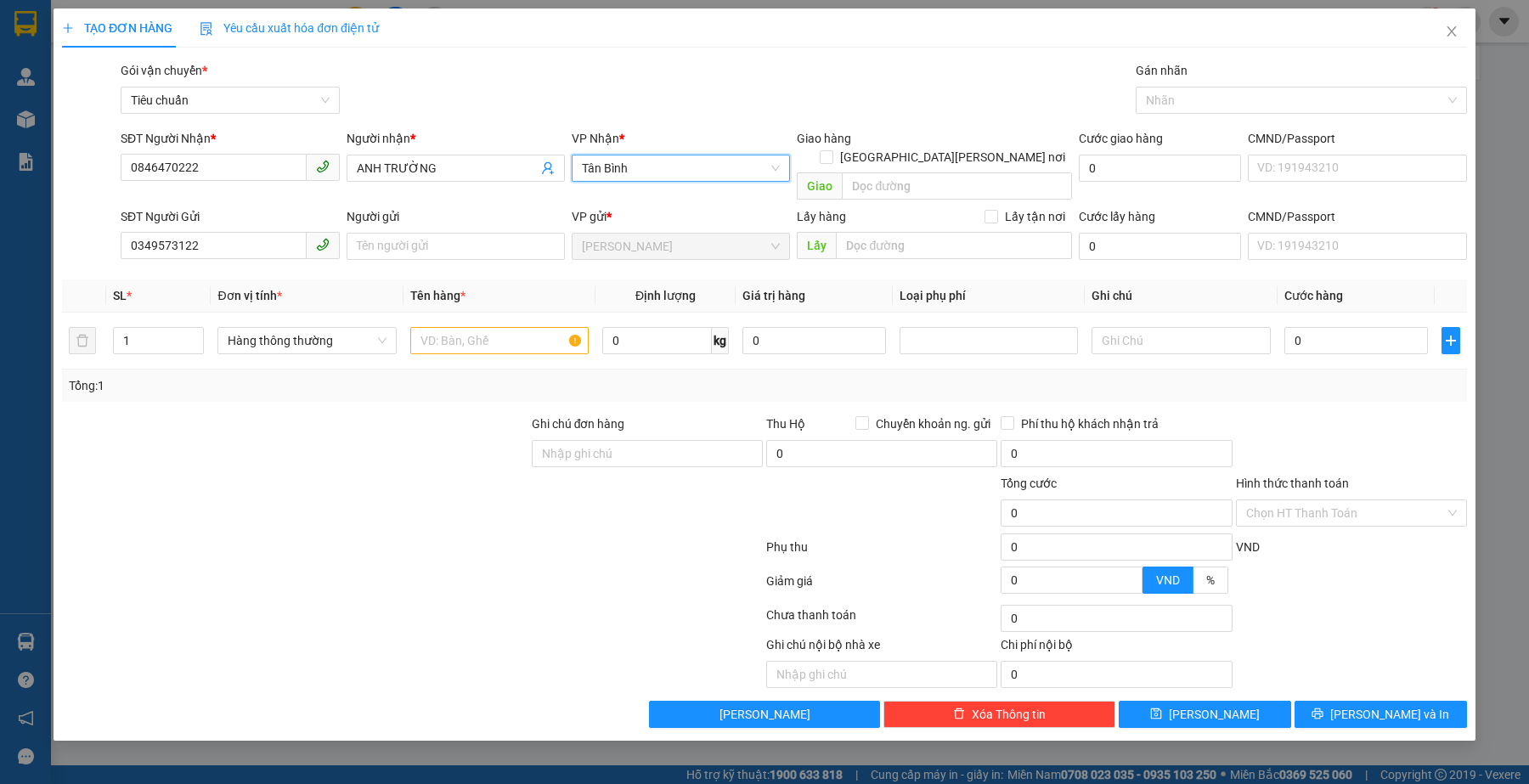
click at [336, 415] on div at bounding box center [295, 444] width 470 height 59
click at [484, 327] on input "text" at bounding box center [499, 341] width 178 height 27
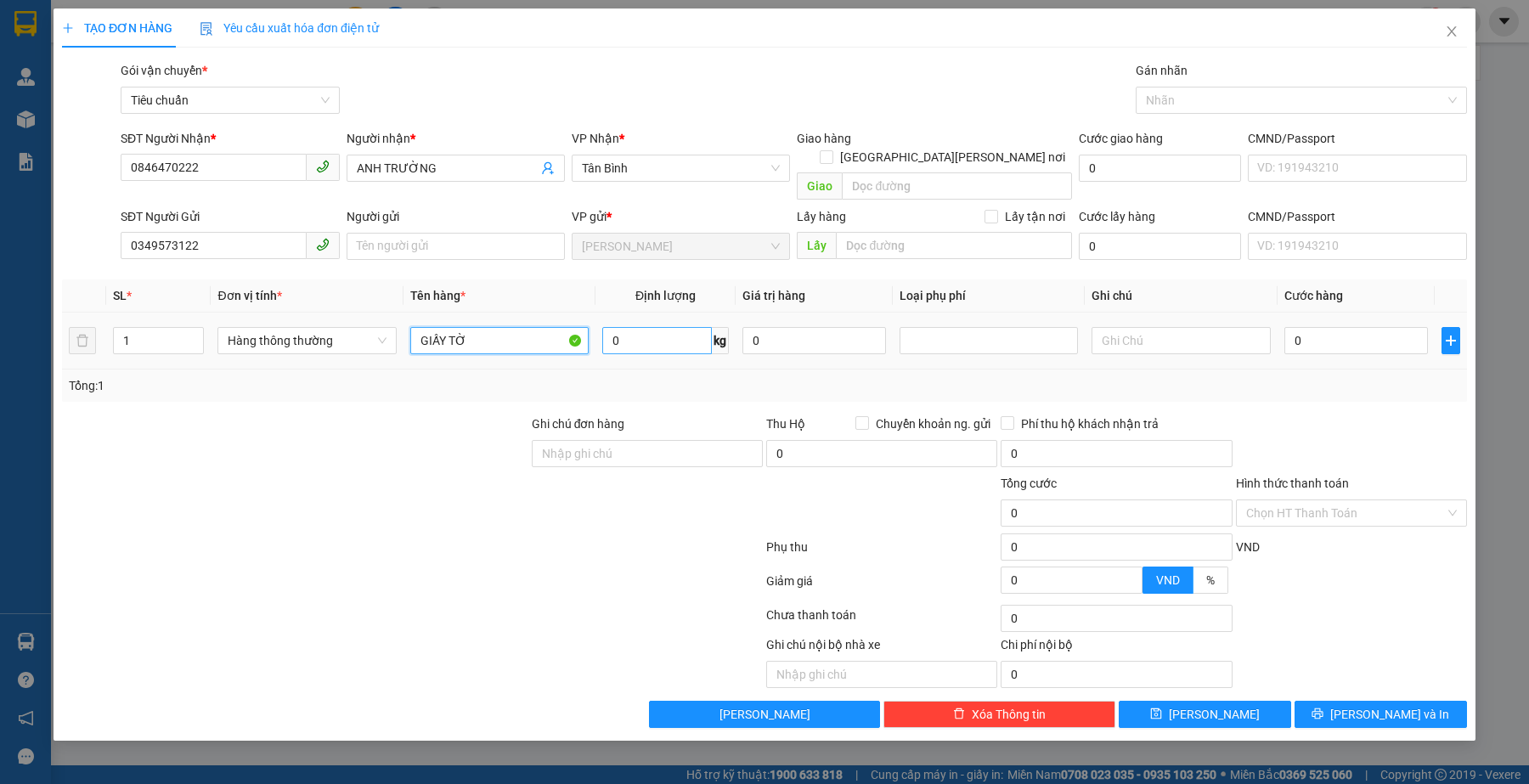
type input "GIẤY TỜ"
click at [660, 327] on input "0" at bounding box center [657, 341] width 110 height 27
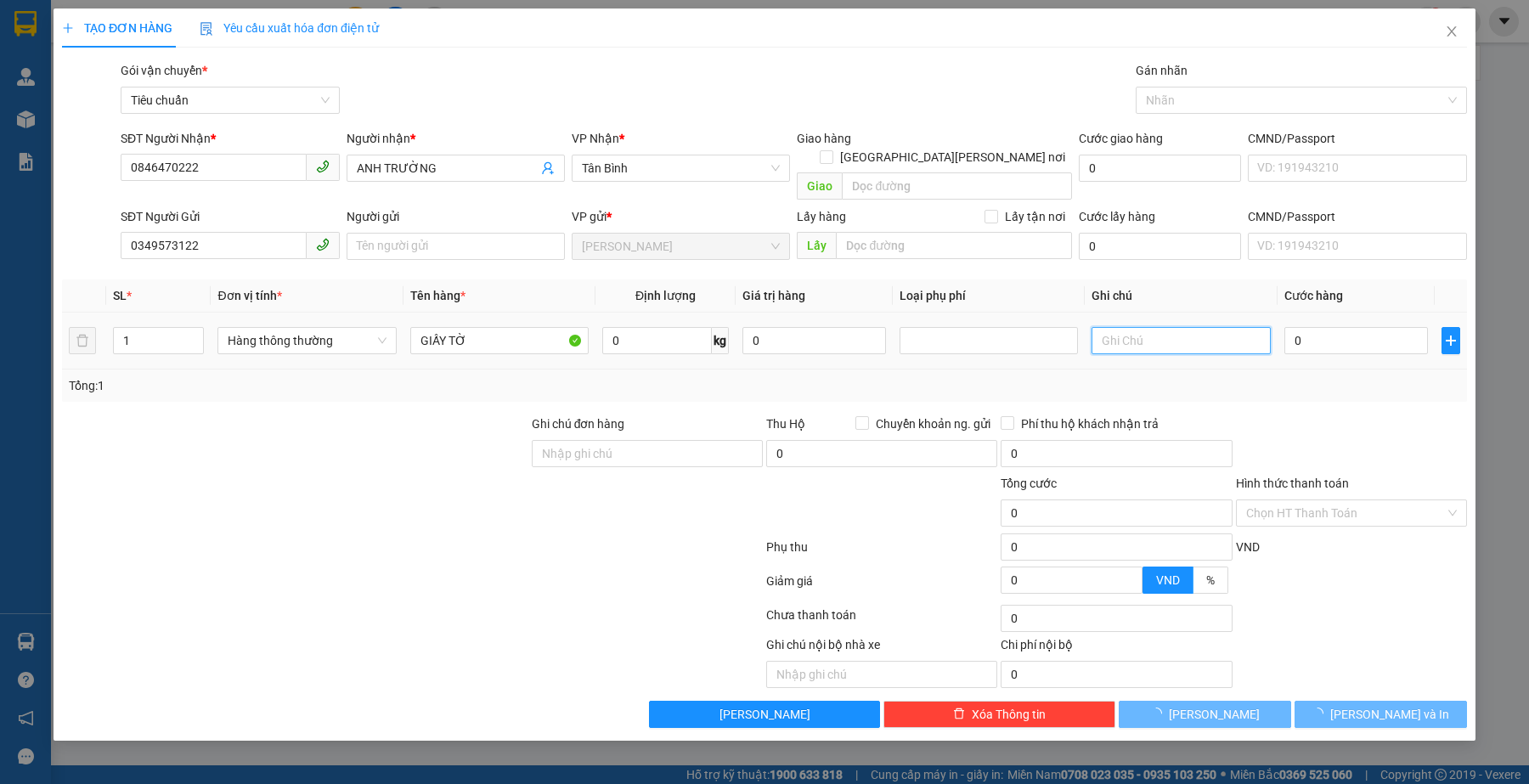
click at [1132, 333] on input "text" at bounding box center [1180, 341] width 178 height 27
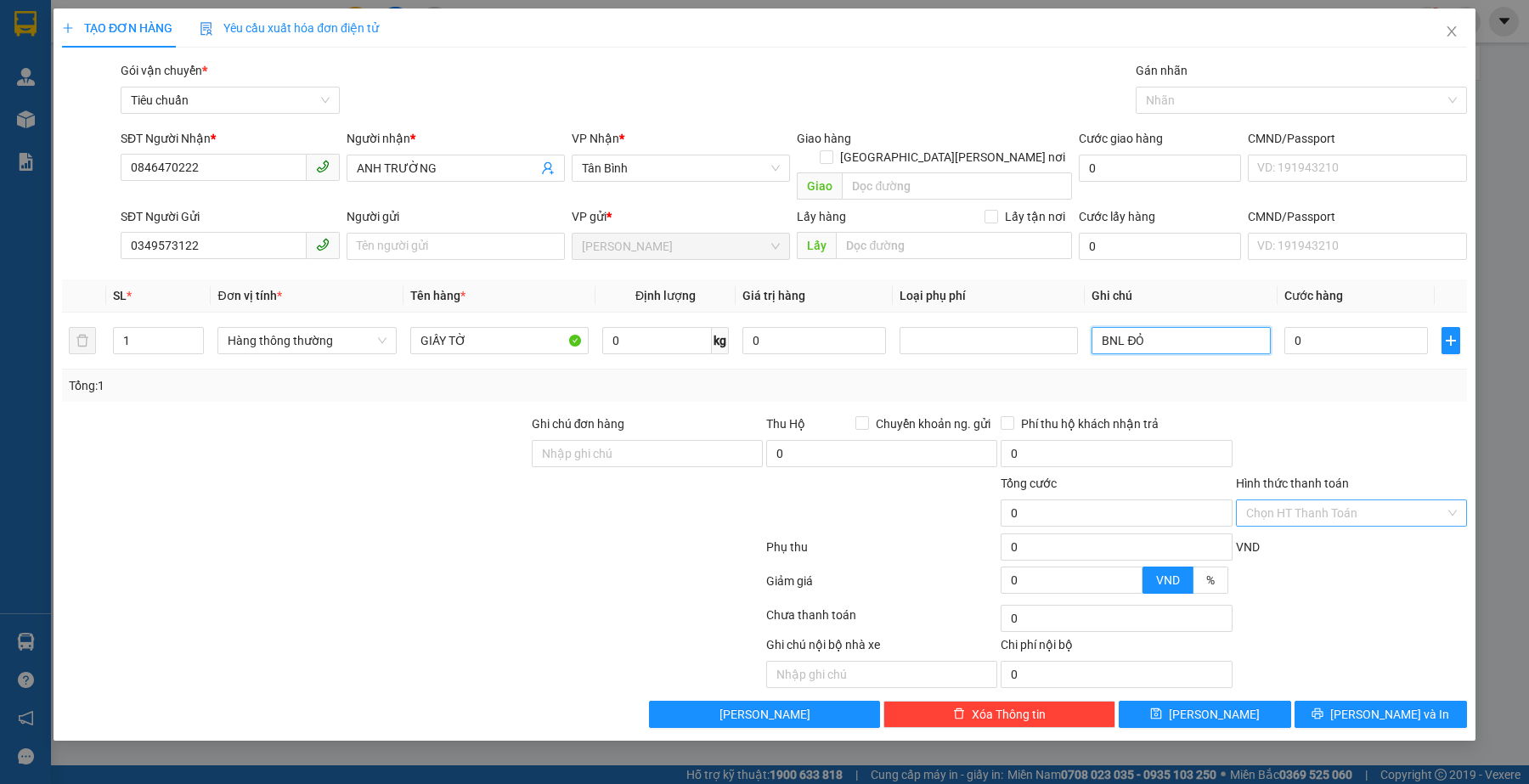
type input "BNL ĐỎ"
click at [1361, 503] on input "Hình thức thanh toán" at bounding box center [1346, 513] width 199 height 26
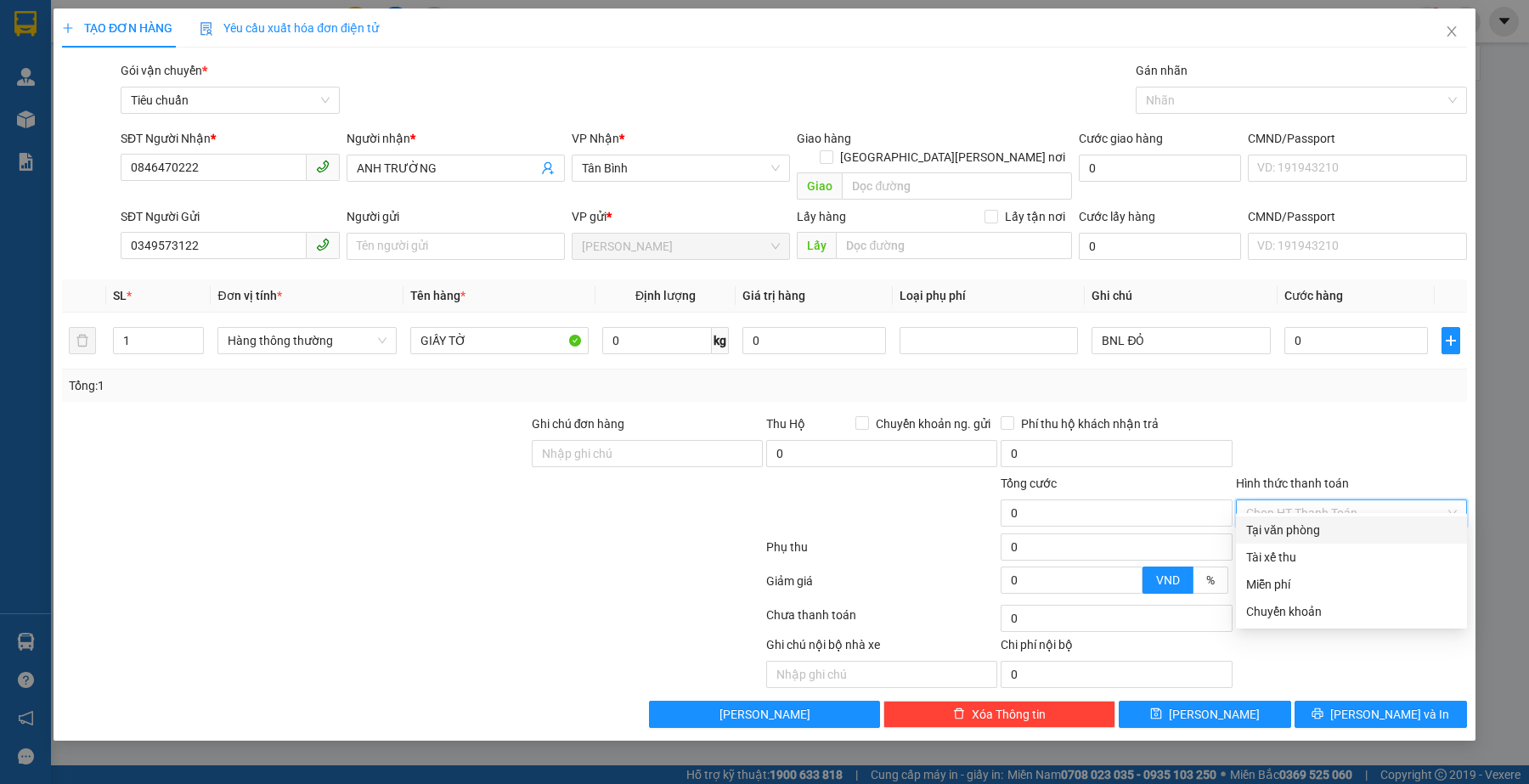
click at [1323, 536] on div "Tại văn phòng" at bounding box center [1352, 530] width 211 height 18
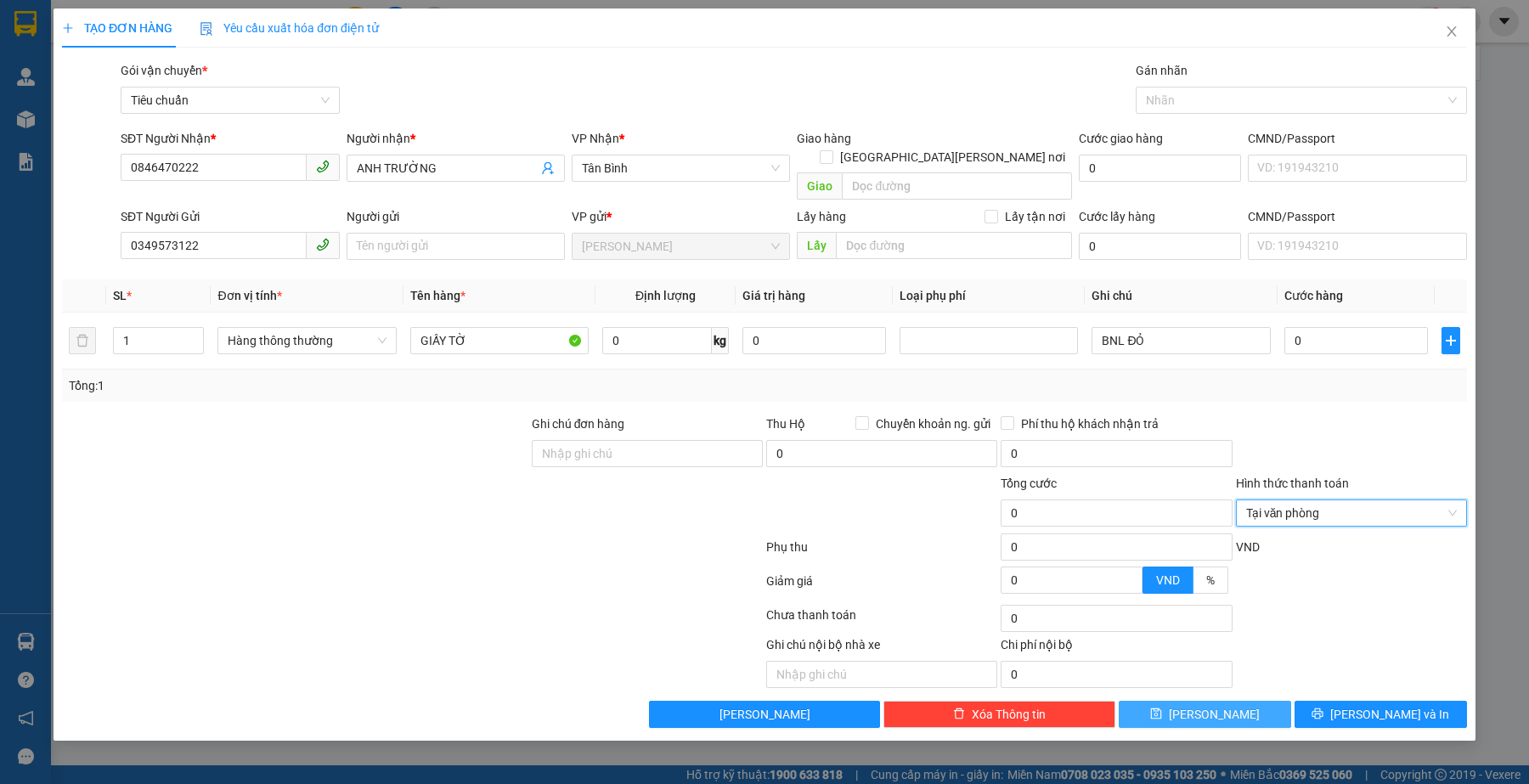
click at [1246, 701] on button "[PERSON_NAME]" at bounding box center [1205, 715] width 173 height 27
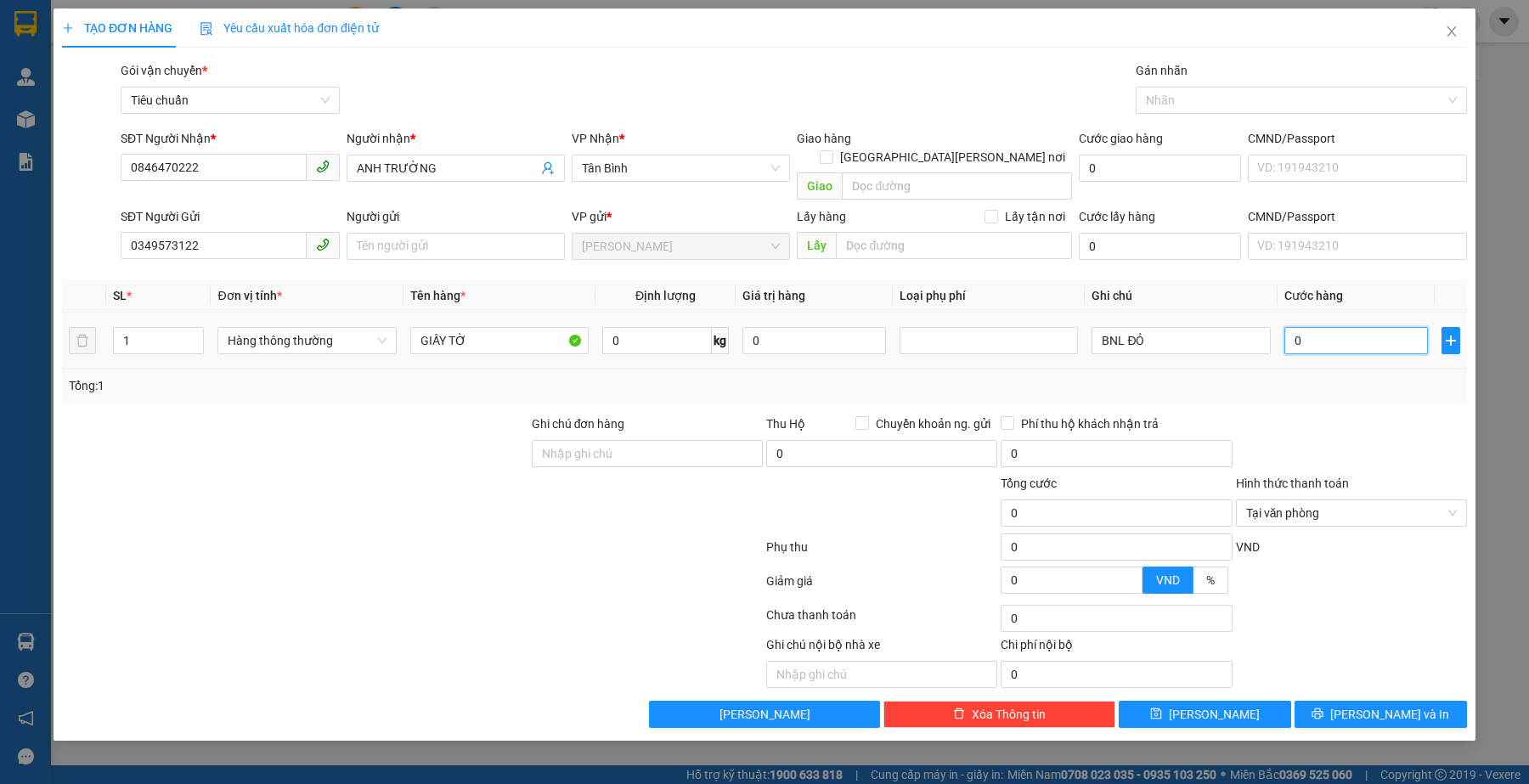
click at [1327, 332] on input "0" at bounding box center [1355, 341] width 143 height 27
type input "3"
type input "30"
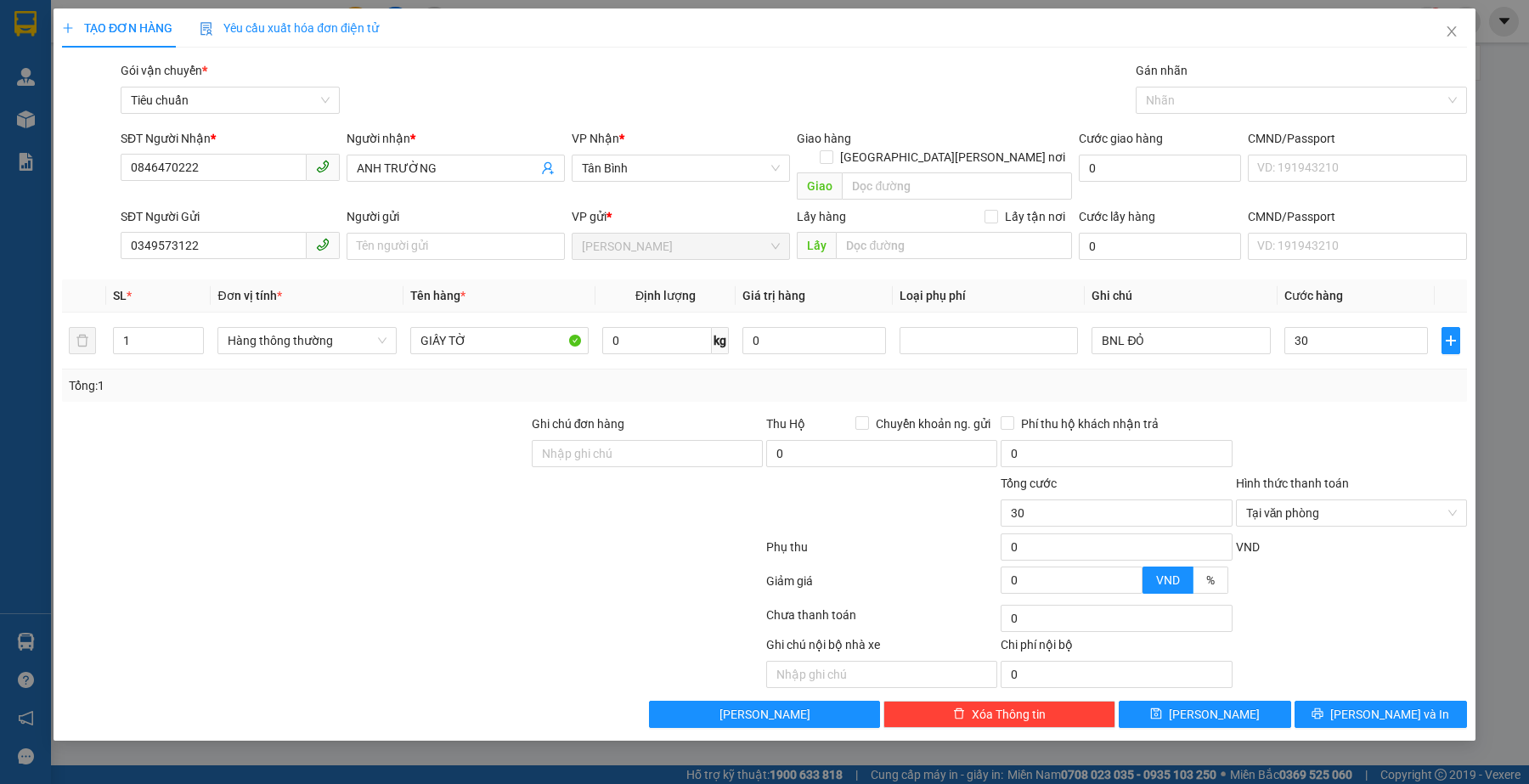
click at [1308, 387] on div "Transit Pickup Surcharge Ids Transit Deliver Surcharge Ids Transit Deliver Surc…" at bounding box center [764, 395] width 1405 height 667
type input "30.000"
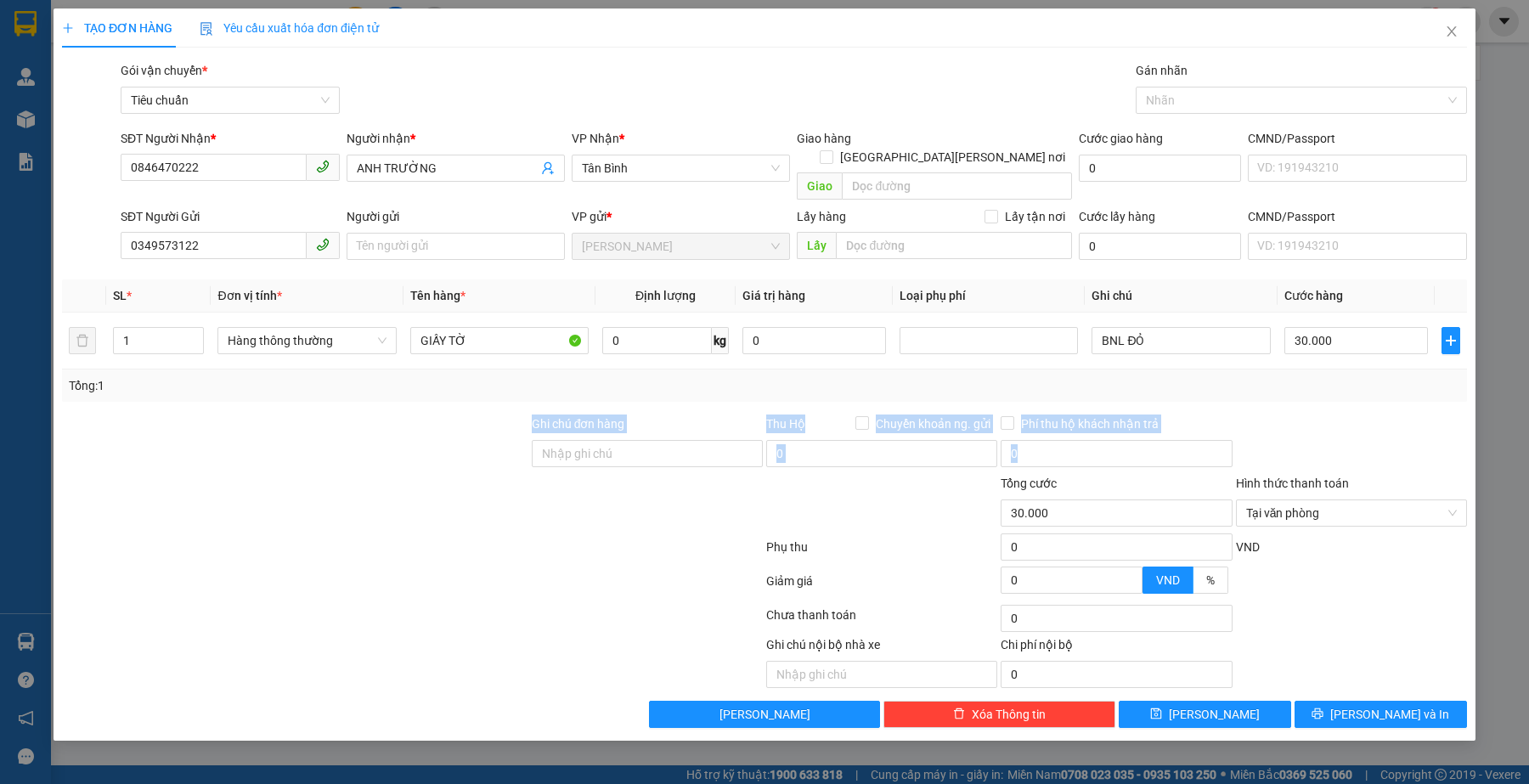
click at [1355, 444] on div at bounding box center [1352, 444] width 235 height 59
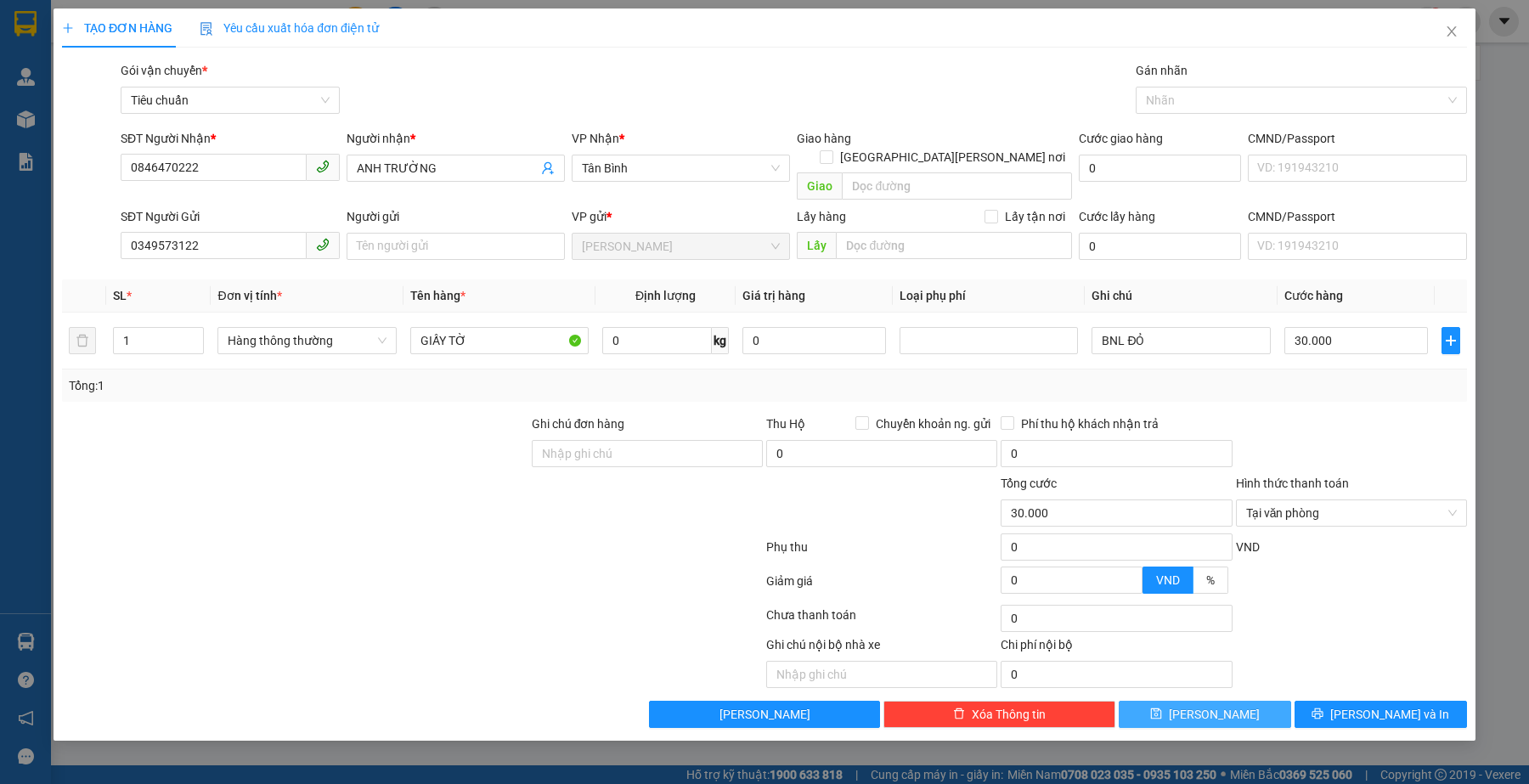
click at [1243, 703] on button "[PERSON_NAME]" at bounding box center [1205, 715] width 173 height 27
type input "0"
